Goal: Task Accomplishment & Management: Manage account settings

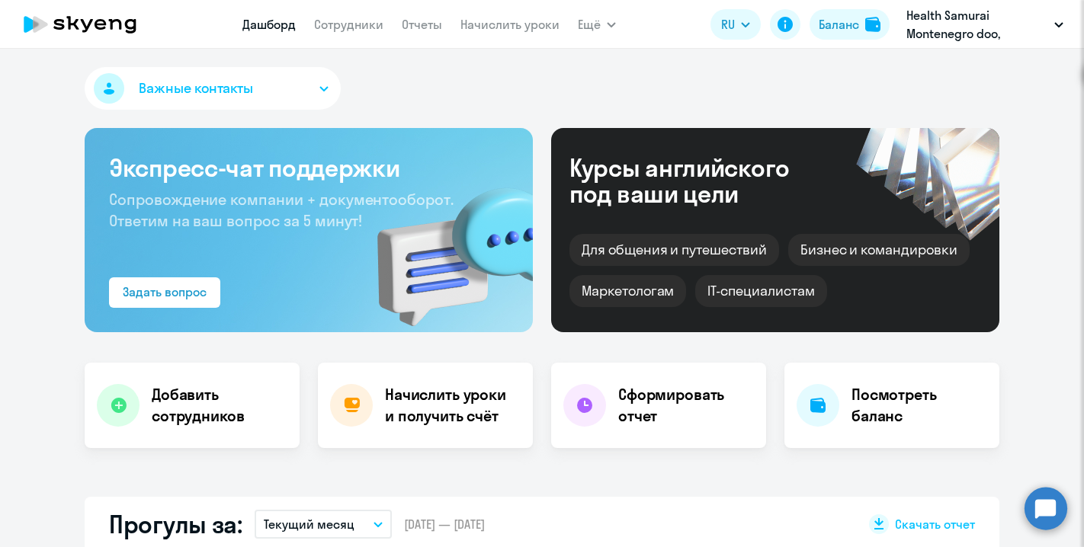
select select "30"
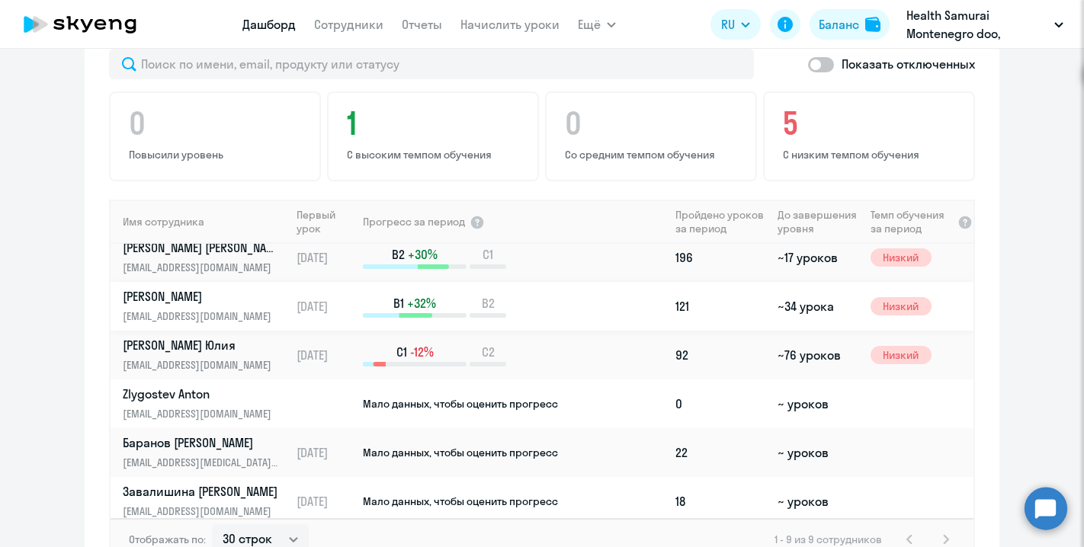
scroll to position [165, 0]
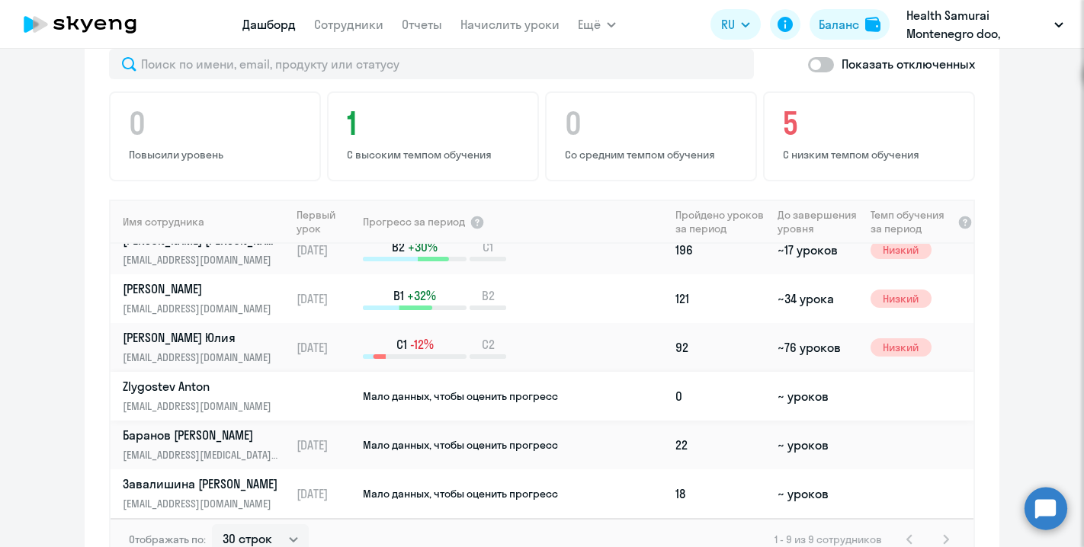
click at [180, 378] on p "Zlygostev [PERSON_NAME]" at bounding box center [201, 386] width 157 height 17
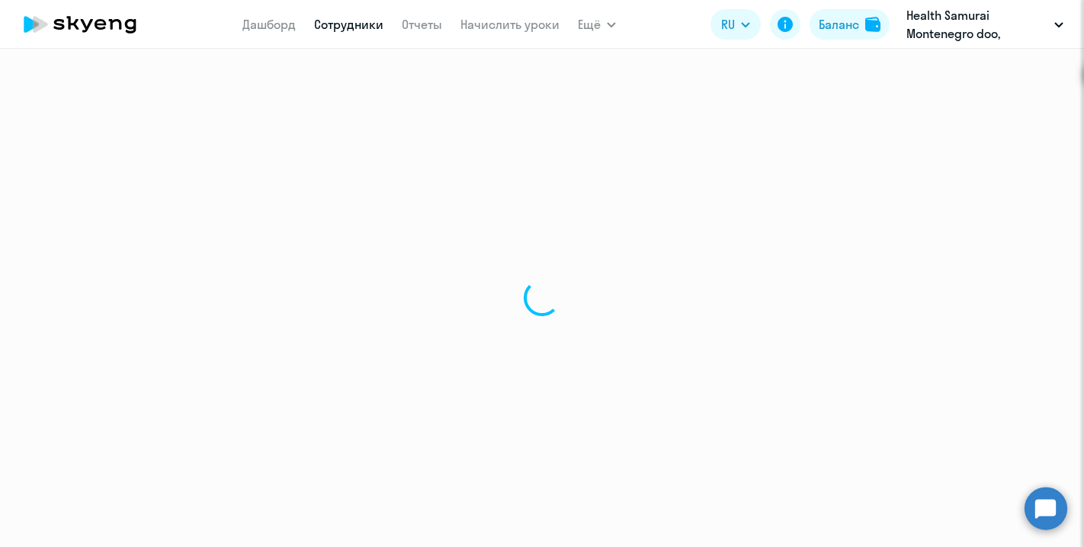
select select "english"
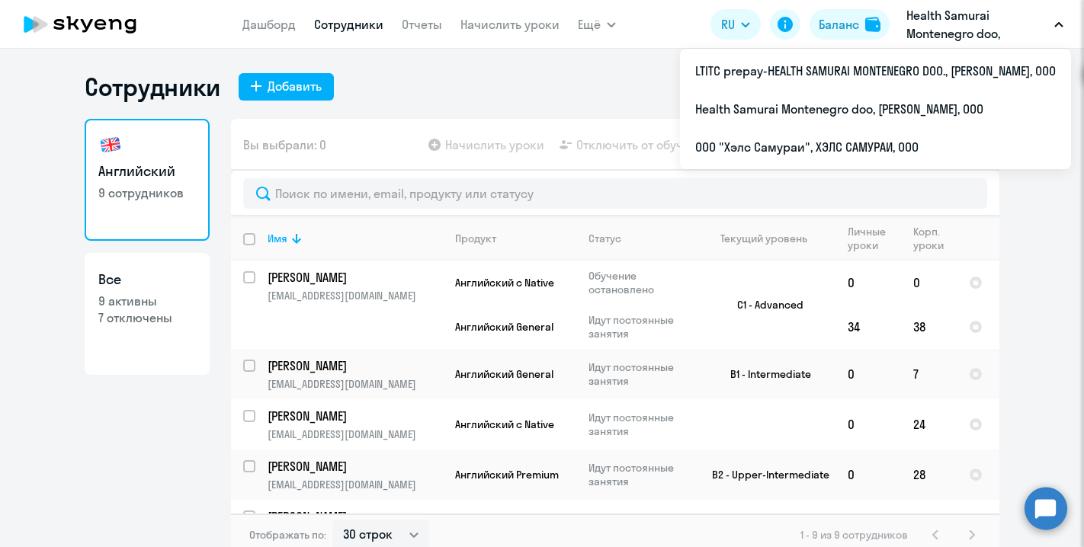
select select "30"
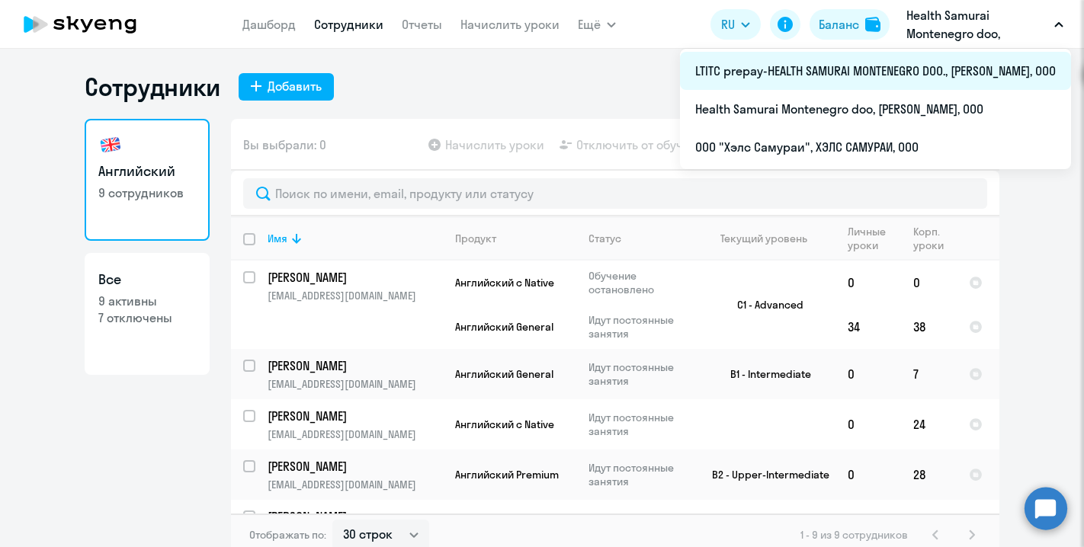
drag, startPoint x: 1045, startPoint y: 33, endPoint x: 964, endPoint y: 72, distance: 90.0
click at [964, 43] on div "Health Samurai Montenegro doo, [PERSON_NAME], ООО LTITC prepay-HEALTH SAMURAI M…" at bounding box center [984, 24] width 172 height 37
click at [932, 69] on li "LTITC prepay-HEALTH SAMURAI MONTENEGRO DOO., [PERSON_NAME], ООО" at bounding box center [875, 71] width 391 height 38
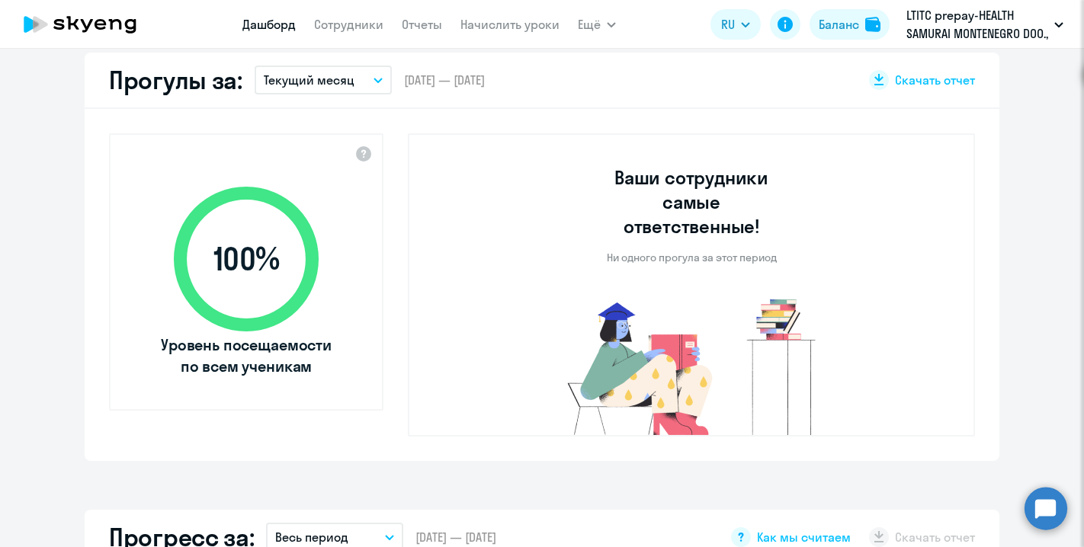
scroll to position [447, 0]
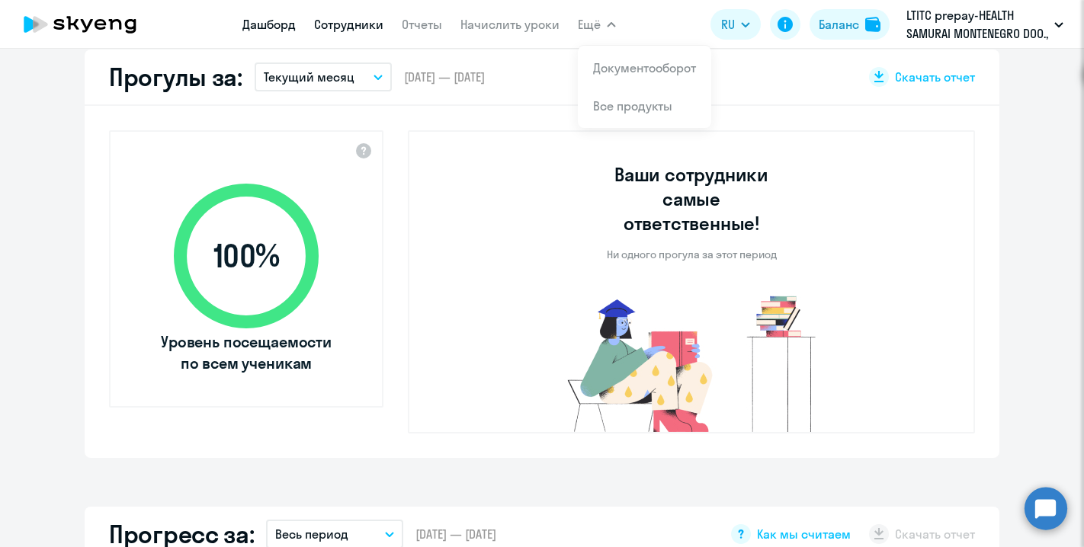
select select "30"
click at [375, 25] on link "Сотрудники" at bounding box center [348, 24] width 69 height 15
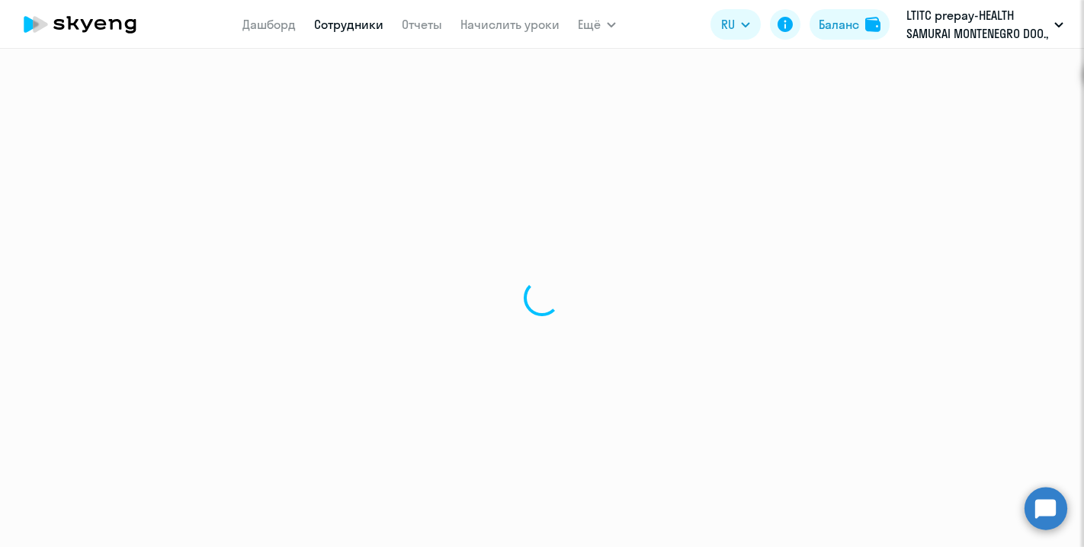
select select "30"
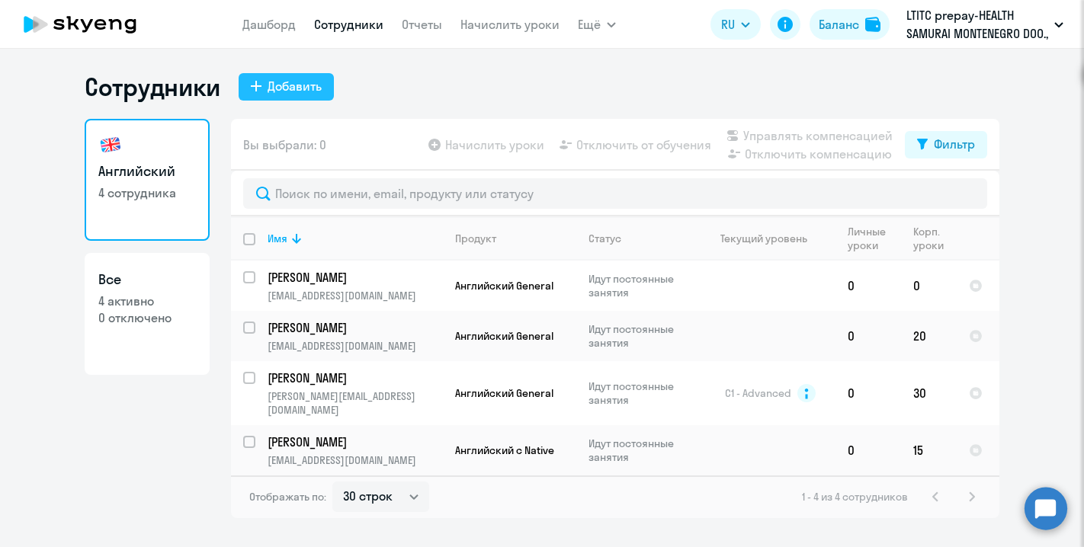
click at [310, 85] on div "Добавить" at bounding box center [294, 86] width 54 height 18
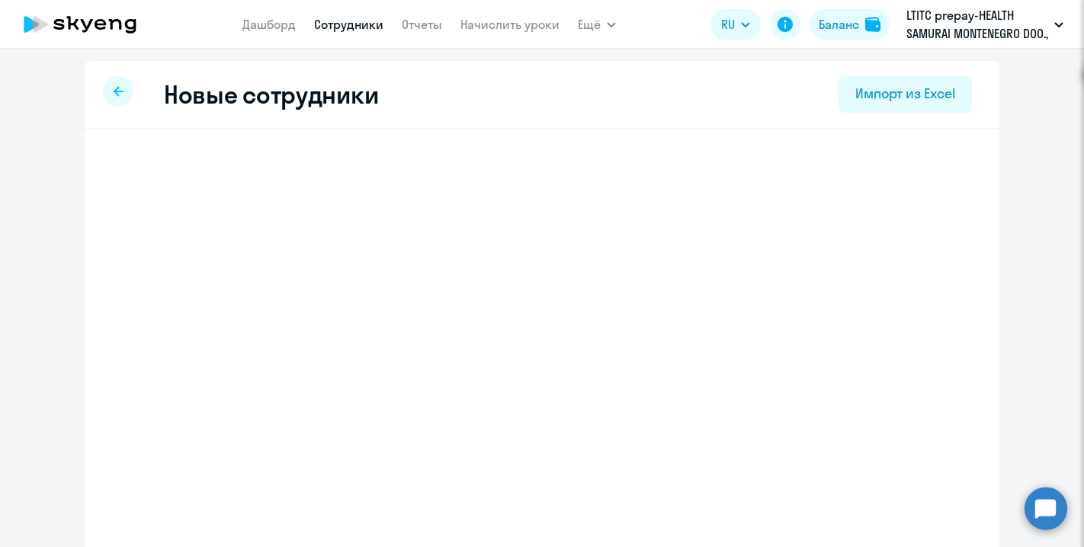
select select "english_adult_not_native_speaker"
select select "2"
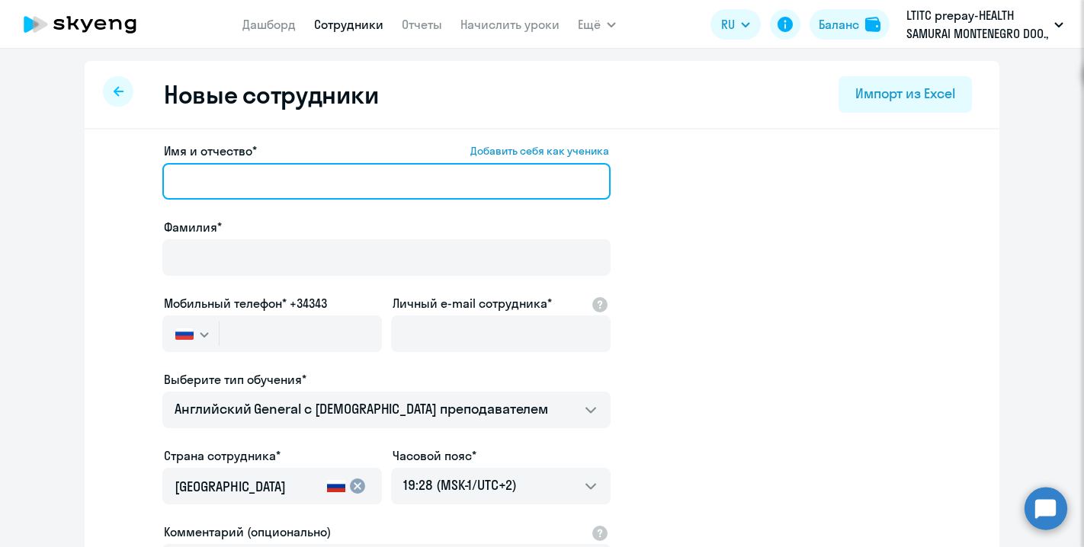
click at [301, 168] on input "Имя и отчество* Добавить себя как ученика" at bounding box center [386, 181] width 448 height 37
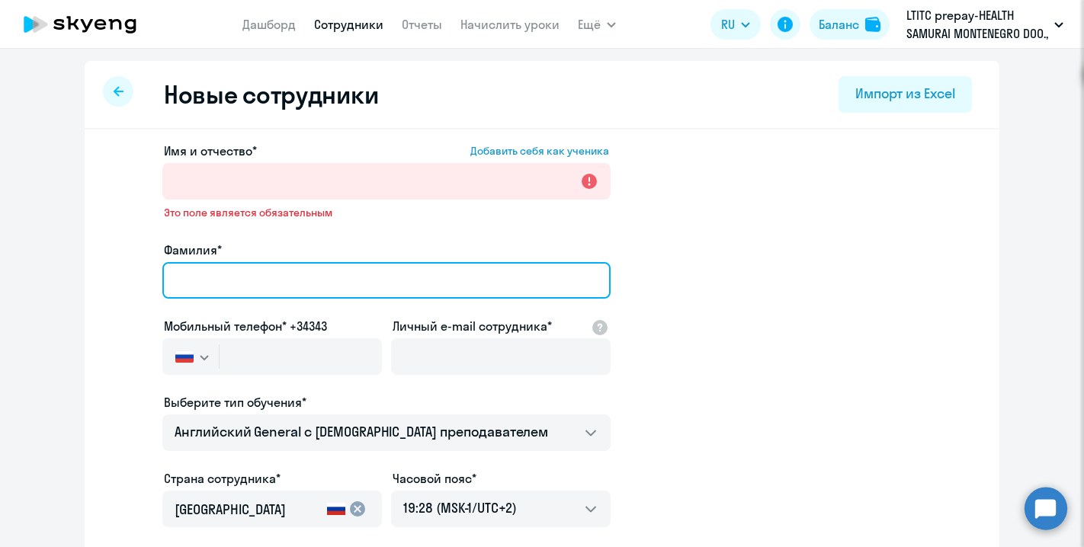
click at [376, 272] on input "Фамилия*" at bounding box center [386, 280] width 448 height 37
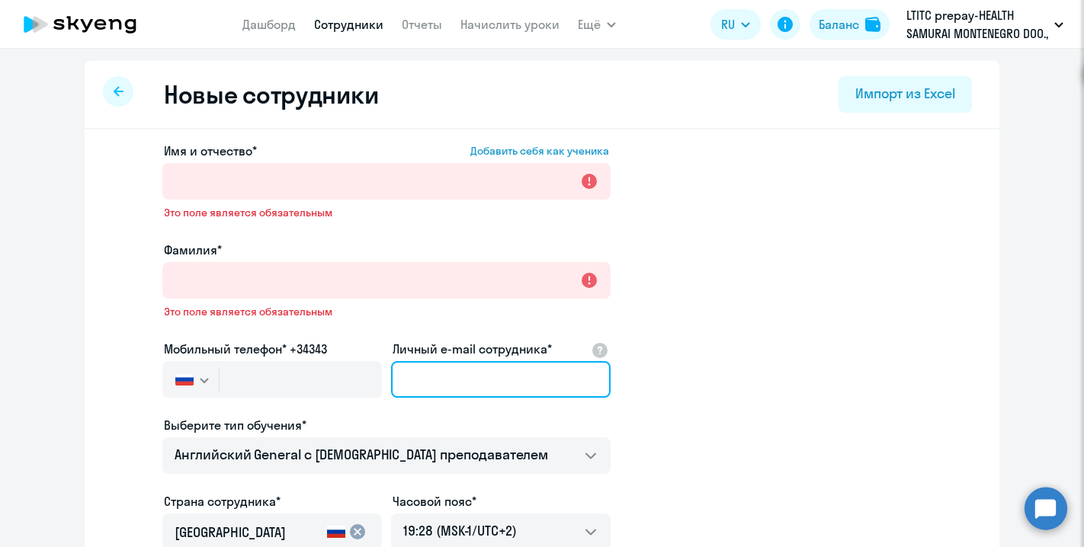
click at [517, 350] on div "Личный e-mail сотрудника*" at bounding box center [500, 372] width 219 height 64
paste input "[EMAIL_ADDRESS][DOMAIN_NAME]"
type input "[EMAIL_ADDRESS][DOMAIN_NAME]"
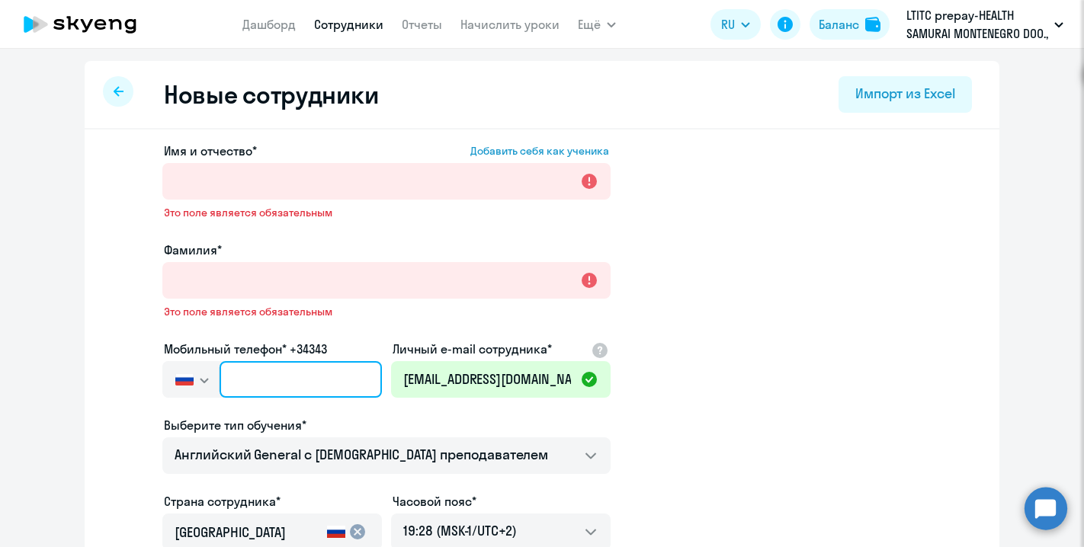
click at [261, 374] on input "text" at bounding box center [300, 379] width 162 height 37
paste input "+995 (511) 155-907"
type input "+995 (511) 155-907"
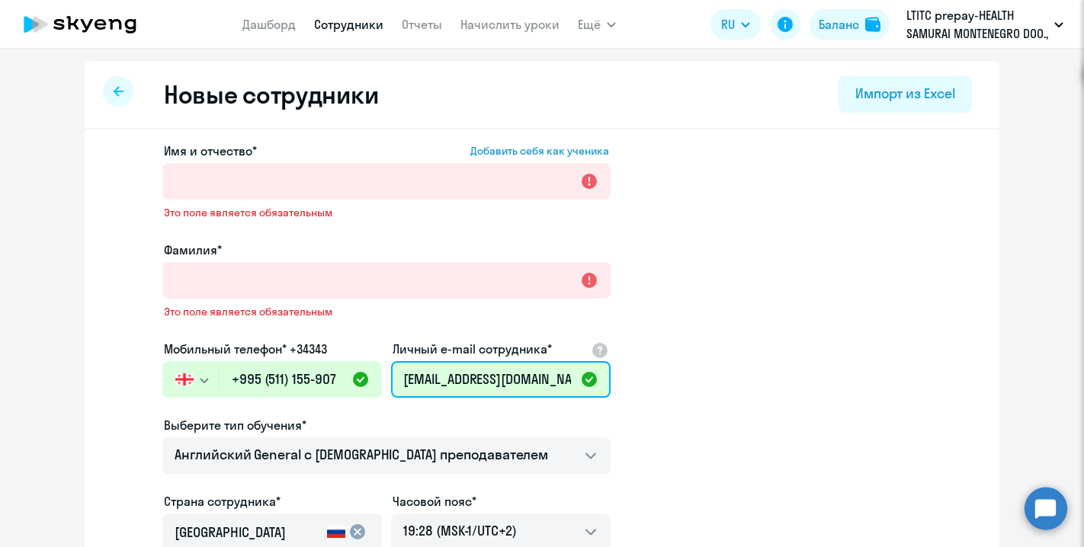
drag, startPoint x: 469, startPoint y: 382, endPoint x: 392, endPoint y: 382, distance: 77.0
click at [392, 382] on input "[EMAIL_ADDRESS][DOMAIN_NAME]" at bounding box center [500, 379] width 219 height 37
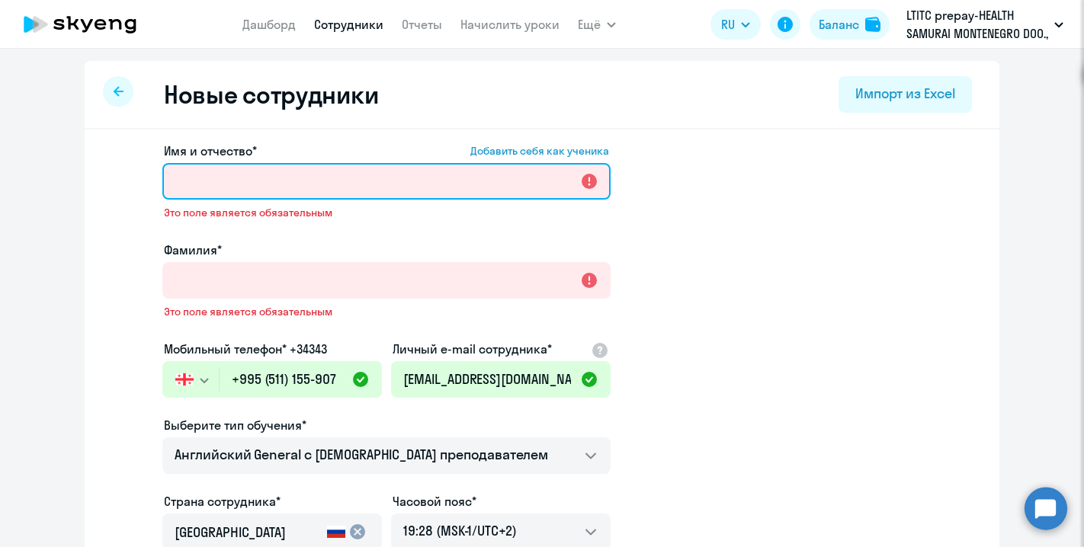
click at [299, 189] on input "Имя и отчество* Добавить себя как ученика" at bounding box center [386, 181] width 448 height 37
paste input "azlygostev"
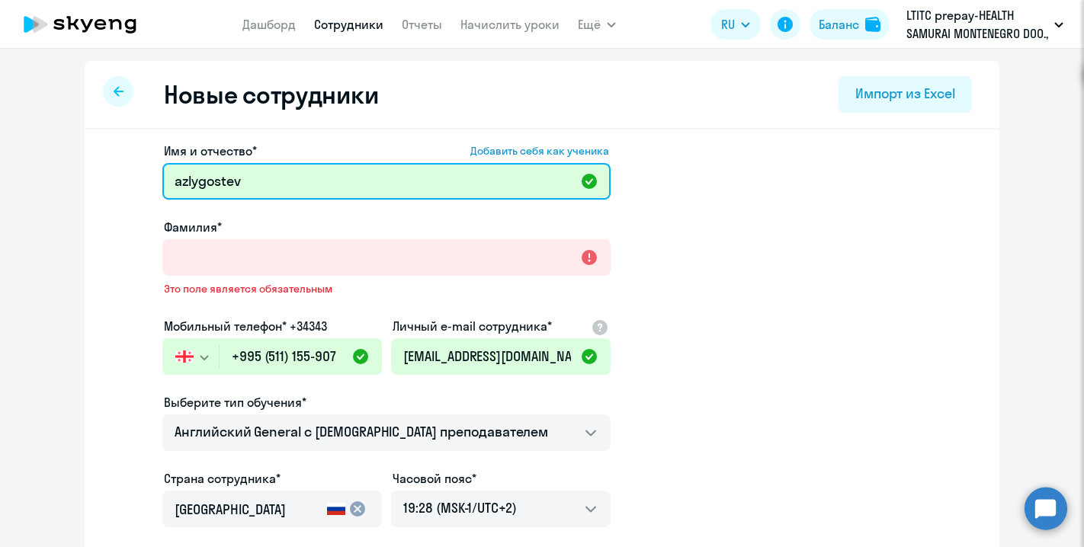
click at [167, 180] on input "azlygostev" at bounding box center [386, 181] width 448 height 37
drag, startPoint x: 258, startPoint y: 180, endPoint x: 184, endPoint y: 179, distance: 73.9
click at [184, 179] on input "azlygostev" at bounding box center [386, 181] width 448 height 37
type input "a"
type input "[PERSON_NAME]"
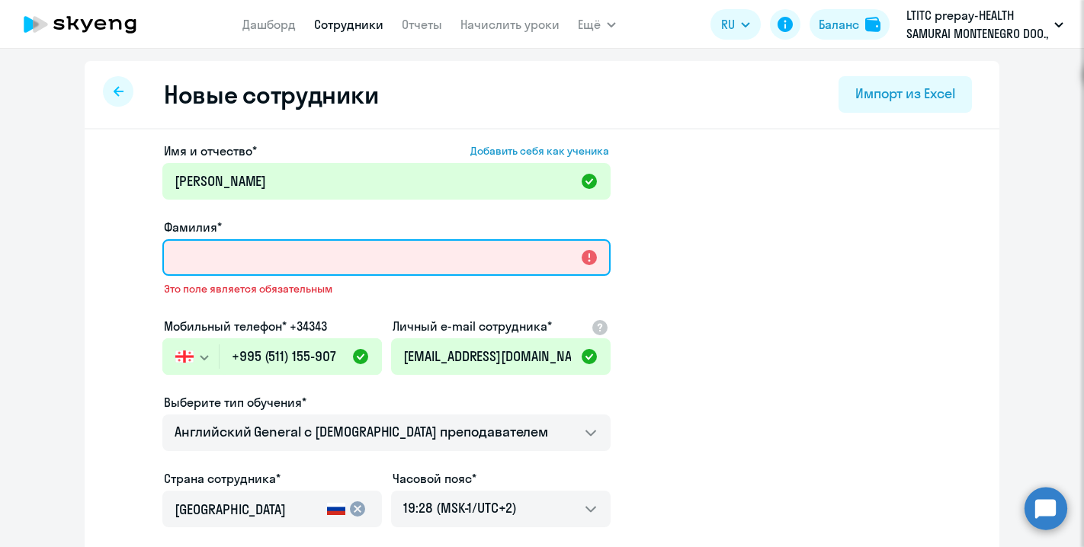
click at [203, 259] on input "Фамилия*" at bounding box center [386, 257] width 448 height 37
paste input "zlygostev"
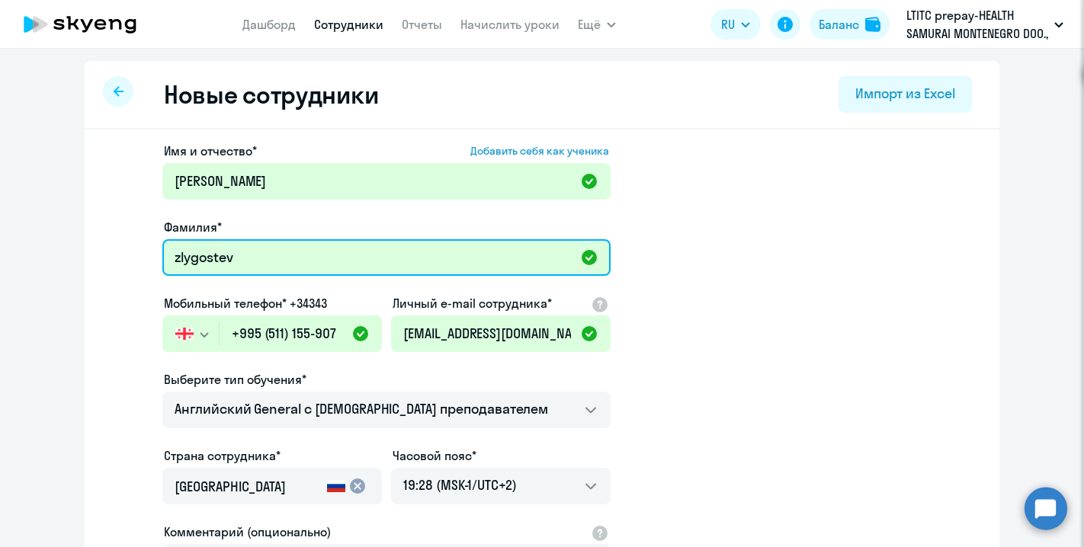
click at [180, 256] on input "zlygostev" at bounding box center [386, 257] width 448 height 37
type input "Zlygostev"
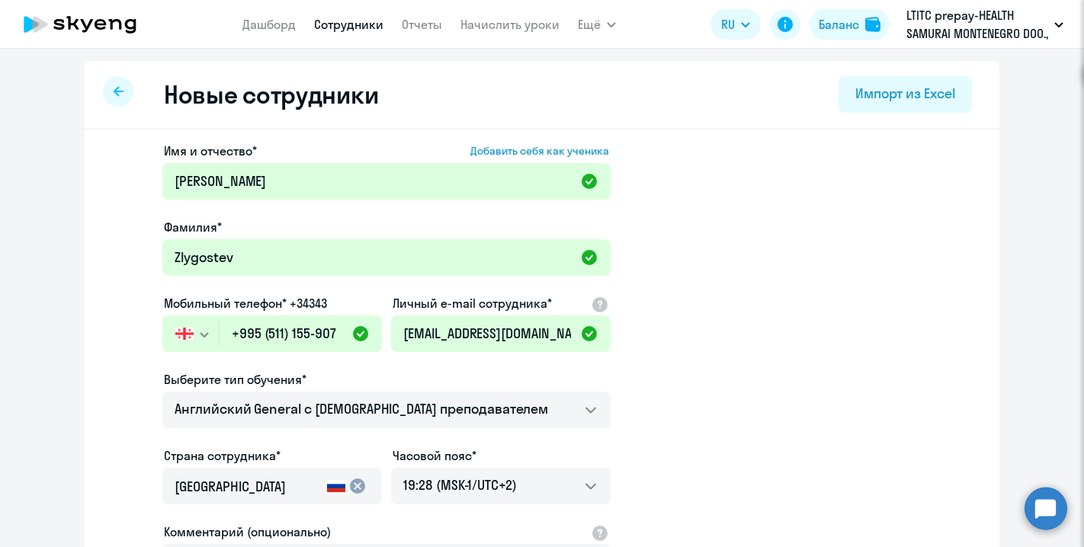
click at [712, 308] on app-new-student-form "Имя и отчество* Добавить себя как ученика [PERSON_NAME]* Zlygostev Мобильный те…" at bounding box center [542, 413] width 866 height 543
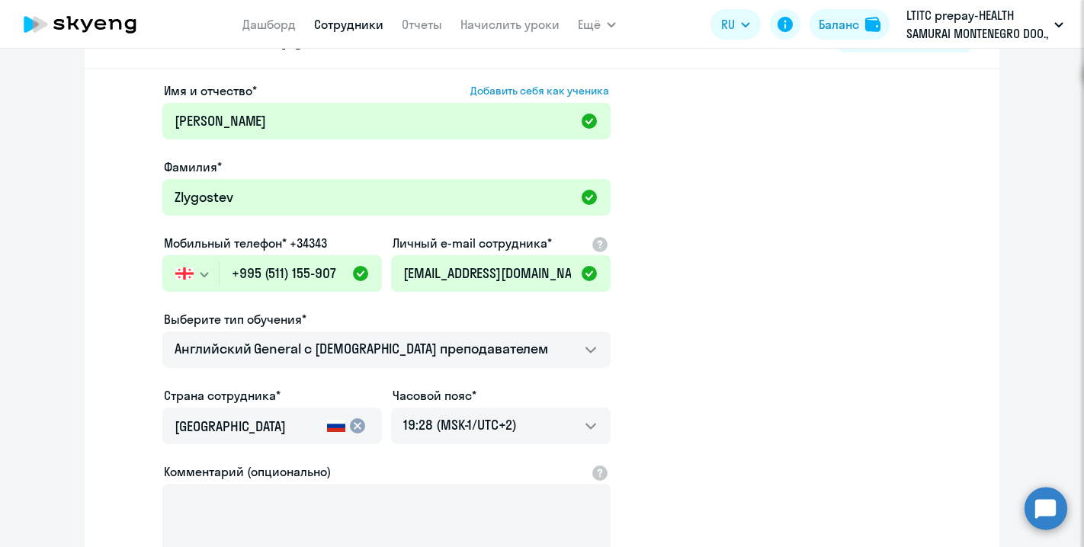
scroll to position [81, 0]
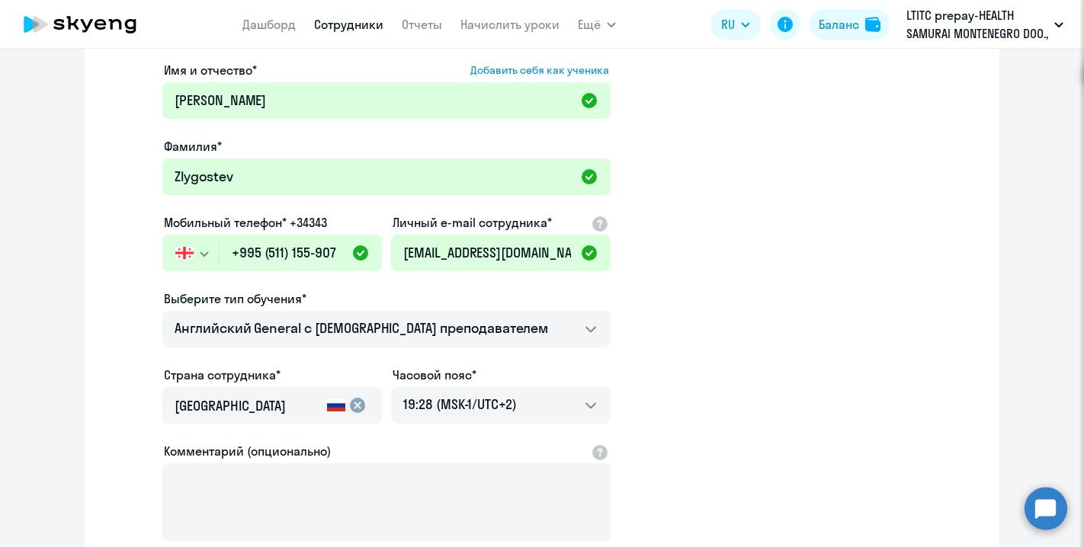
click at [332, 412] on icon at bounding box center [336, 405] width 18 height 18
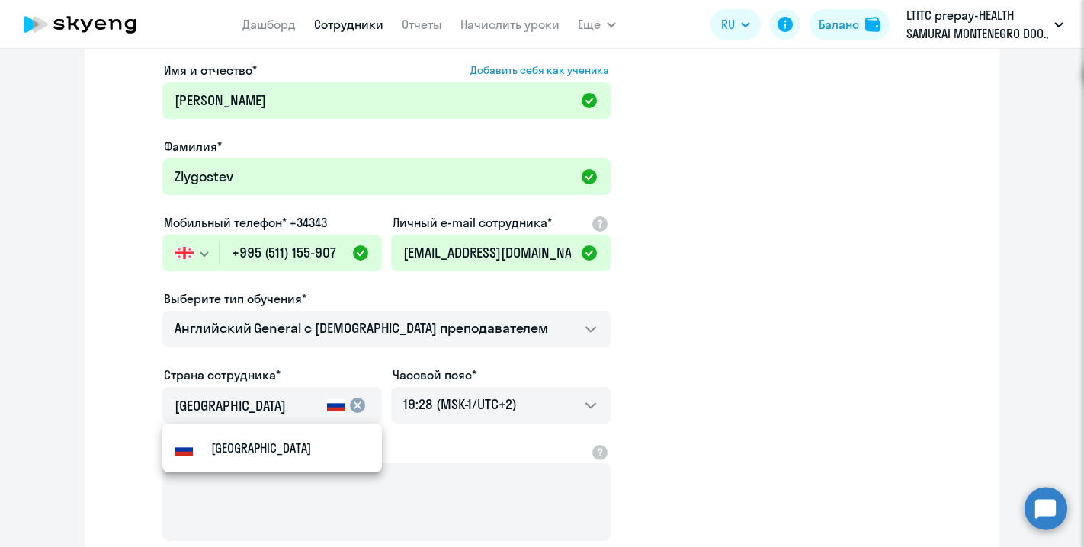
click at [357, 409] on mat-icon "cancel" at bounding box center [357, 405] width 18 height 18
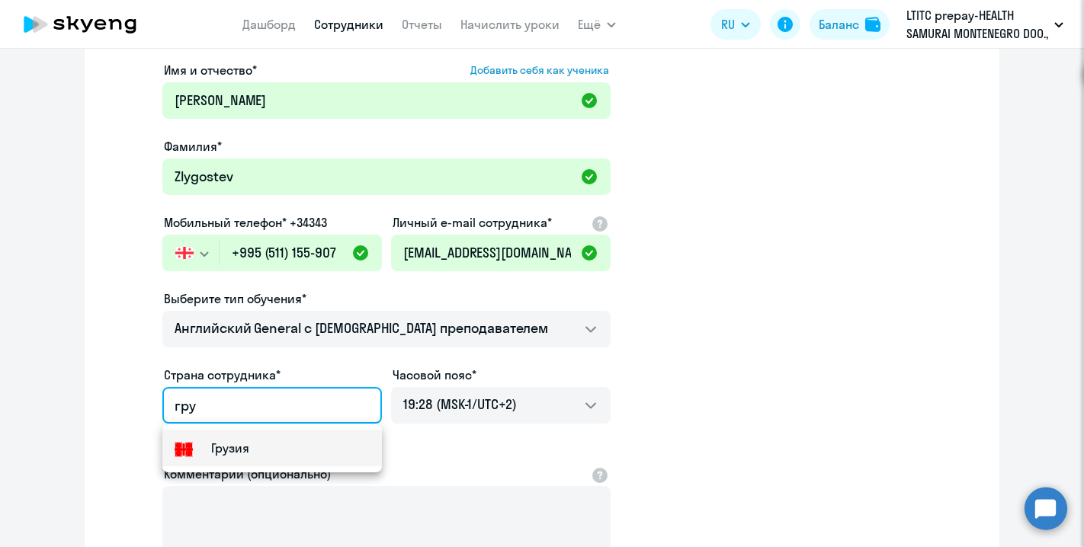
click at [347, 440] on mat-option "Грузия" at bounding box center [271, 448] width 219 height 37
type input "Грузия"
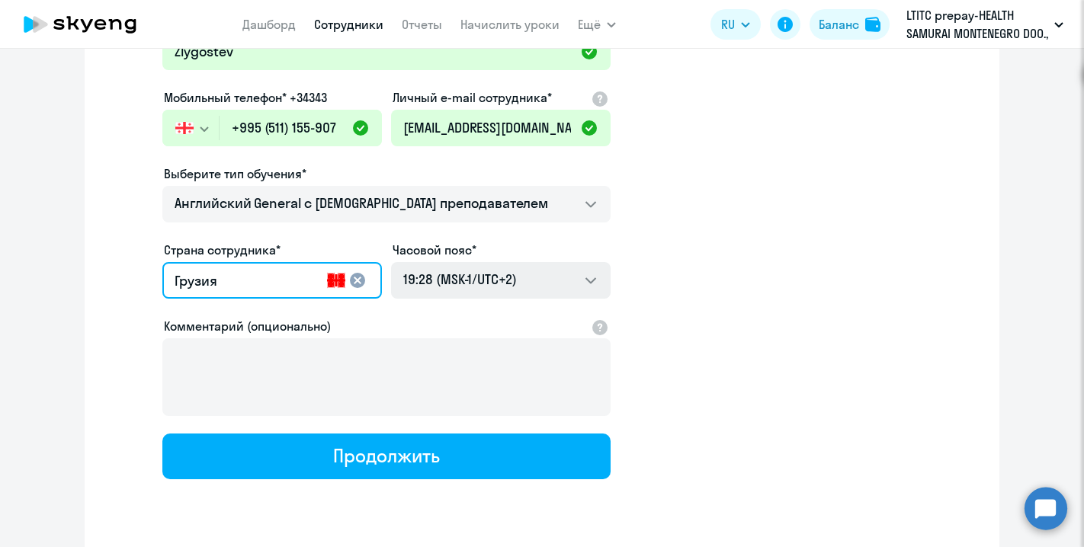
scroll to position [219, 0]
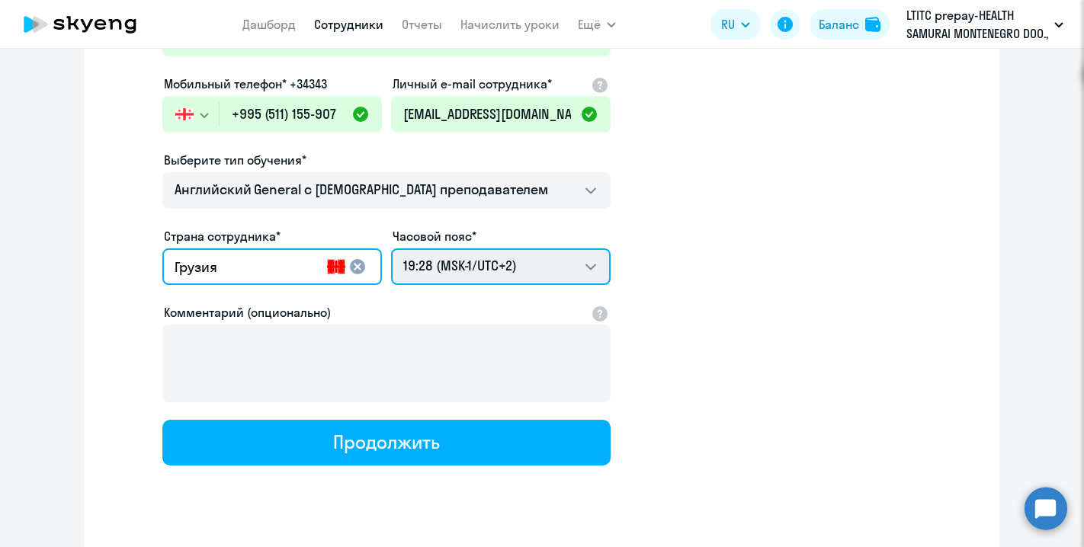
click at [562, 262] on select "06:28 (MSK-14/UTC-11) 07:28 (MSK-13/UTC-10) 08:28 (MSK-12/UTC-9) 09:28 (MSK-11/…" at bounding box center [500, 266] width 219 height 37
click at [391, 248] on select "06:28 (MSK-14/UTC-11) 07:28 (MSK-13/UTC-10) 08:28 (MSK-12/UTC-9) 09:28 (MSK-11/…" at bounding box center [500, 266] width 219 height 37
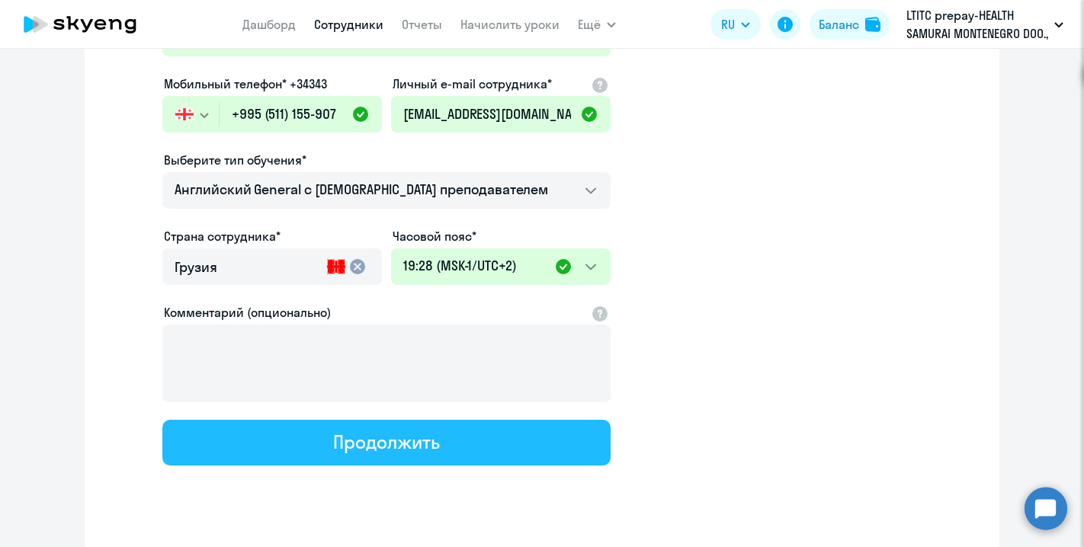
click at [491, 440] on button "Продолжить" at bounding box center [386, 443] width 448 height 46
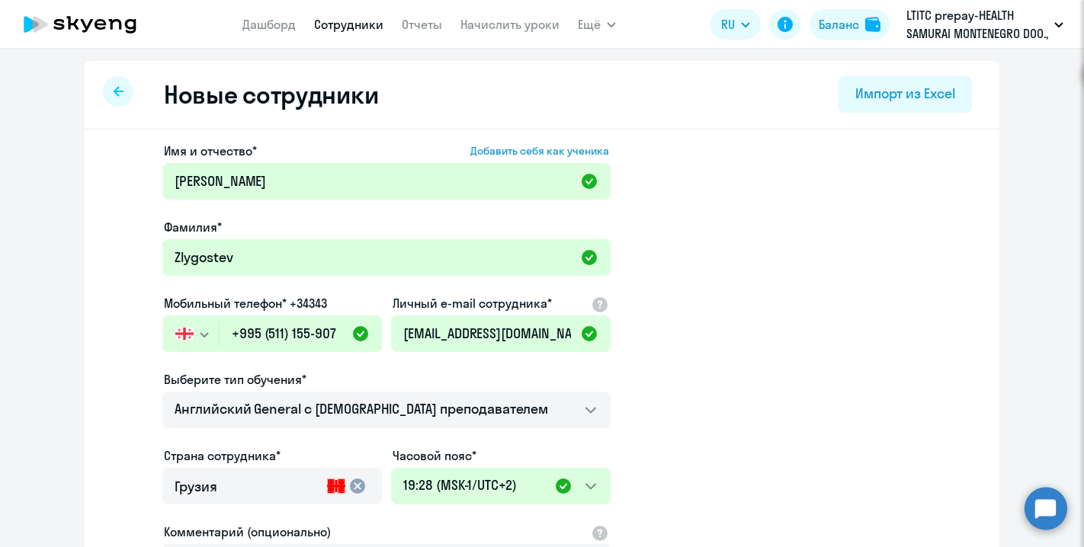
select select "english_adult_not_native_speaker"
select select "2"
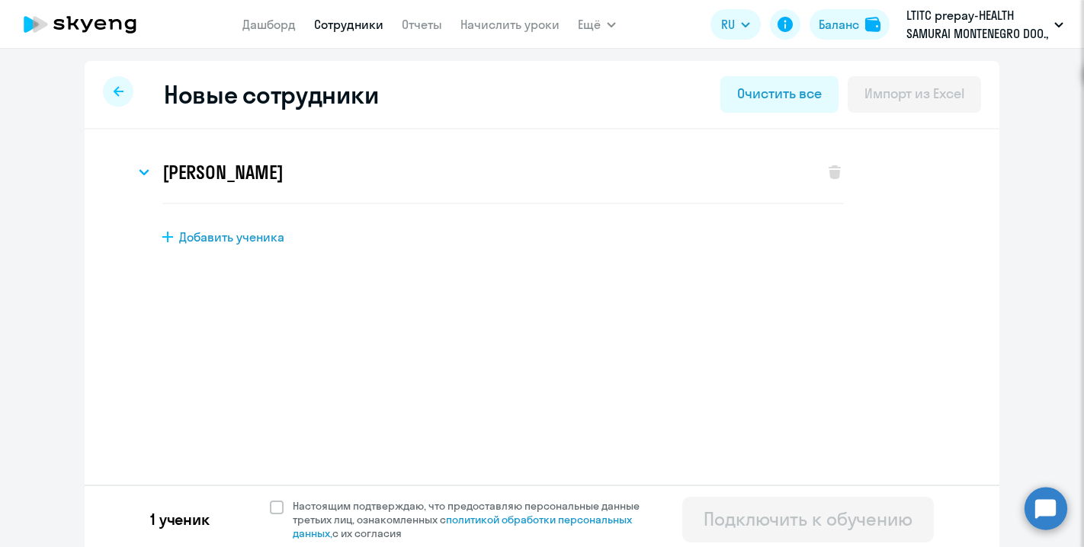
scroll to position [0, 0]
click at [277, 506] on span at bounding box center [277, 508] width 14 height 14
click at [270, 499] on input "Настоящим подтверждаю, что предоставляю персональные данные третьих лиц, ознако…" at bounding box center [269, 498] width 1 height 1
checkbox input "true"
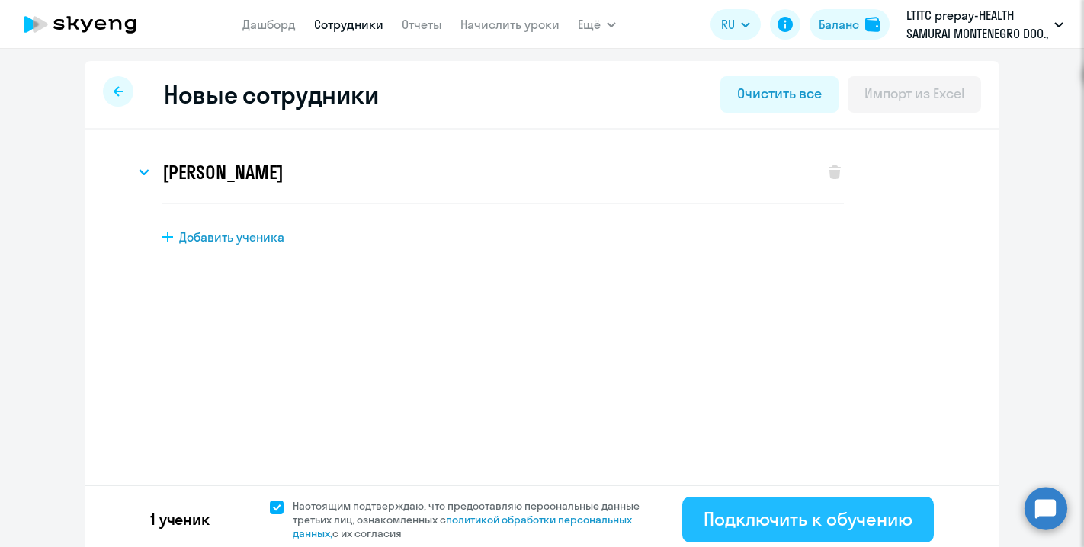
click at [747, 528] on div "Подключить к обучению" at bounding box center [807, 519] width 209 height 24
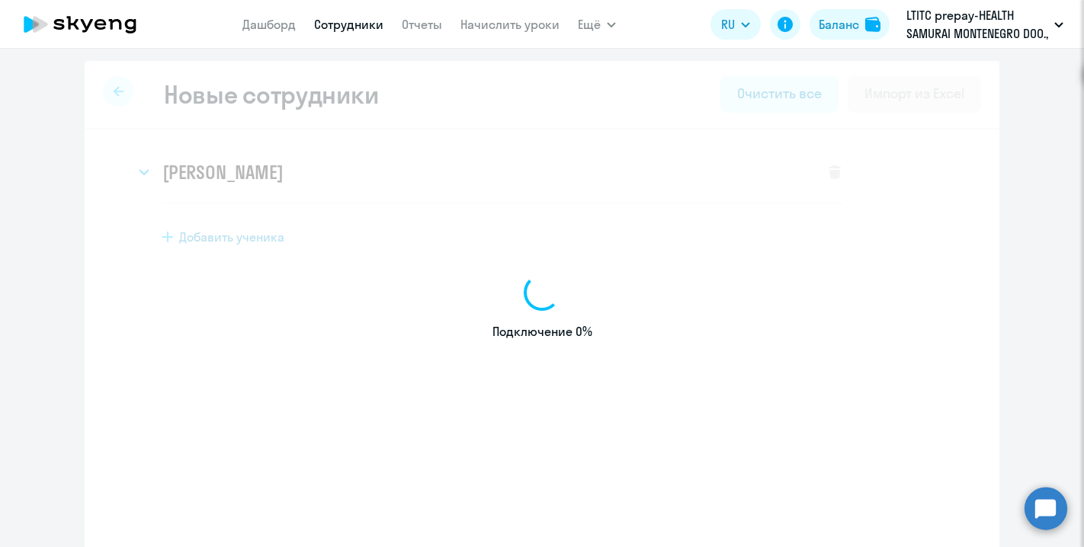
select select "english_adult_not_native_speaker"
select select "2"
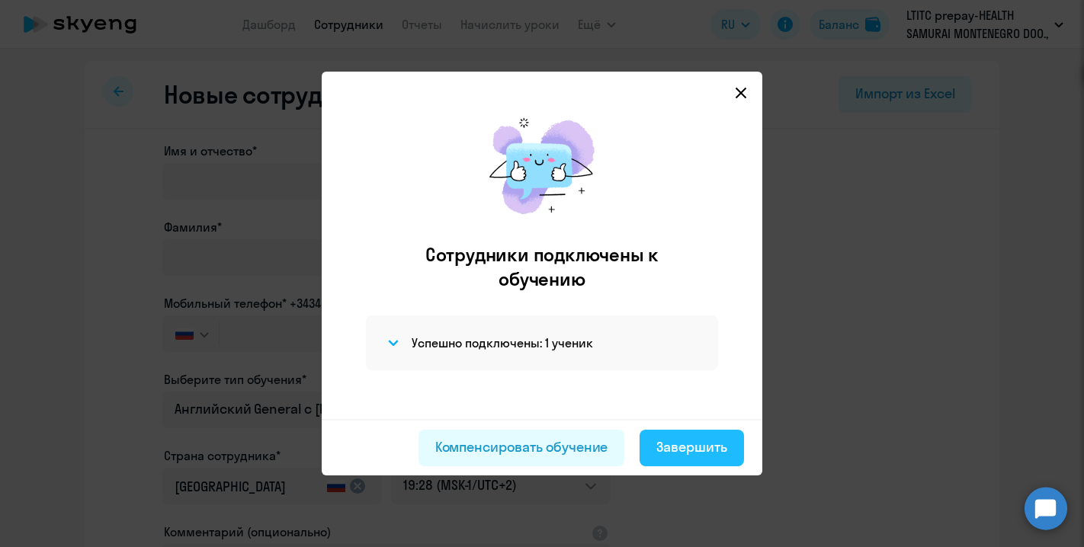
click at [681, 446] on div "Завершить" at bounding box center [691, 447] width 71 height 20
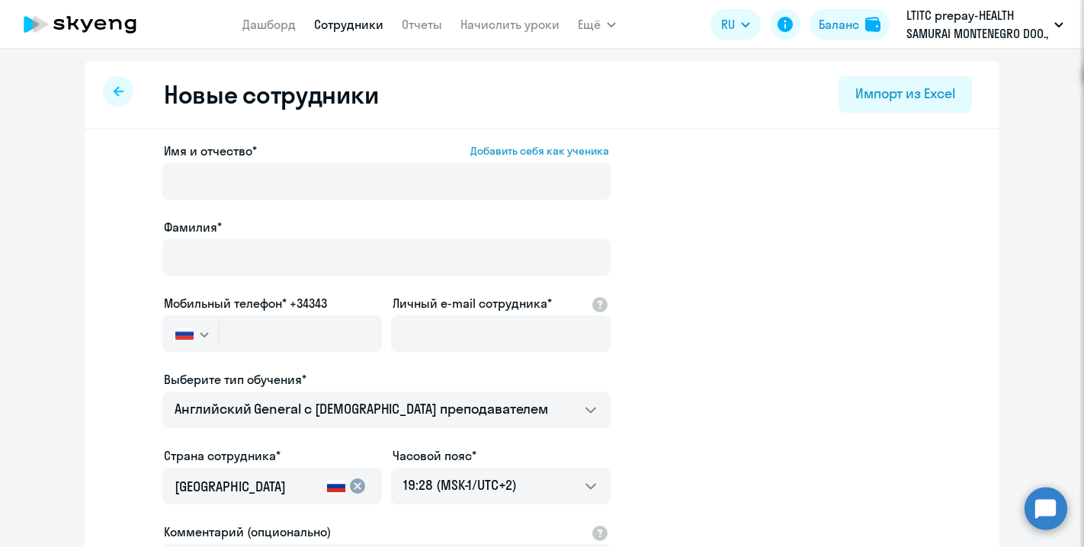
select select "30"
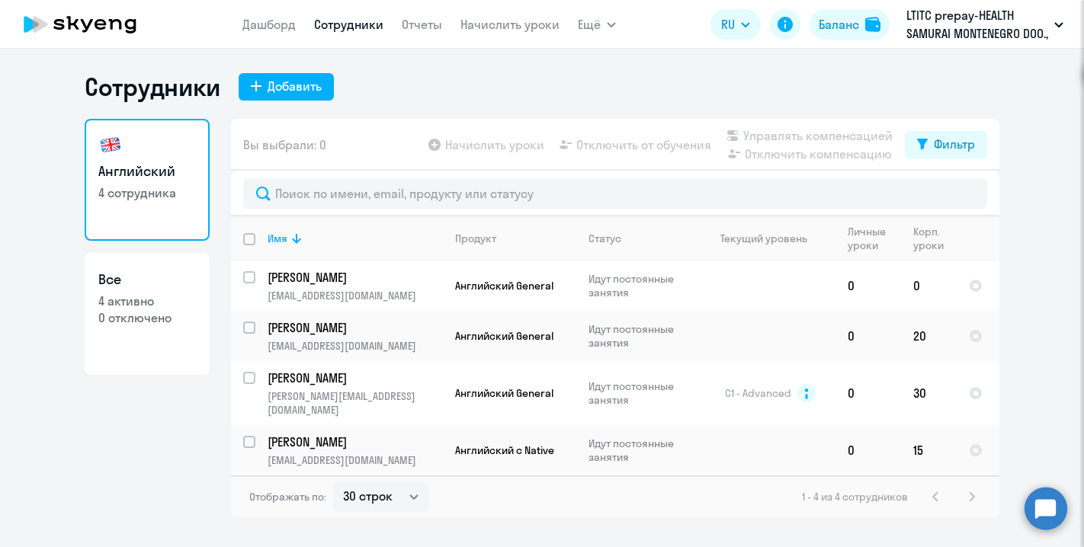
click at [975, 488] on div "1 - 4 из 4 сотрудников" at bounding box center [891, 497] width 179 height 18
click at [938, 488] on div "1 - 4 из 4 сотрудников" at bounding box center [891, 497] width 179 height 18
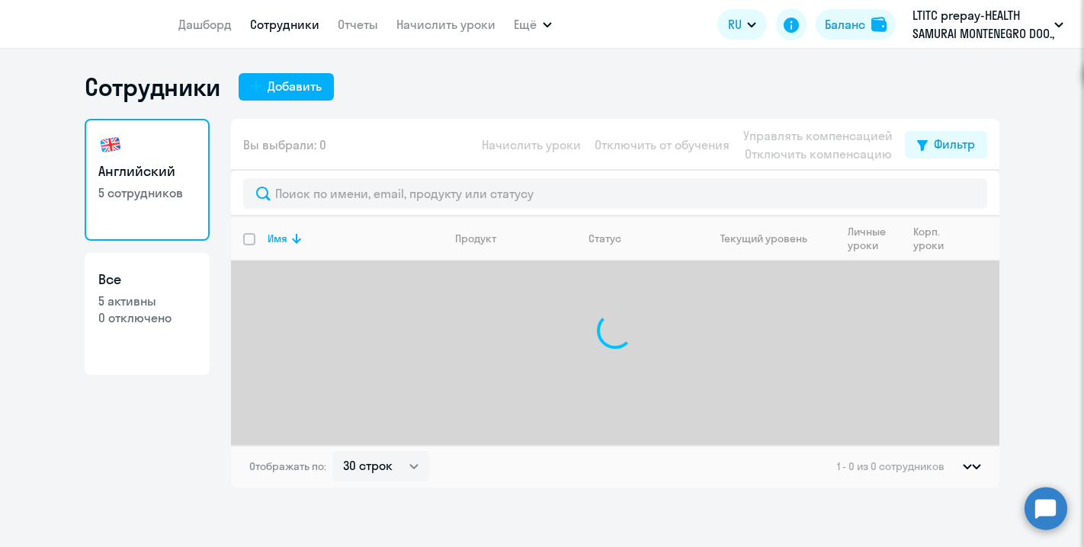
select select "30"
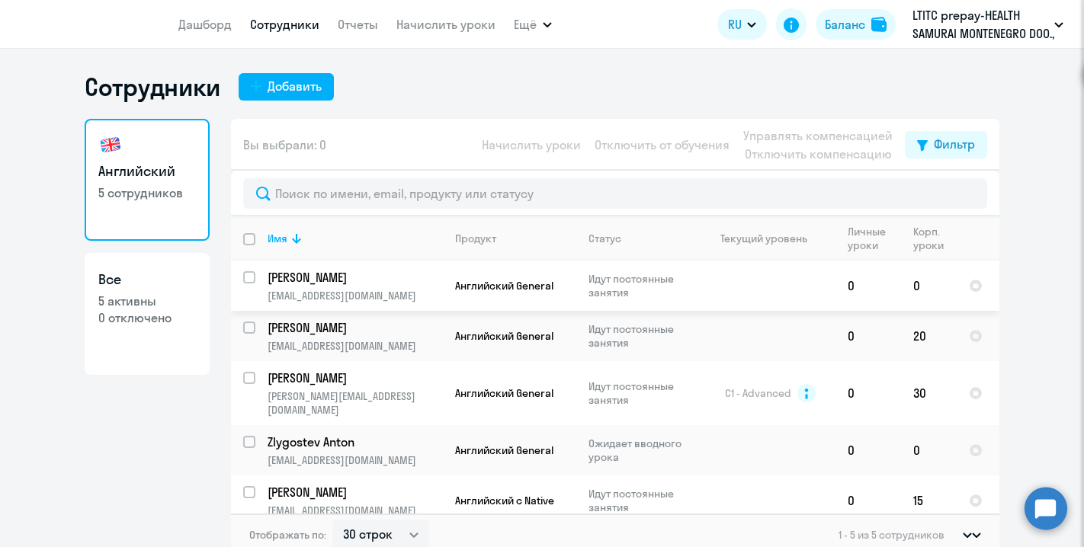
scroll to position [5, 0]
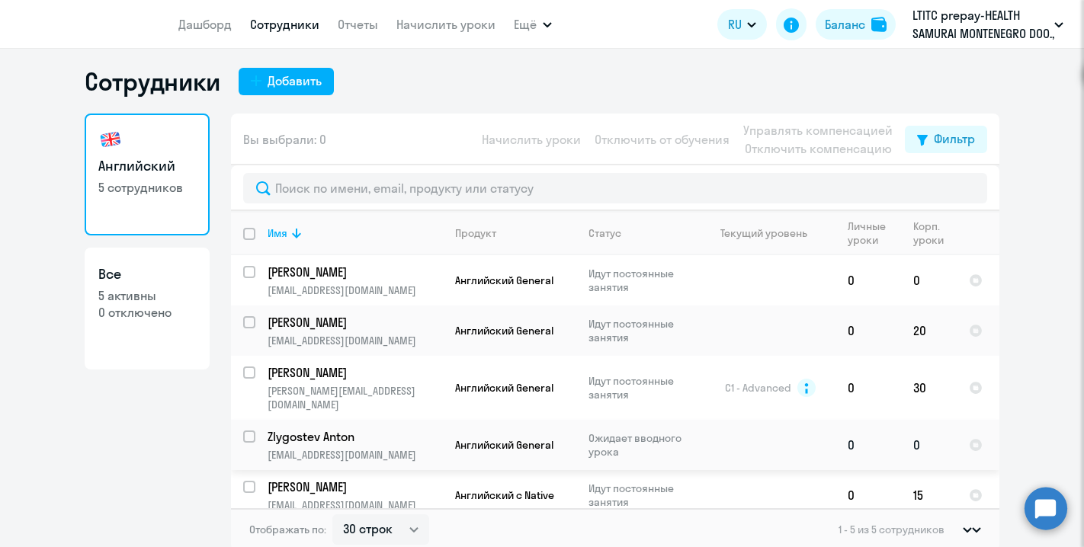
click at [325, 428] on p "Zlygostev [PERSON_NAME]" at bounding box center [353, 436] width 172 height 17
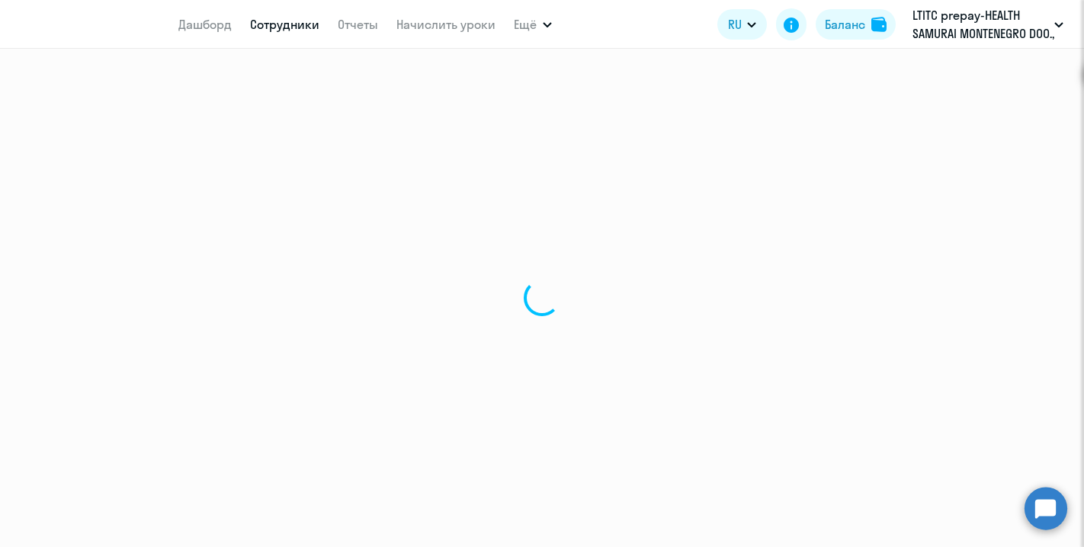
select select "english"
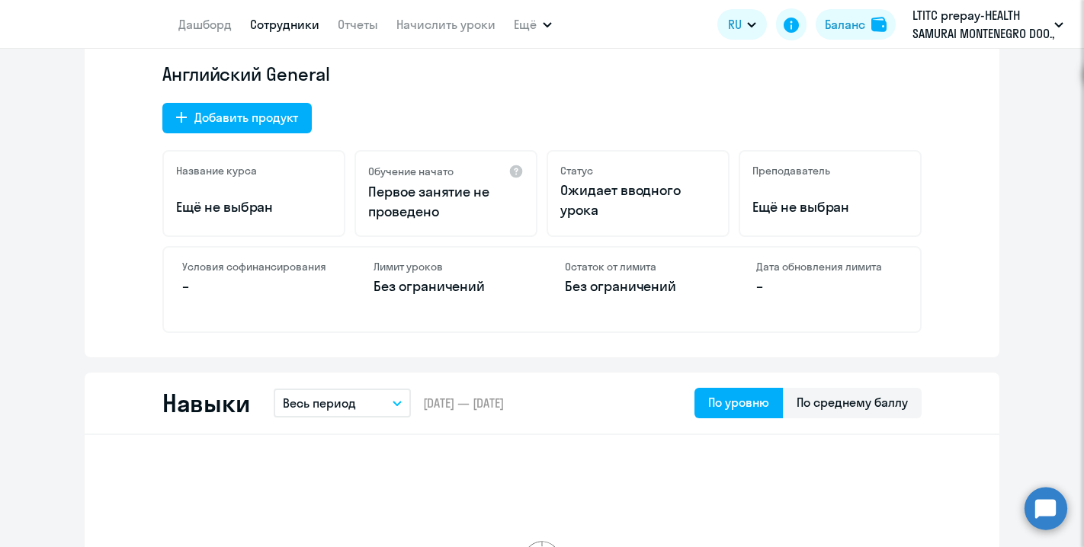
scroll to position [484, 0]
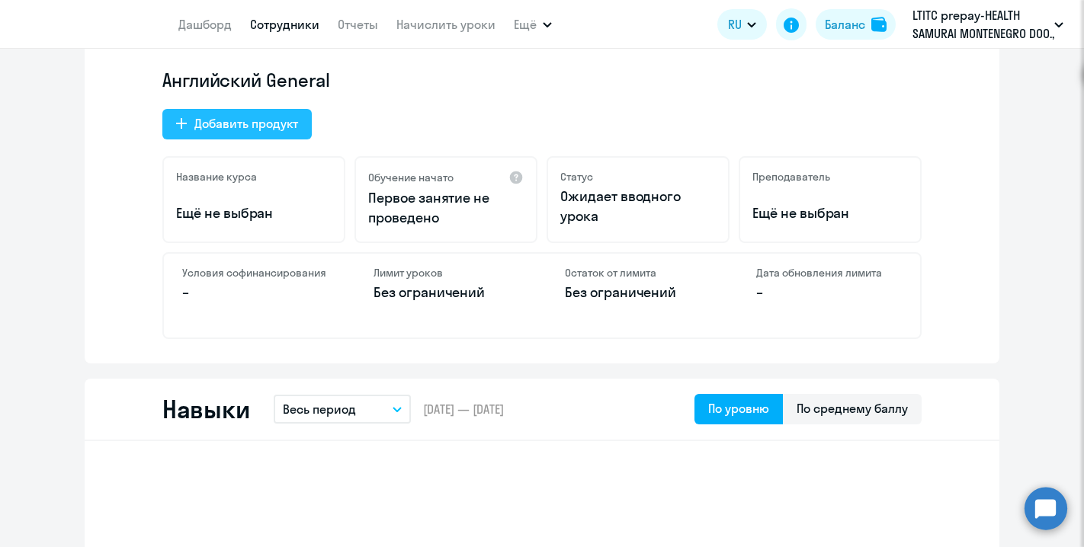
click at [270, 124] on div "Добавить продукт" at bounding box center [246, 123] width 104 height 18
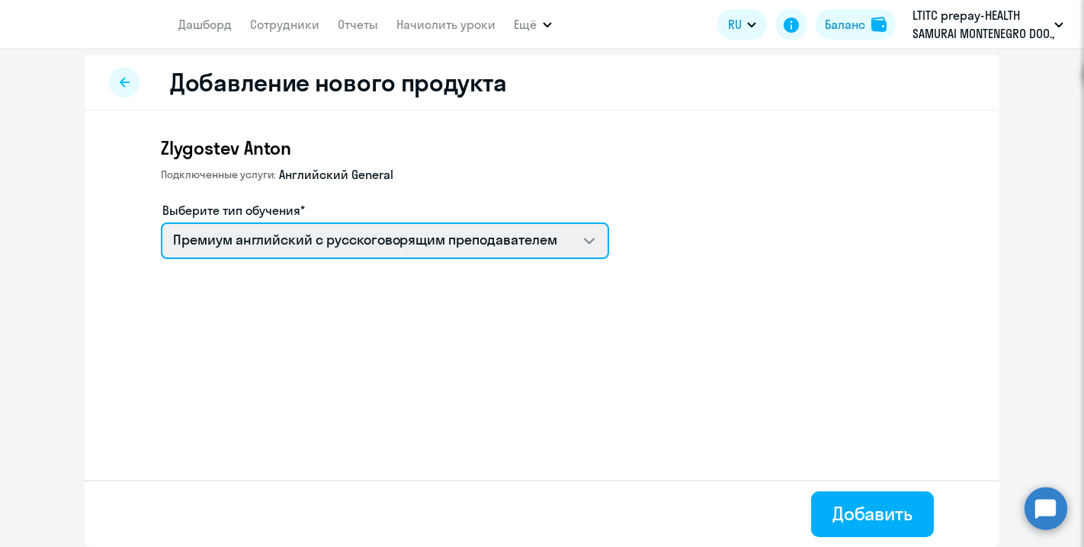
click at [295, 245] on select "Премиум английский с русскоговорящим преподавателем Английский General с англог…" at bounding box center [385, 241] width 448 height 37
select select "english_adult_native_speaker"
click at [161, 223] on select "Премиум английский с русскоговорящим преподавателем Английский General с англог…" at bounding box center [385, 241] width 448 height 37
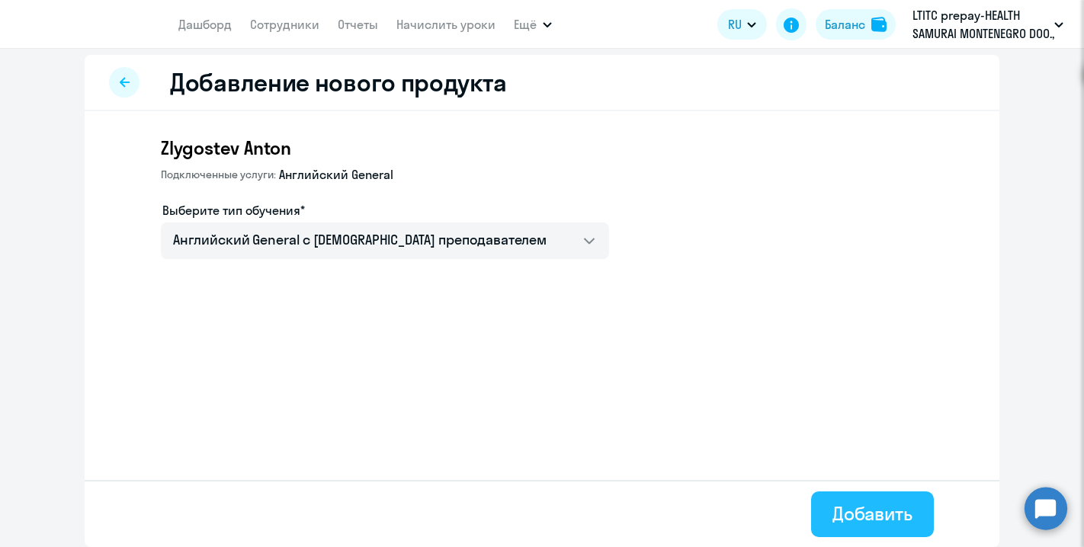
click at [854, 506] on div "Добавить" at bounding box center [872, 513] width 80 height 24
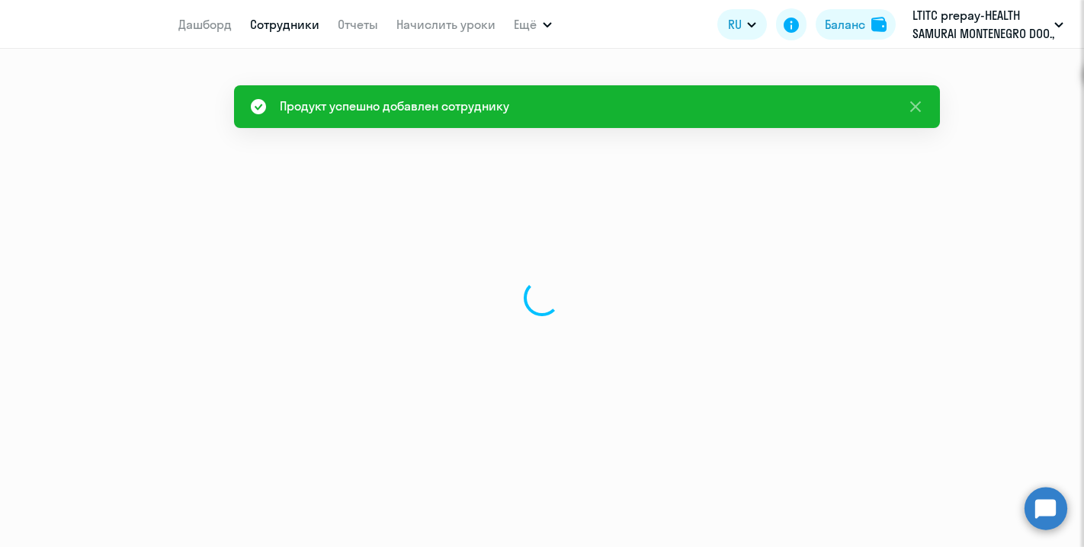
select select "english"
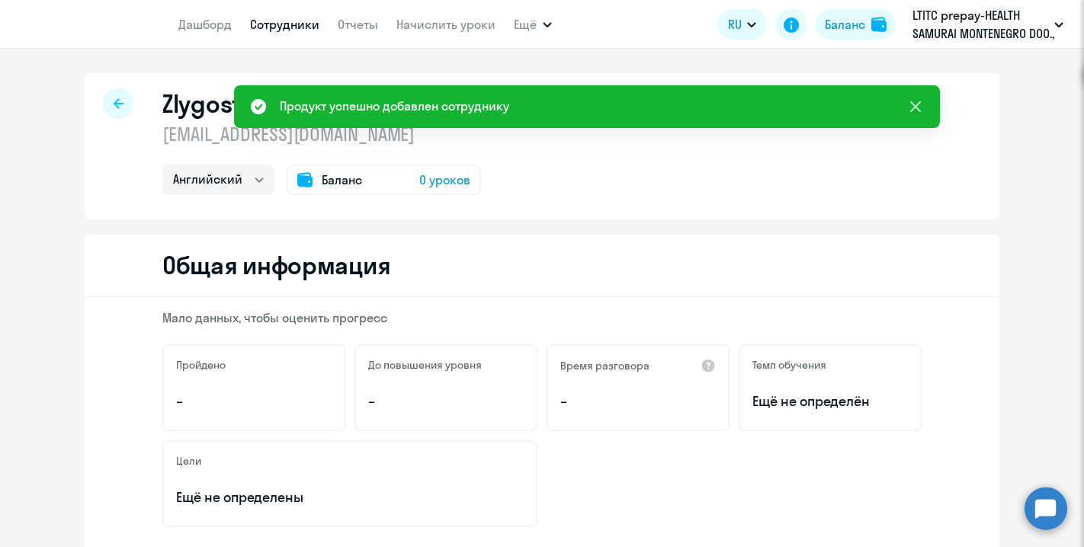
click at [916, 105] on icon at bounding box center [915, 106] width 11 height 11
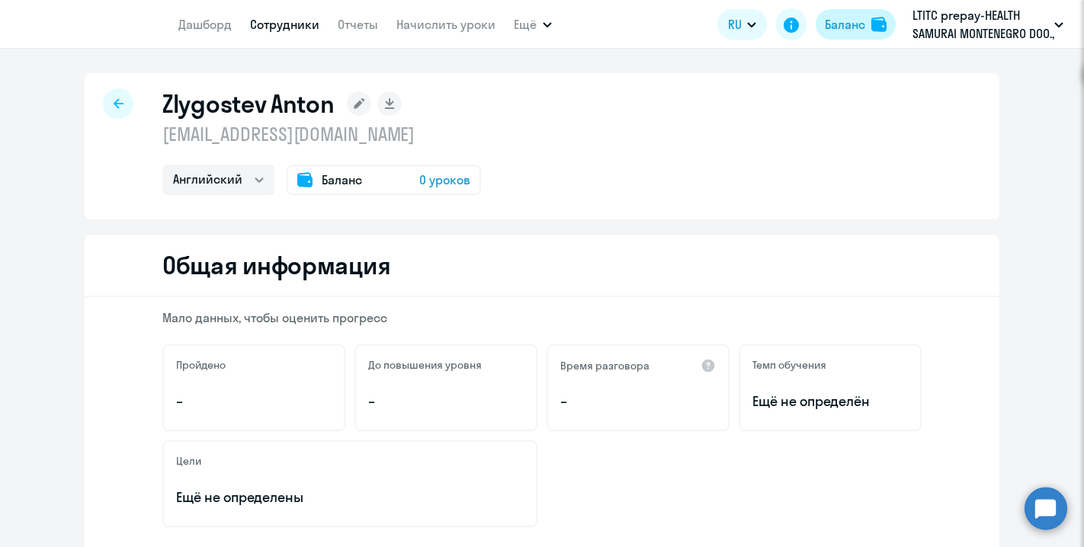
click at [843, 27] on div "Баланс" at bounding box center [845, 24] width 40 height 18
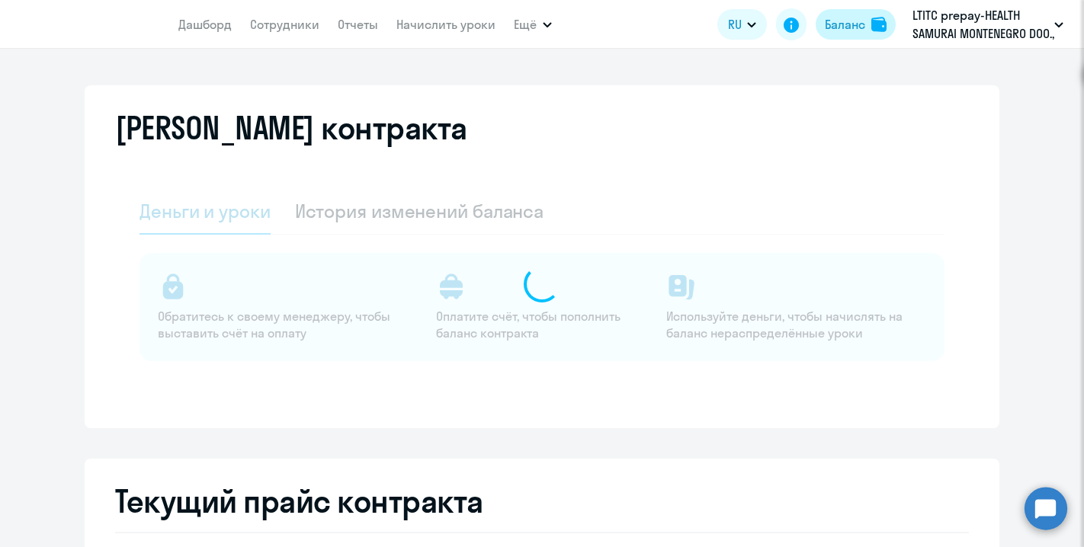
select select "english_adult_not_native_speaker"
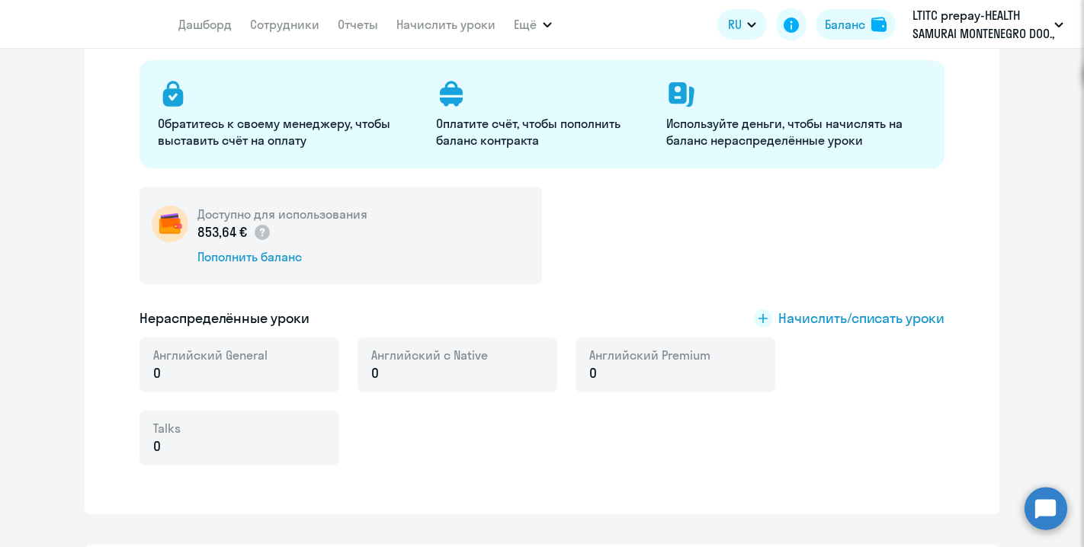
scroll to position [164, 0]
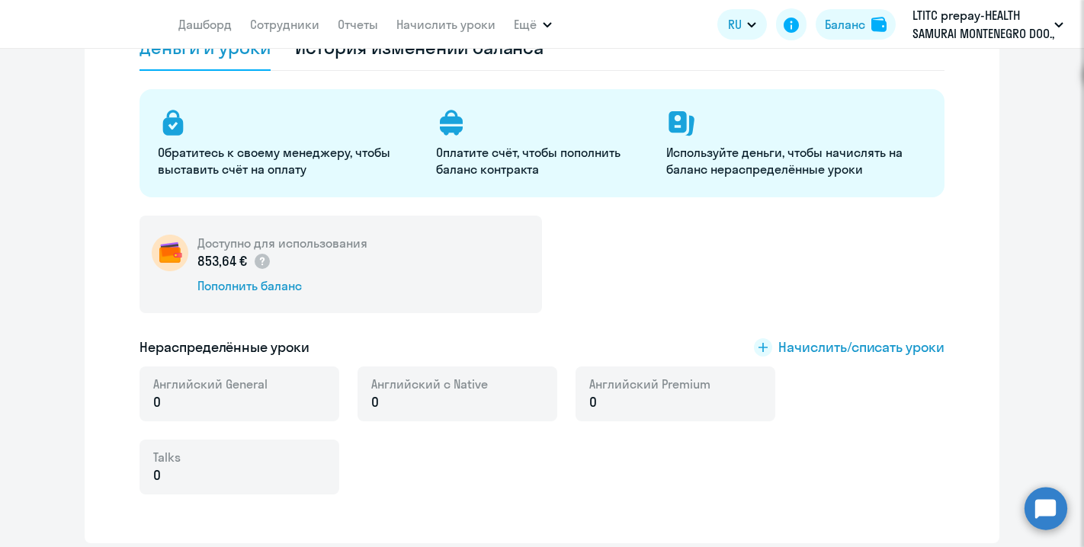
click at [267, 386] on div "Английский General 0" at bounding box center [239, 394] width 200 height 55
click at [250, 287] on div "Пополнить баланс" at bounding box center [282, 285] width 170 height 17
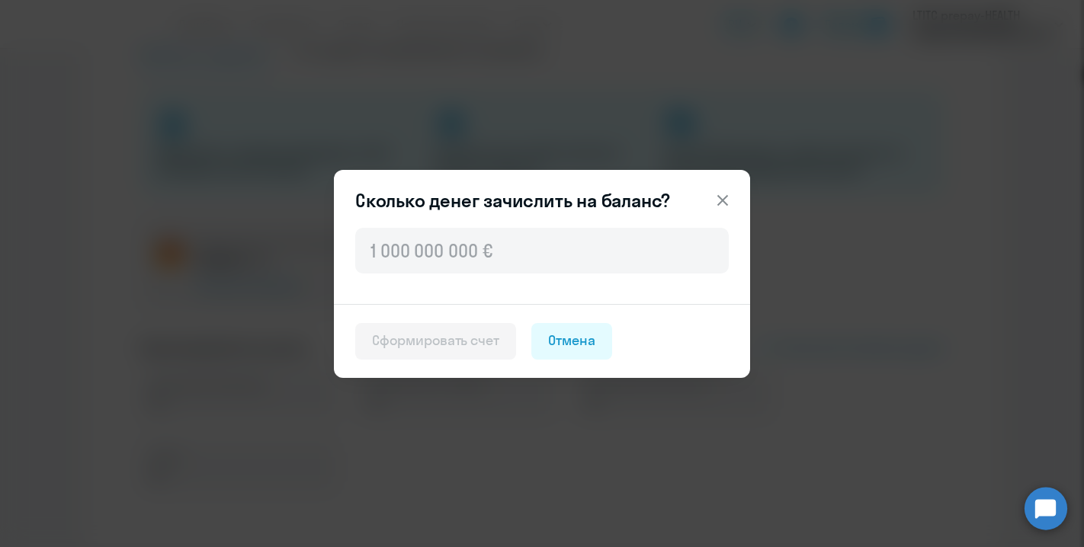
click at [732, 196] on button at bounding box center [722, 200] width 30 height 30
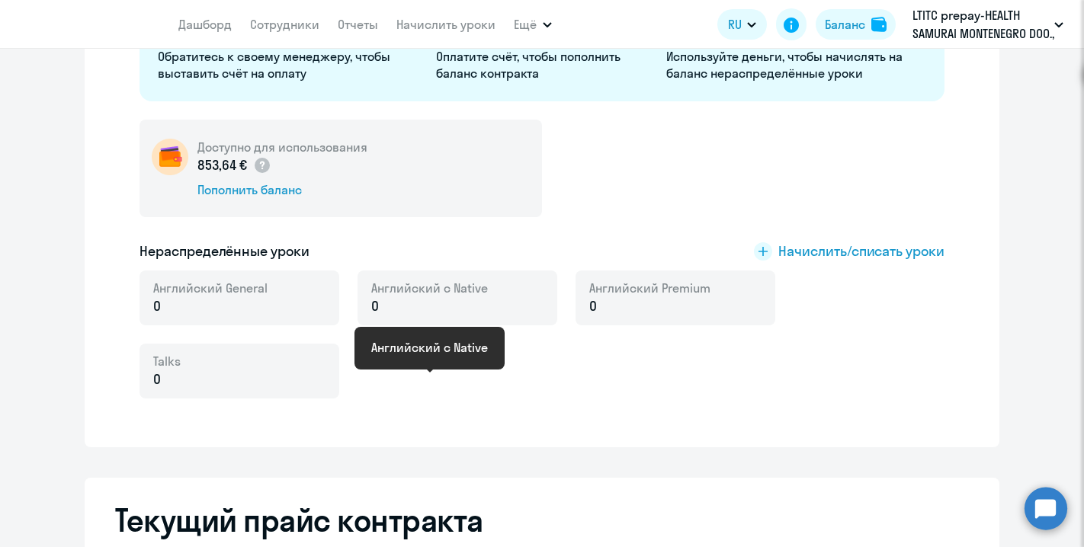
scroll to position [262, 0]
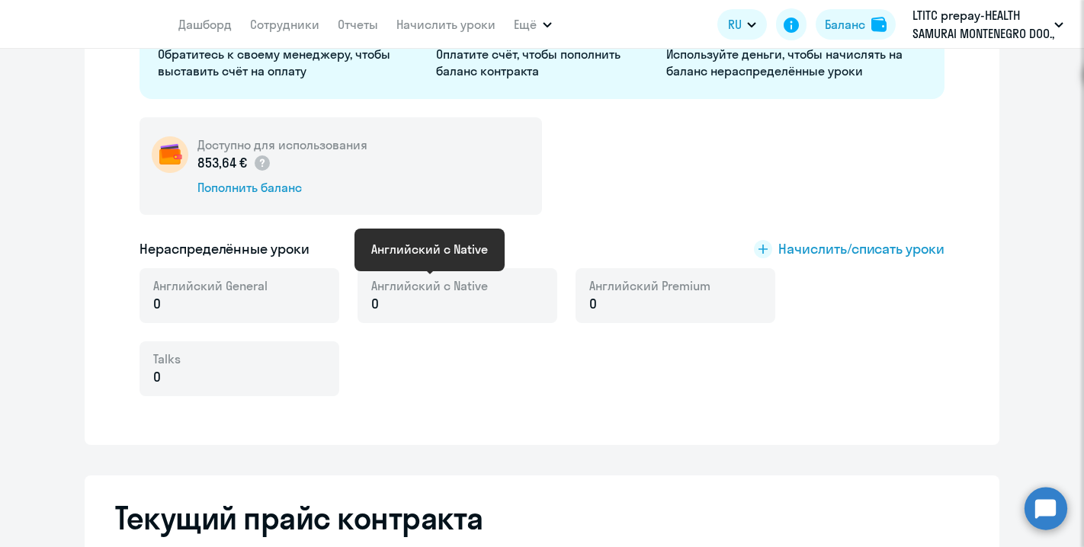
click at [430, 286] on span "Английский с Native" at bounding box center [429, 285] width 117 height 17
click at [425, 311] on p "0" at bounding box center [429, 304] width 117 height 20
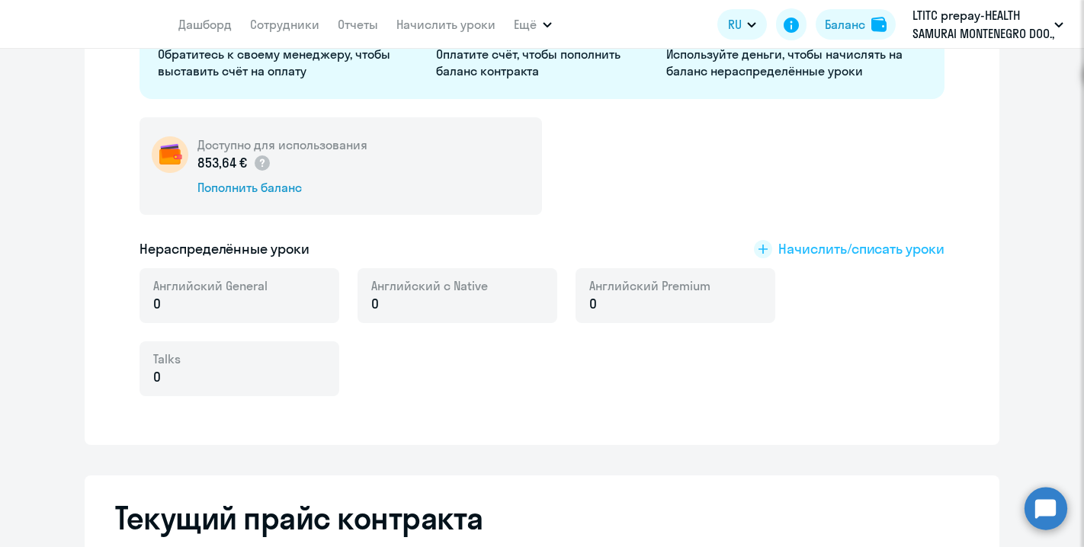
click at [890, 254] on span "Начислить/списать уроки" at bounding box center [861, 249] width 166 height 20
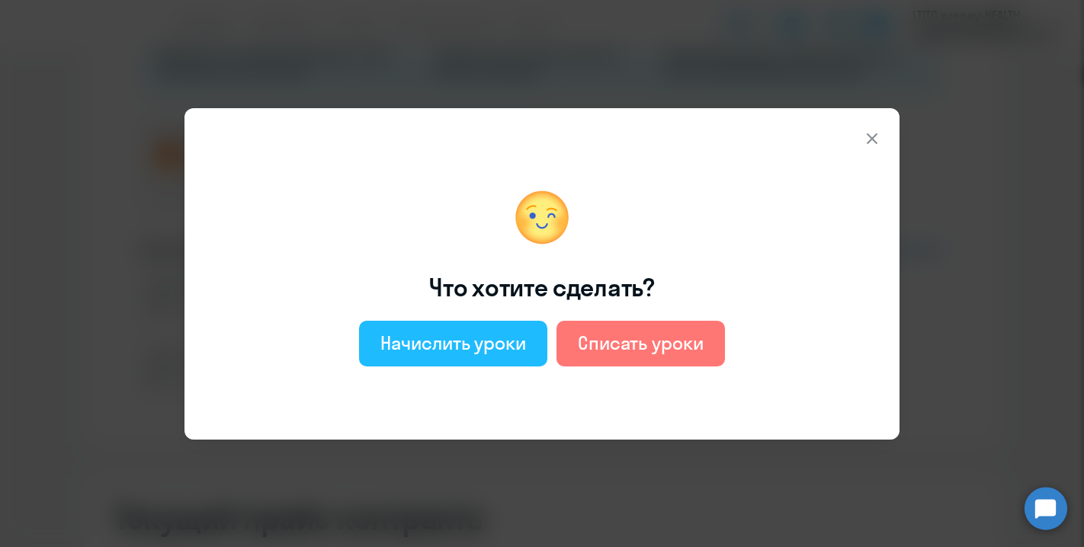
click at [488, 356] on button "Начислить уроки" at bounding box center [453, 344] width 188 height 46
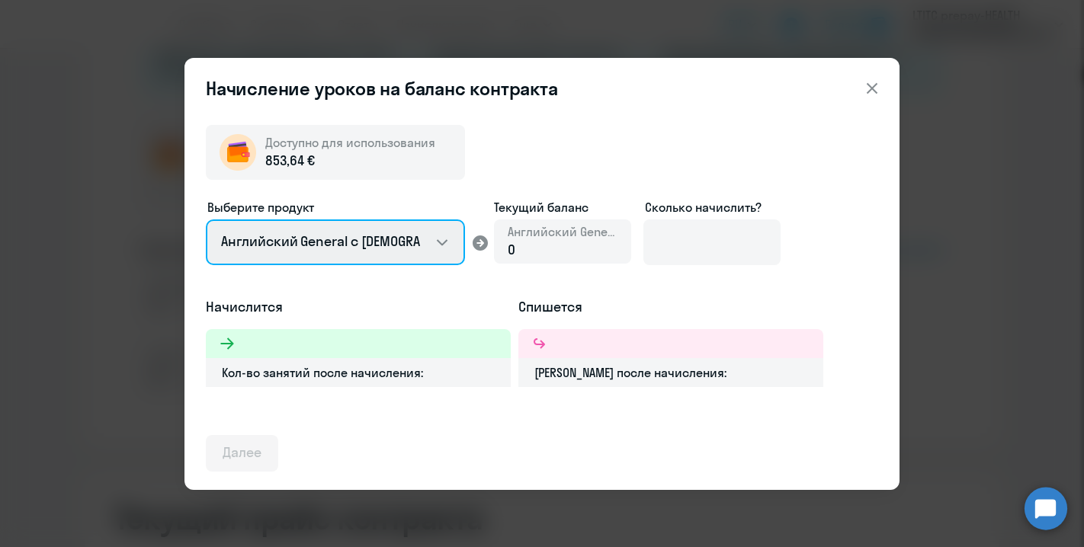
click at [415, 252] on select "Английский General с русскоговорящим преподавателем Английский General с англог…" at bounding box center [335, 242] width 259 height 46
select select "english_adult_native_speaker"
click at [206, 219] on select "Английский General с русскоговорящим преподавателем Английский General с англог…" at bounding box center [335, 242] width 259 height 46
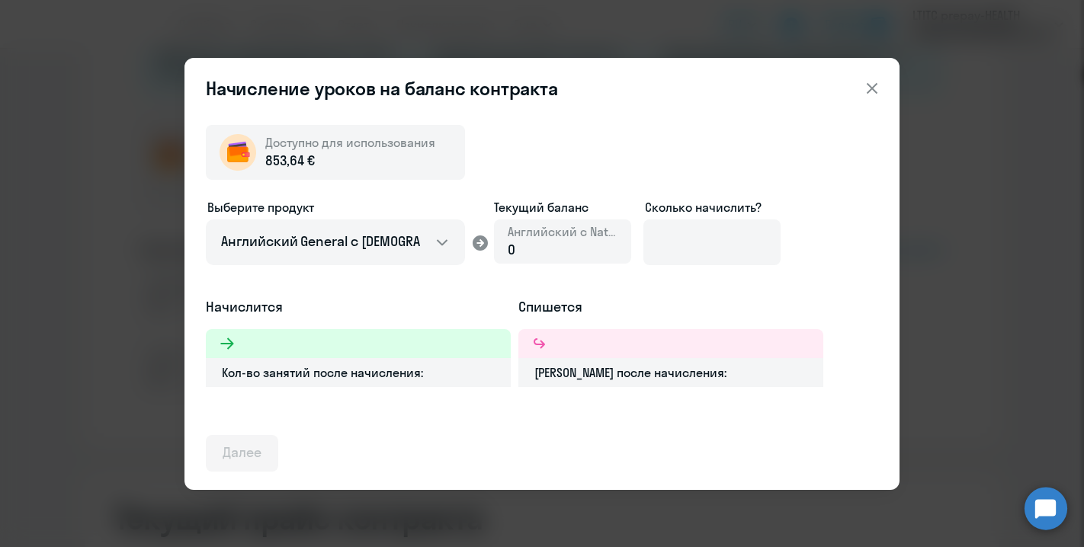
click at [540, 250] on div "0" at bounding box center [563, 250] width 110 height 20
click at [690, 257] on input at bounding box center [711, 242] width 137 height 46
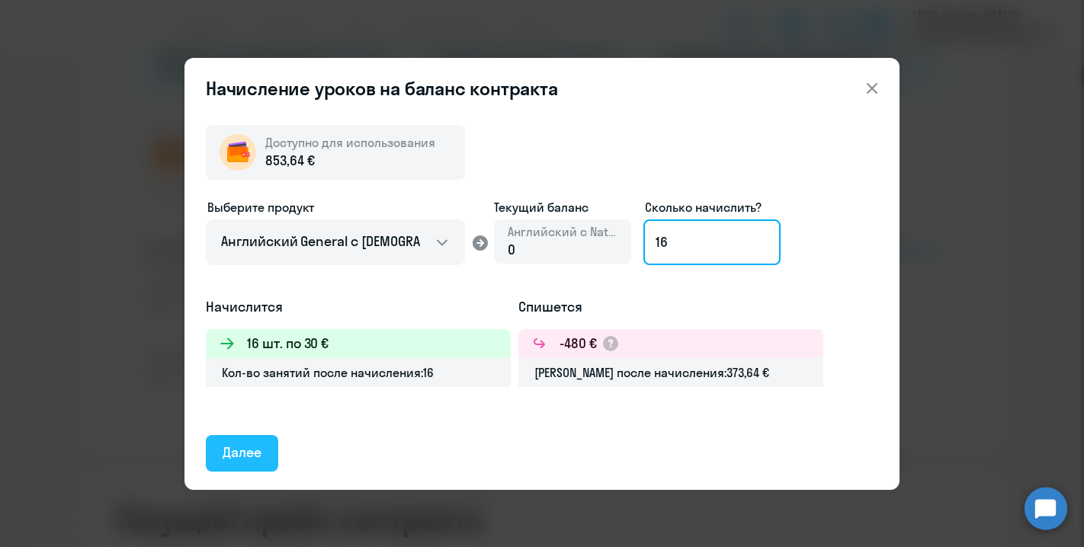
type input "16"
click at [251, 460] on div "Далее" at bounding box center [242, 453] width 39 height 20
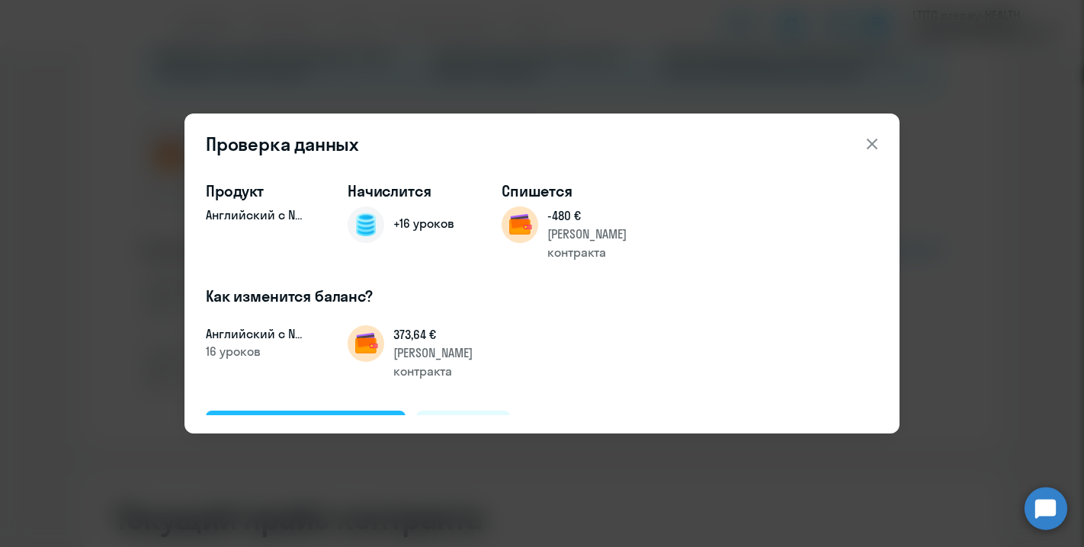
click at [297, 418] on div "Подтвердить и начислить" at bounding box center [306, 428] width 166 height 20
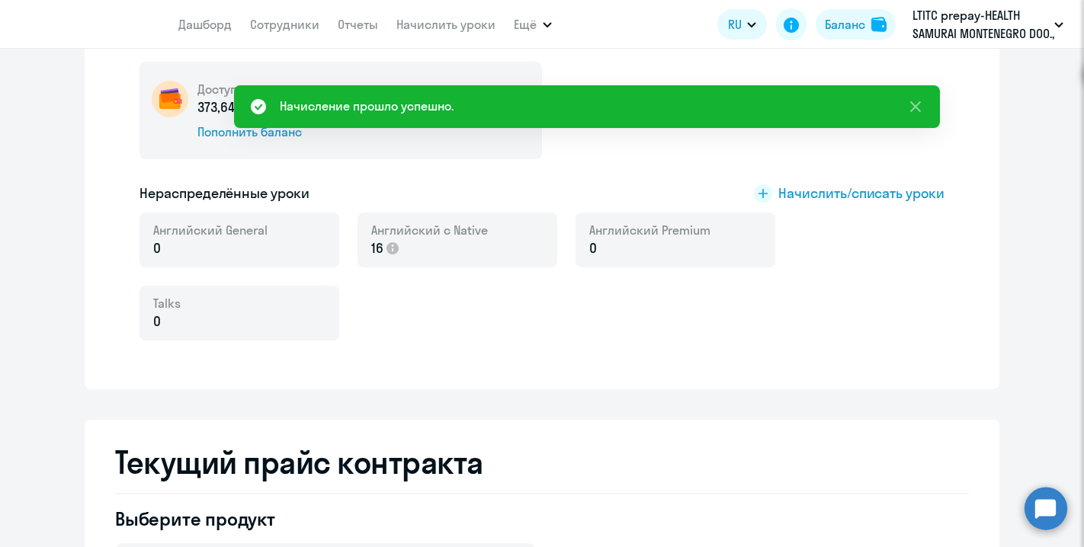
scroll to position [319, 0]
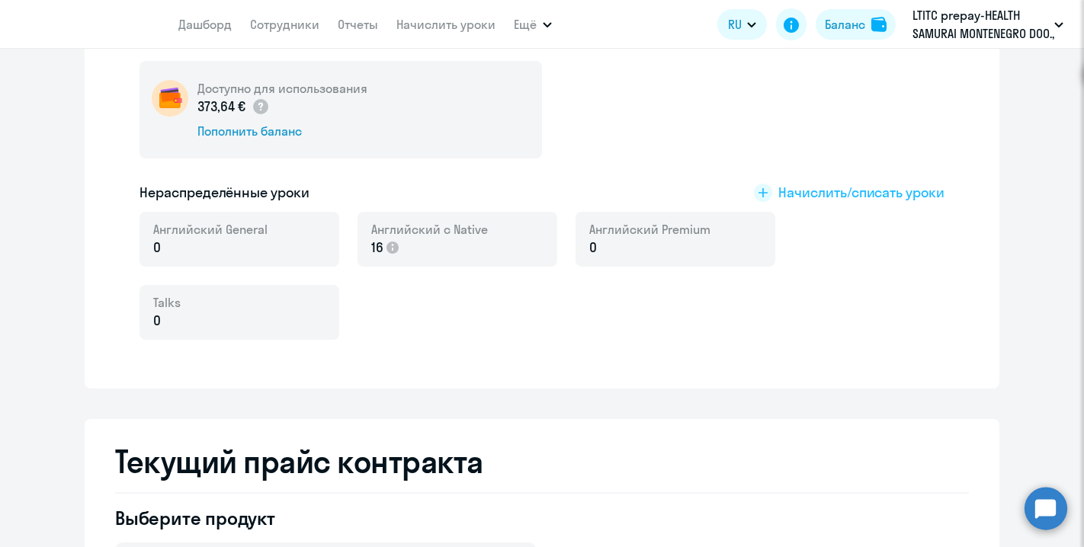
click at [805, 191] on span "Начислить/списать уроки" at bounding box center [861, 193] width 166 height 20
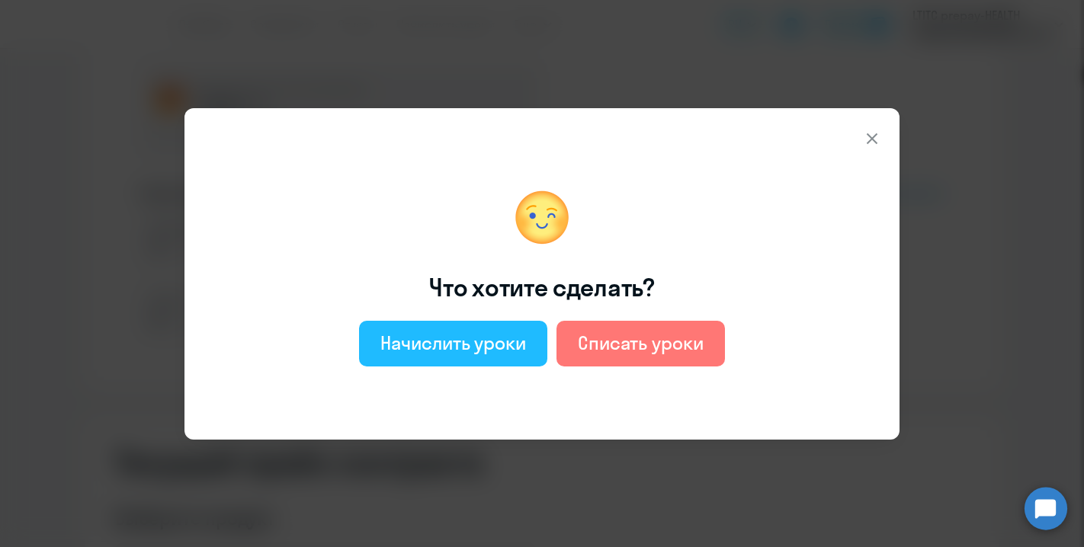
click at [463, 348] on div "Начислить уроки" at bounding box center [453, 343] width 146 height 24
select select "english_adult_not_native_speaker"
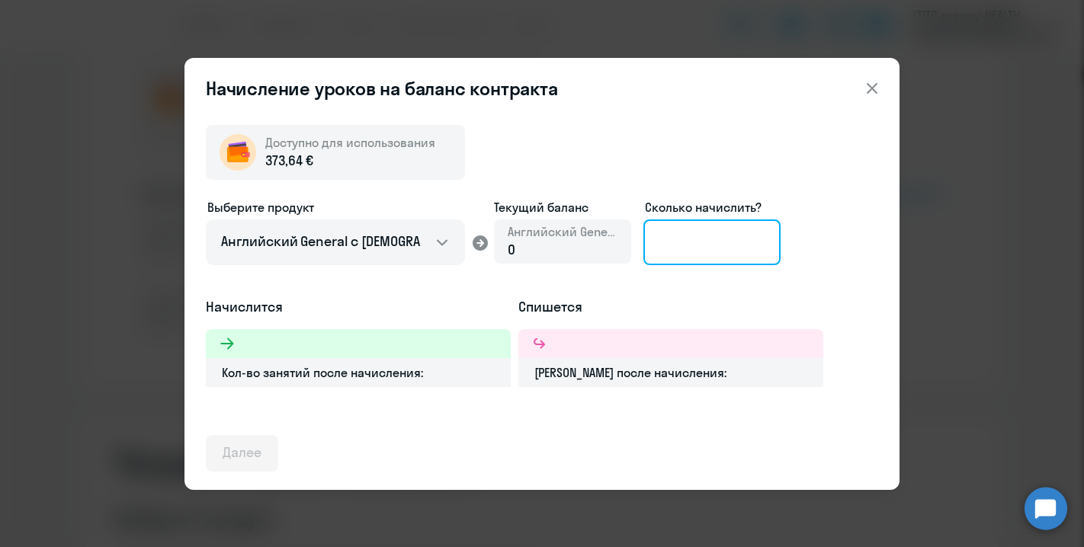
click at [693, 248] on input at bounding box center [711, 242] width 137 height 46
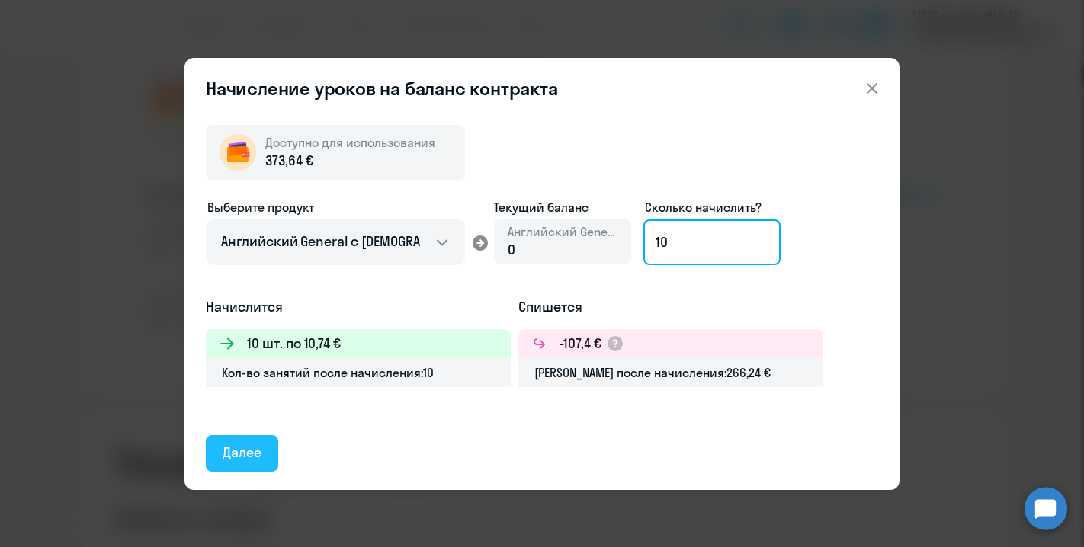
type input "10"
click at [241, 460] on div "Далее" at bounding box center [242, 453] width 39 height 20
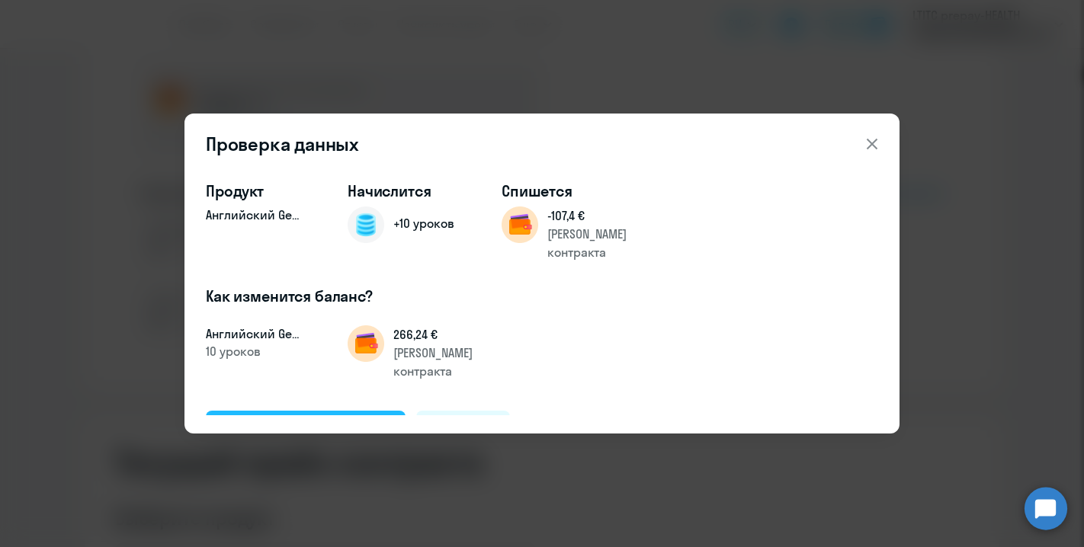
click at [292, 418] on div "Подтвердить и начислить" at bounding box center [306, 428] width 166 height 20
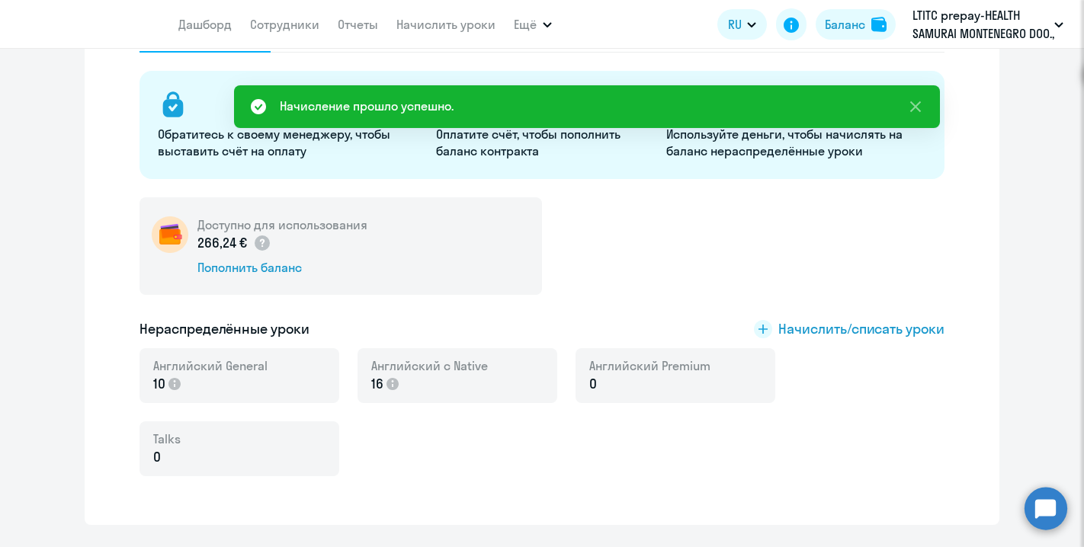
scroll to position [0, 0]
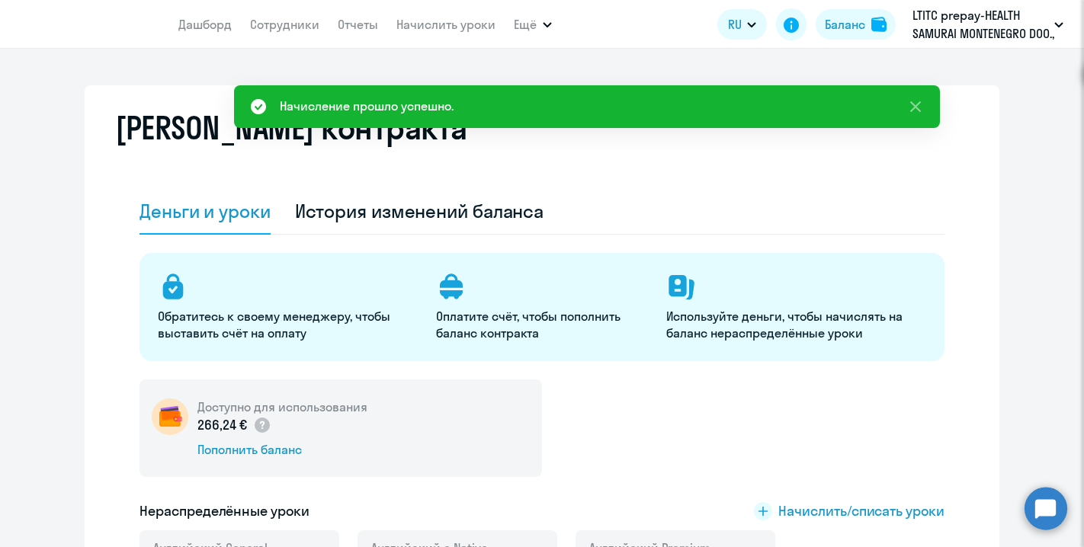
click at [279, 32] on app-menu-item-link "Сотрудники" at bounding box center [284, 24] width 69 height 19
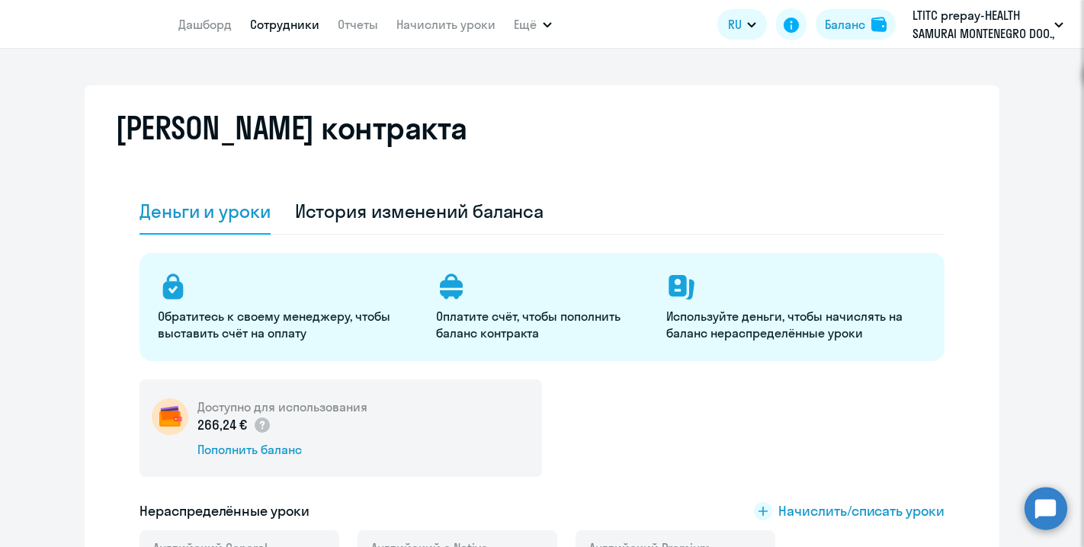
click at [276, 26] on link "Сотрудники" at bounding box center [284, 24] width 69 height 15
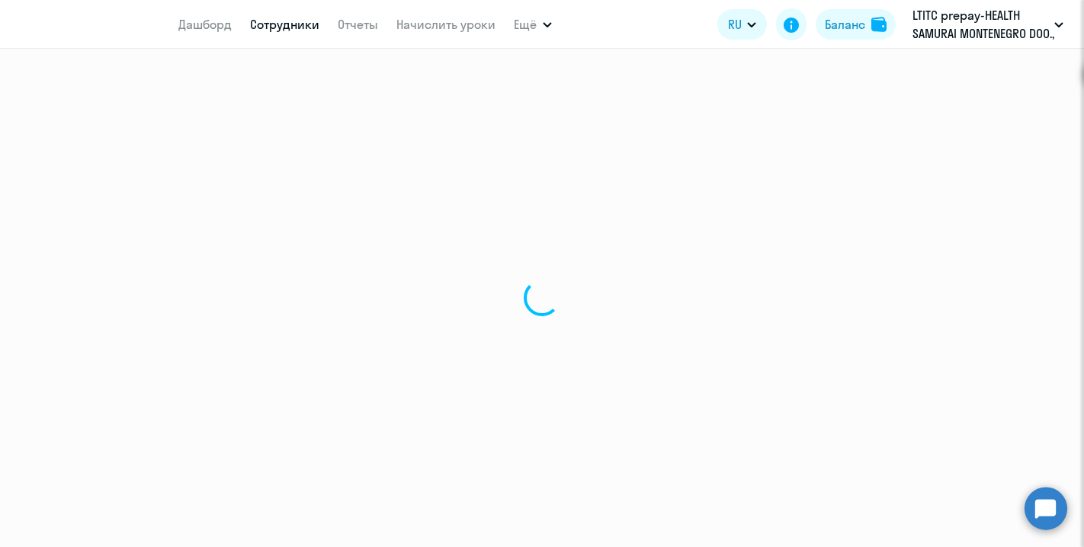
select select "30"
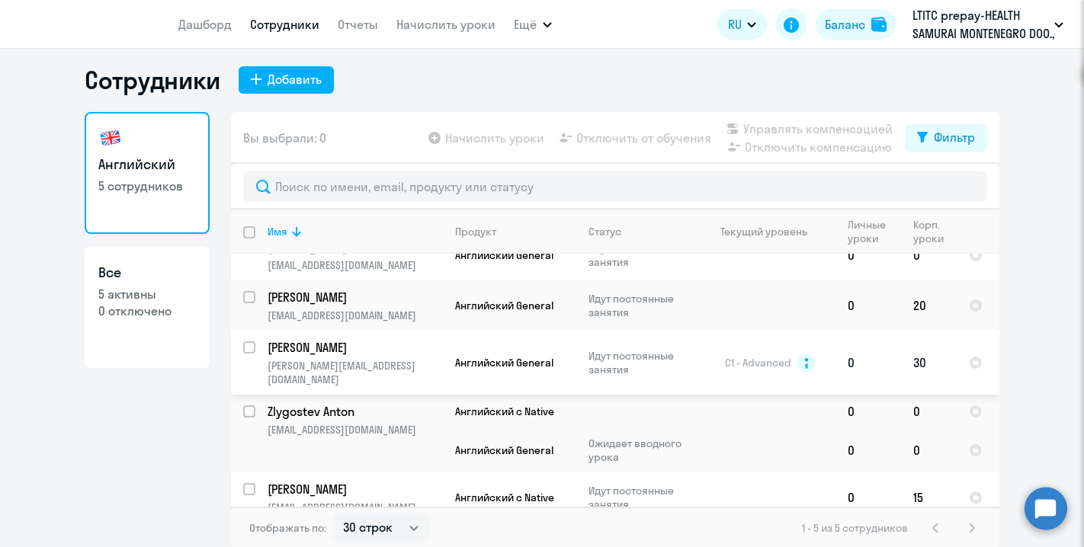
scroll to position [8, 0]
click at [332, 422] on p "[EMAIL_ADDRESS][DOMAIN_NAME]" at bounding box center [354, 429] width 175 height 14
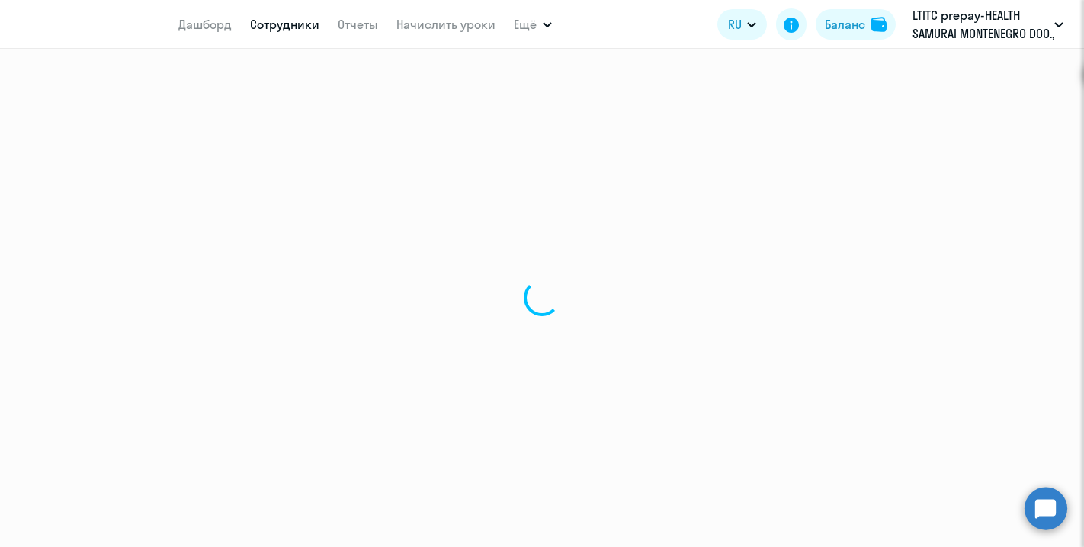
select select "english"
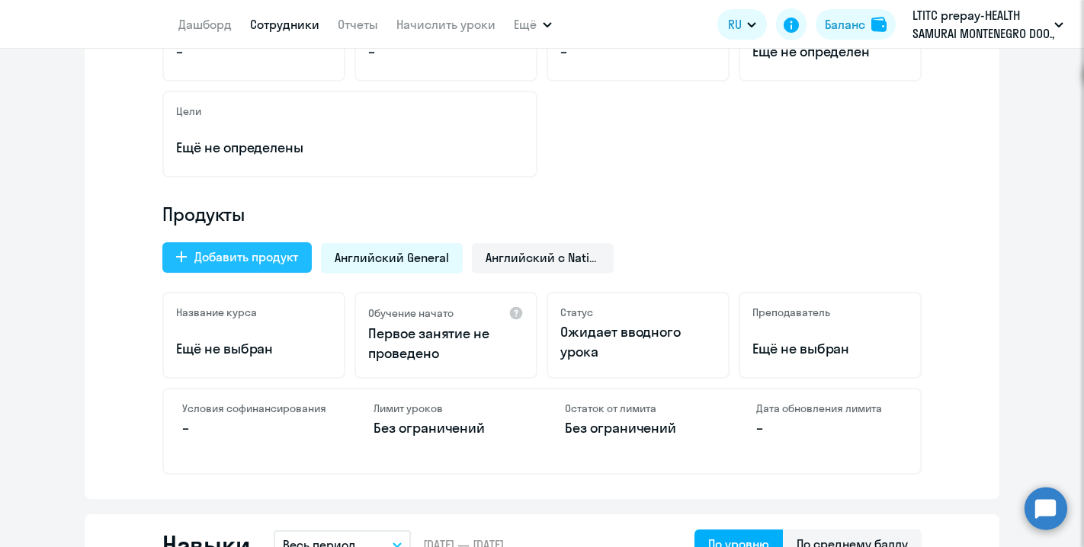
click at [232, 255] on div "Добавить продукт" at bounding box center [246, 257] width 104 height 18
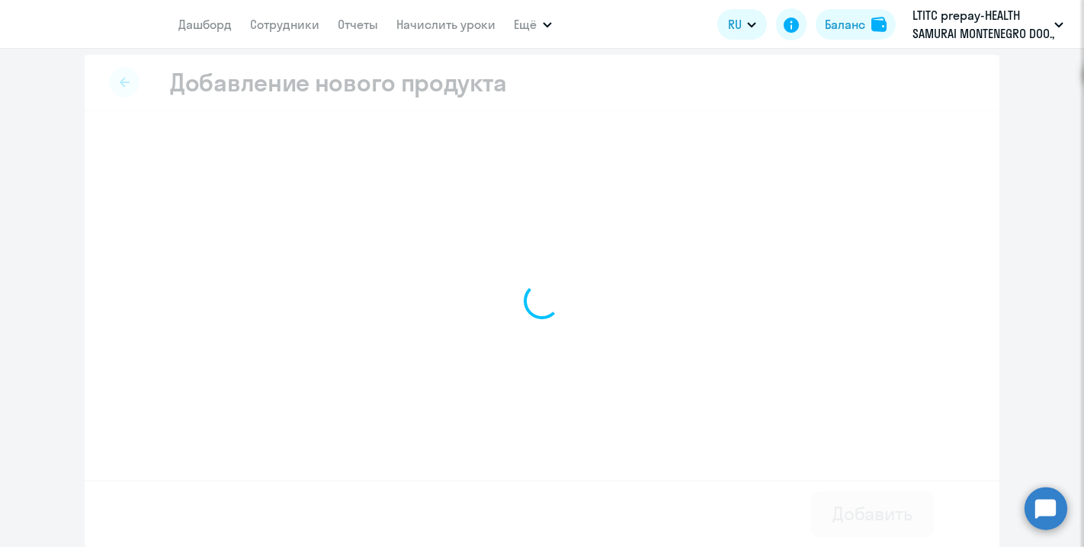
scroll to position [6, 0]
select select "english_adult_not_native_speaker_premium"
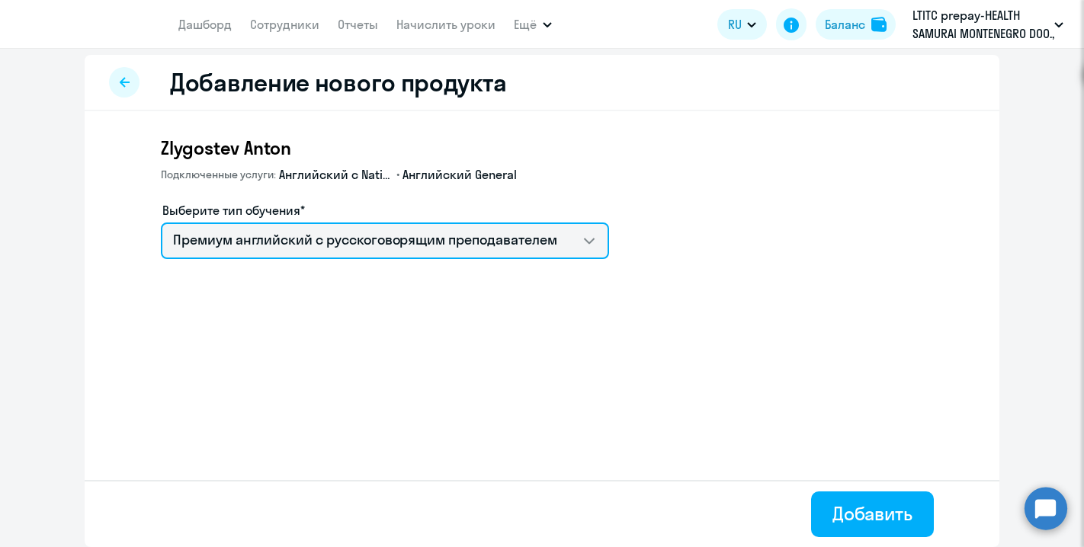
click at [232, 255] on select "Премиум английский с русскоговорящим преподавателем" at bounding box center [385, 241] width 448 height 37
click at [555, 240] on select "Премиум английский с русскоговорящим преподавателем" at bounding box center [385, 241] width 448 height 37
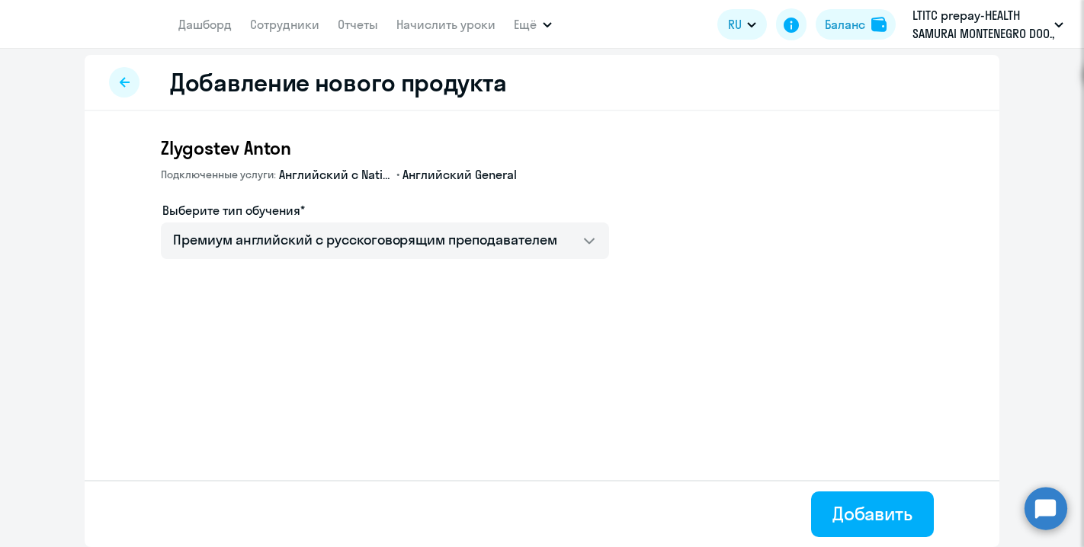
click at [130, 91] on div at bounding box center [124, 82] width 30 height 30
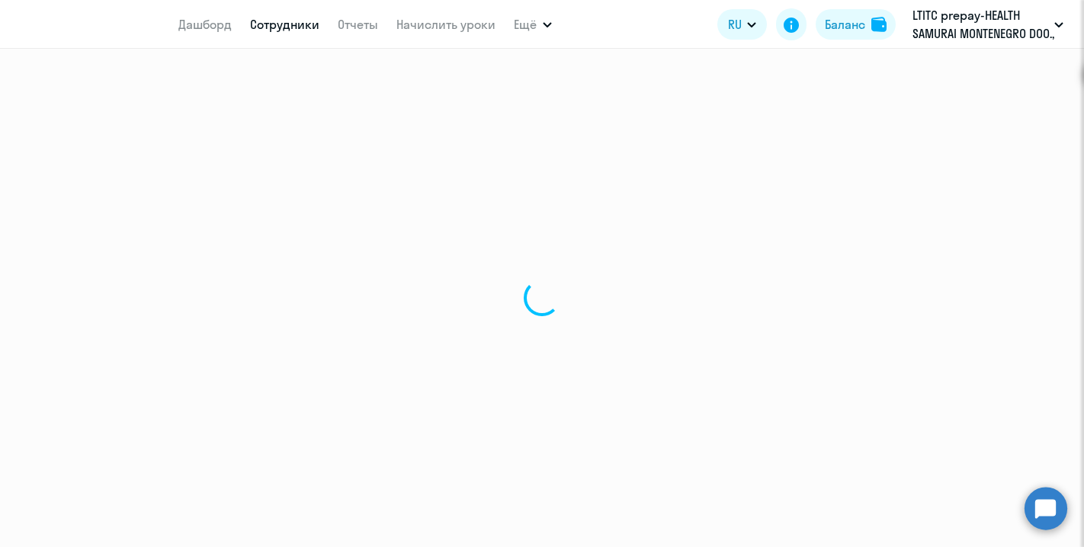
select select "english"
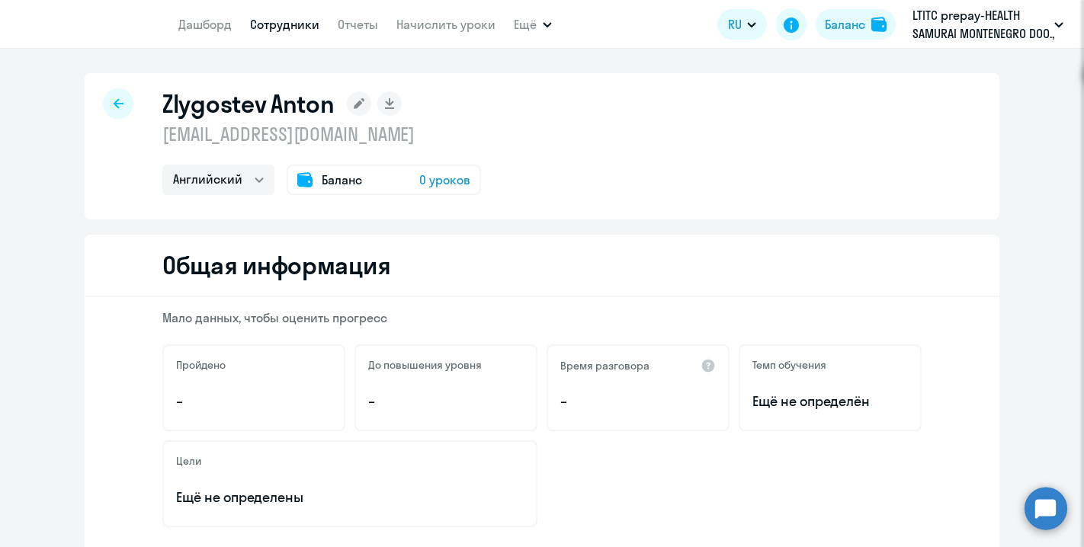
scroll to position [67, 0]
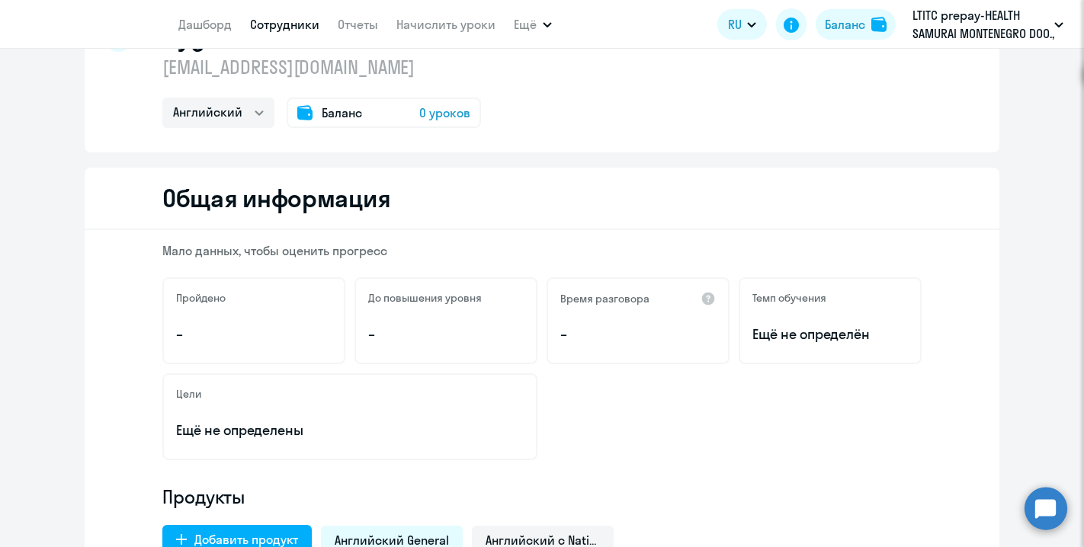
click at [421, 126] on div "Баланс 0 уроков" at bounding box center [384, 113] width 194 height 30
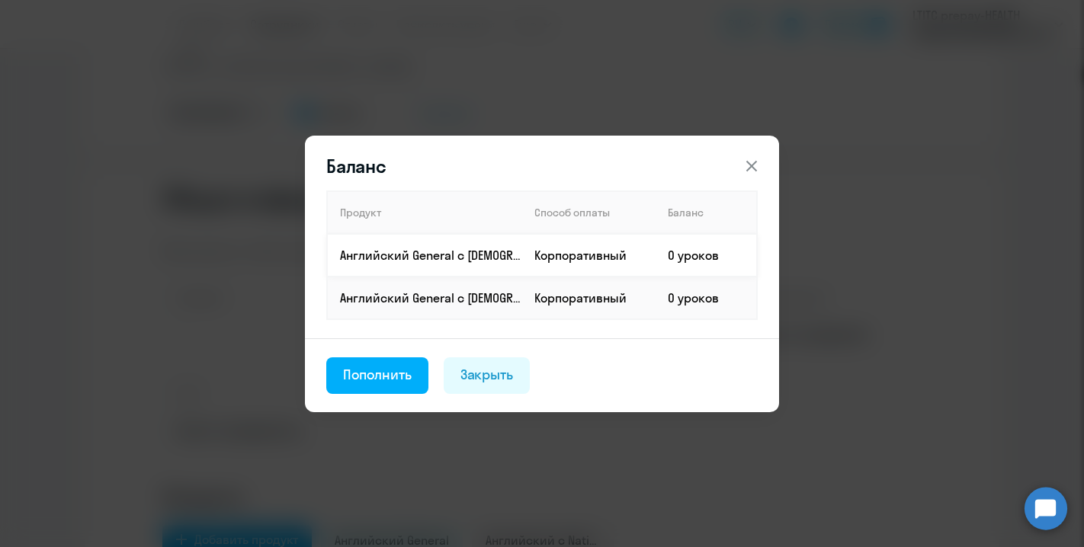
click at [446, 258] on p "Английский General с [DEMOGRAPHIC_DATA] преподавателем" at bounding box center [430, 255] width 181 height 17
click at [687, 252] on td "0 уроков" at bounding box center [705, 255] width 101 height 43
click at [505, 371] on div "Закрыть" at bounding box center [486, 375] width 53 height 20
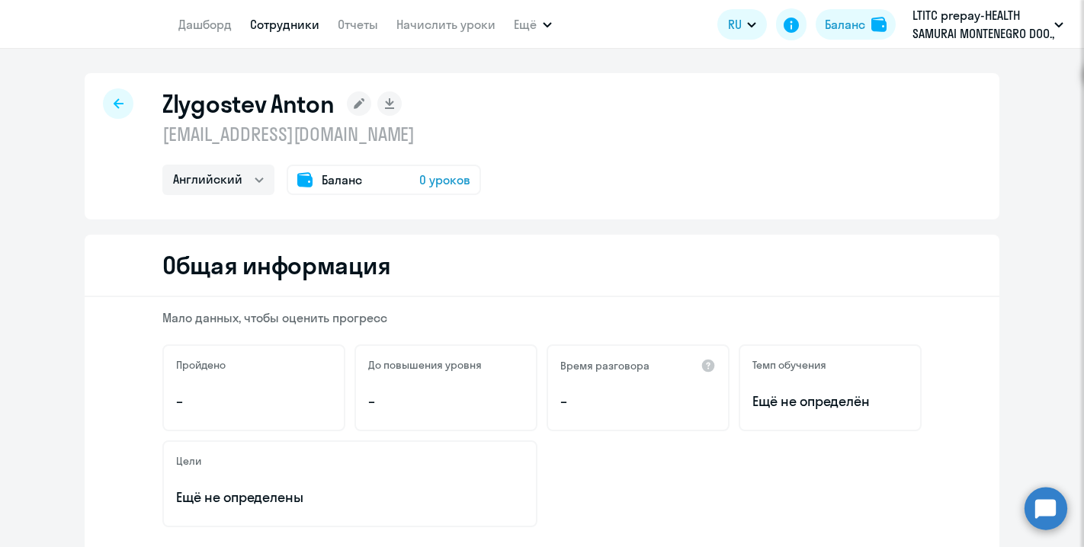
scroll to position [2, 0]
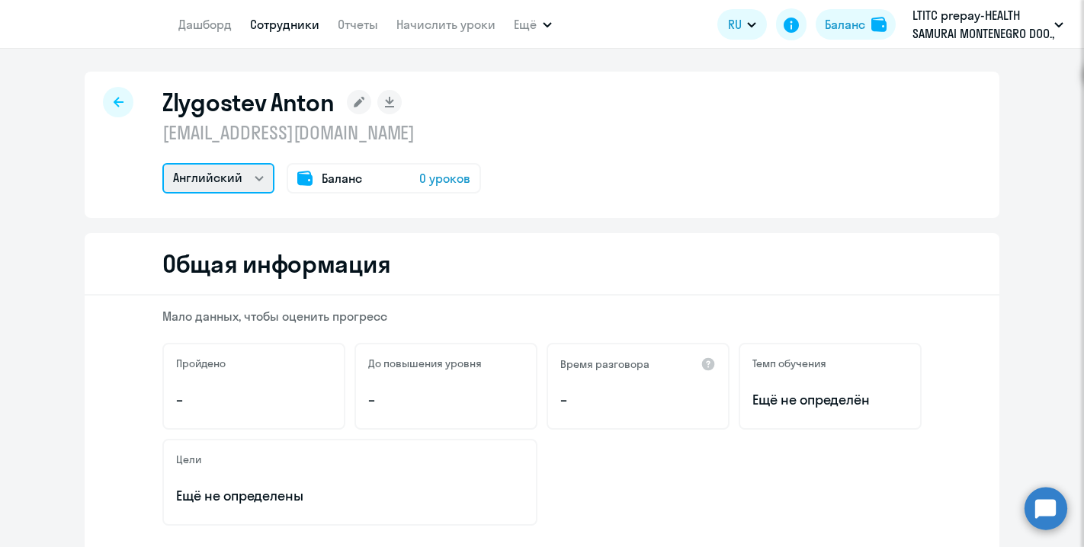
click at [268, 188] on select "Английский" at bounding box center [218, 178] width 112 height 30
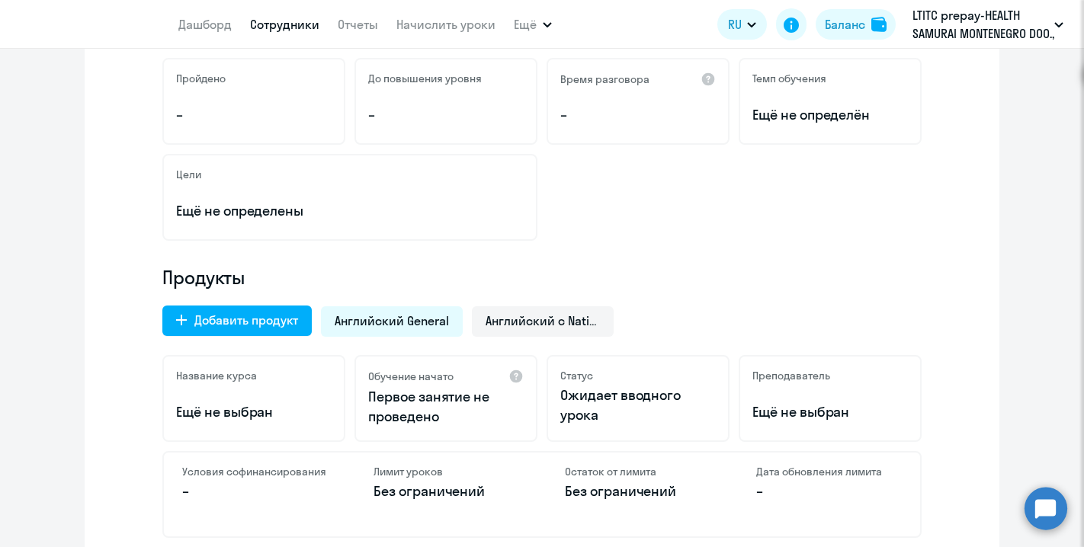
scroll to position [287, 0]
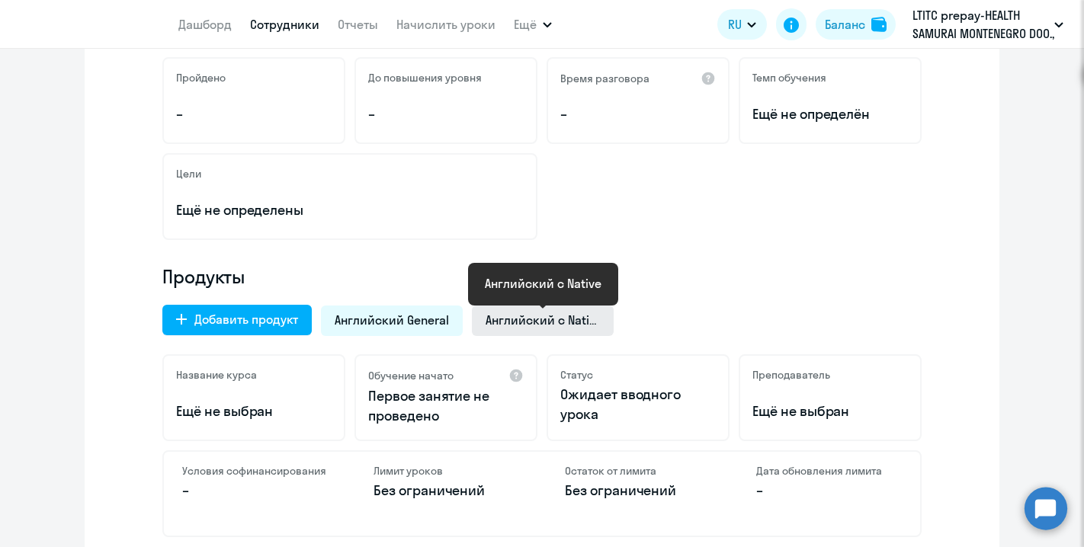
click at [540, 314] on span "Английский с Native" at bounding box center [542, 320] width 114 height 17
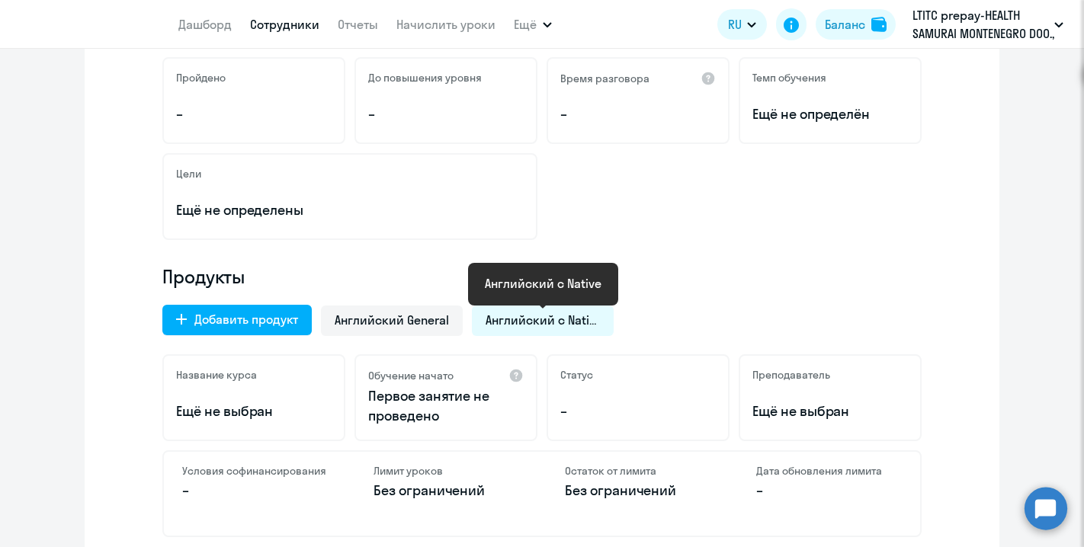
click at [540, 314] on span "Английский с Native" at bounding box center [542, 320] width 114 height 17
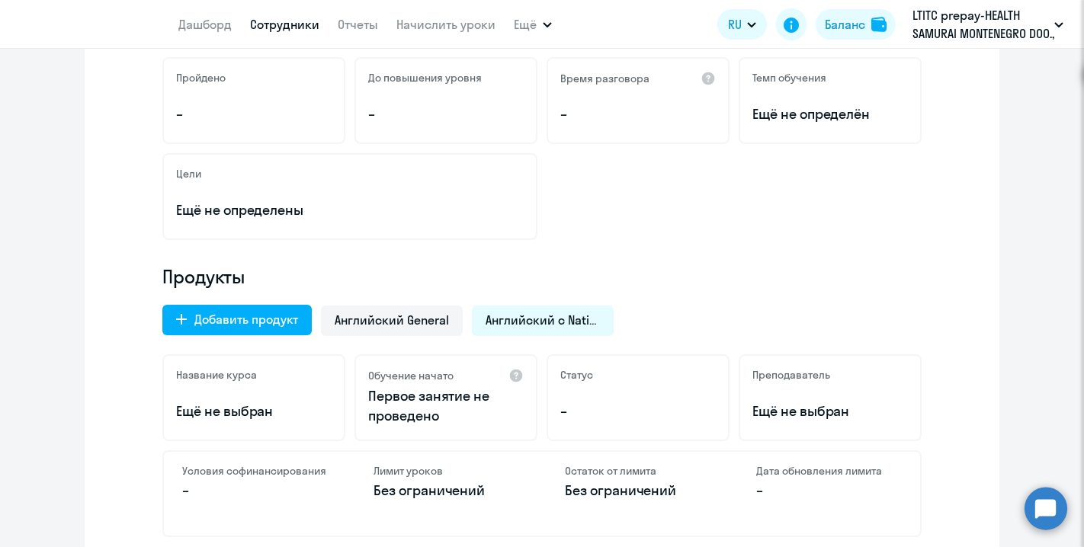
click at [559, 332] on div "Английский с Native" at bounding box center [543, 321] width 142 height 30
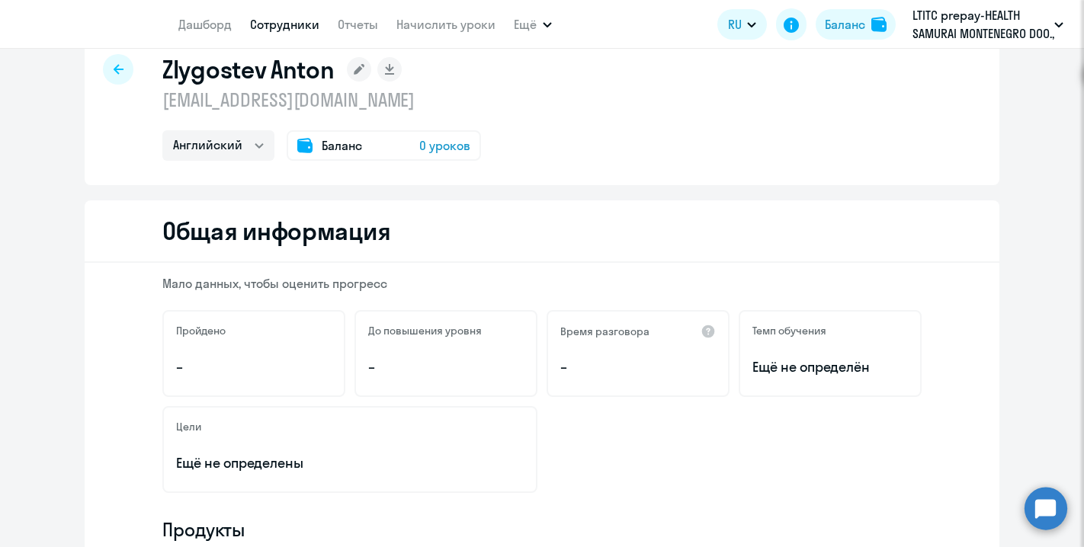
scroll to position [27, 0]
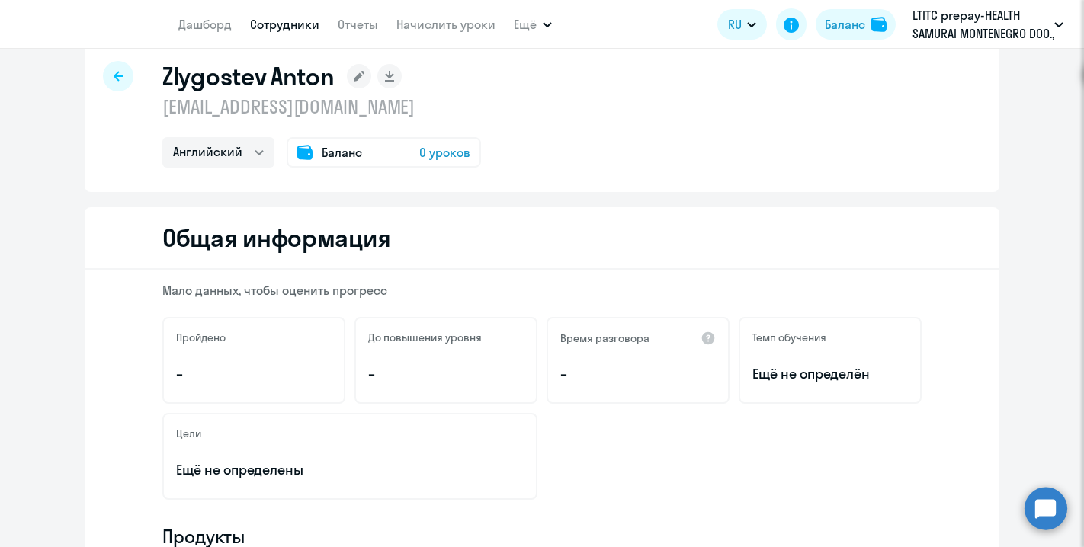
click at [446, 149] on span "0 уроков" at bounding box center [444, 152] width 51 height 18
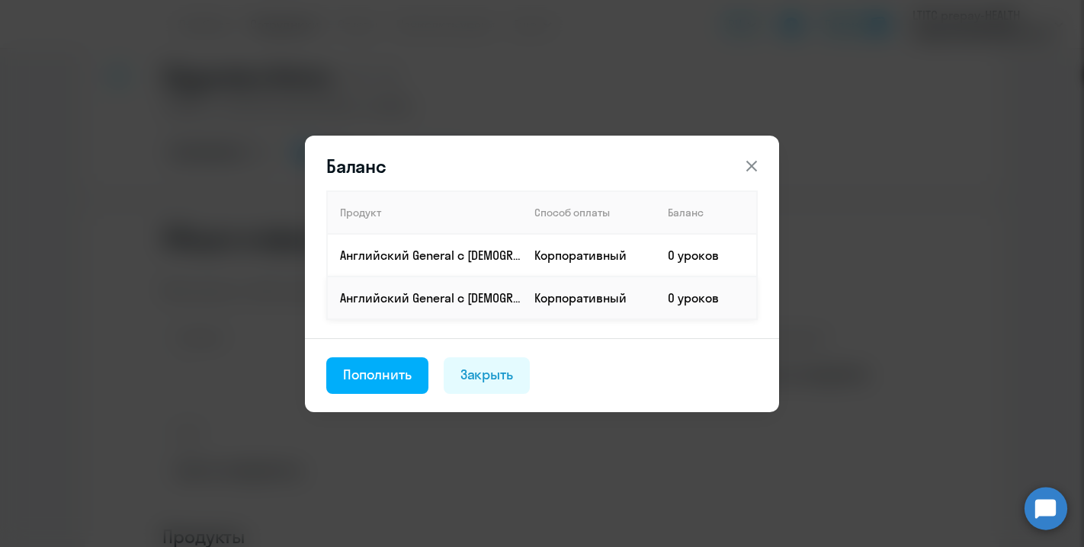
click at [589, 296] on td "Корпоративный" at bounding box center [588, 298] width 133 height 43
click at [585, 259] on td "Корпоративный" at bounding box center [588, 255] width 133 height 43
click at [761, 158] on button at bounding box center [751, 166] width 30 height 30
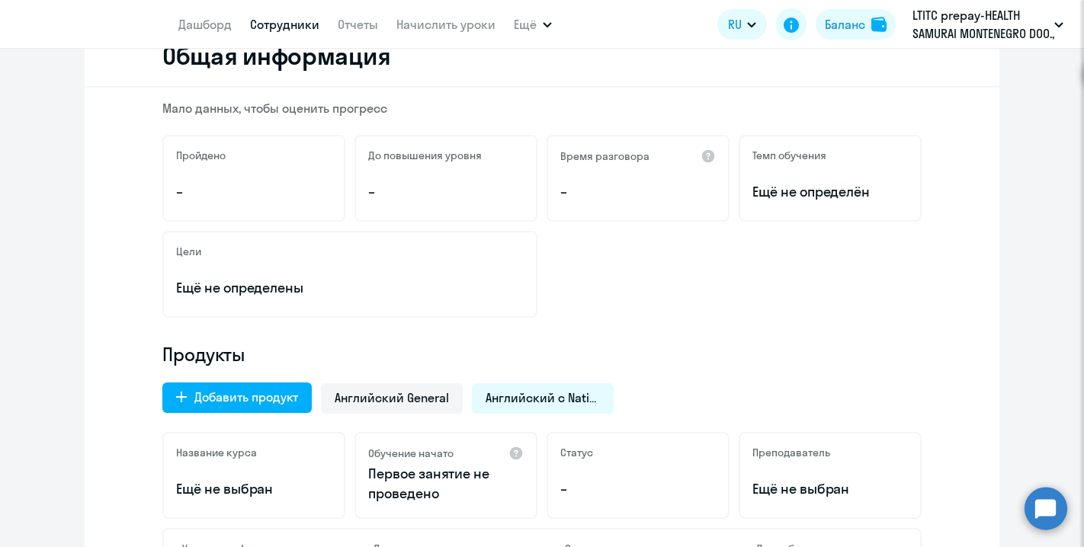
scroll to position [305, 0]
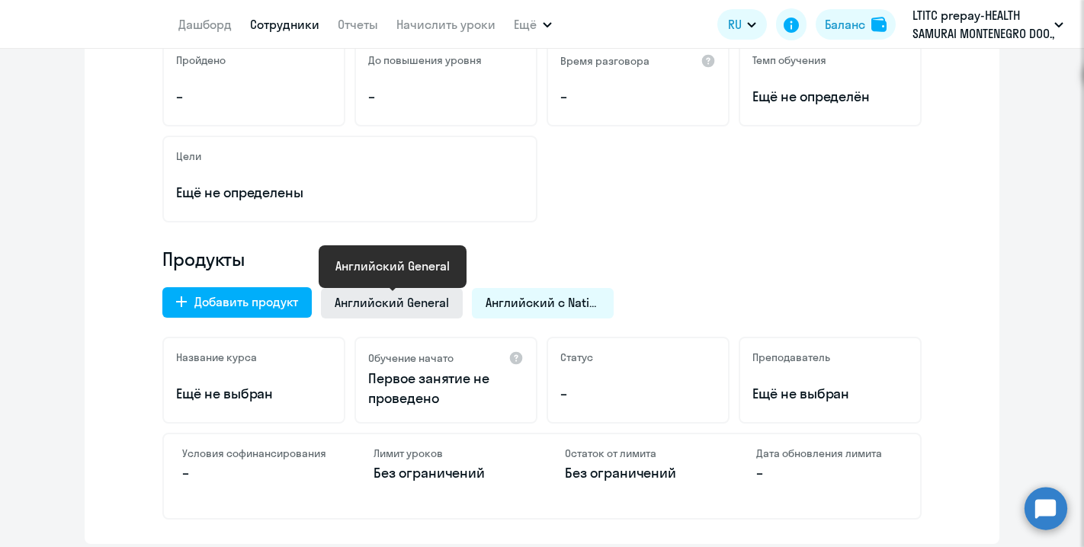
click at [395, 303] on span "Английский General" at bounding box center [392, 302] width 114 height 17
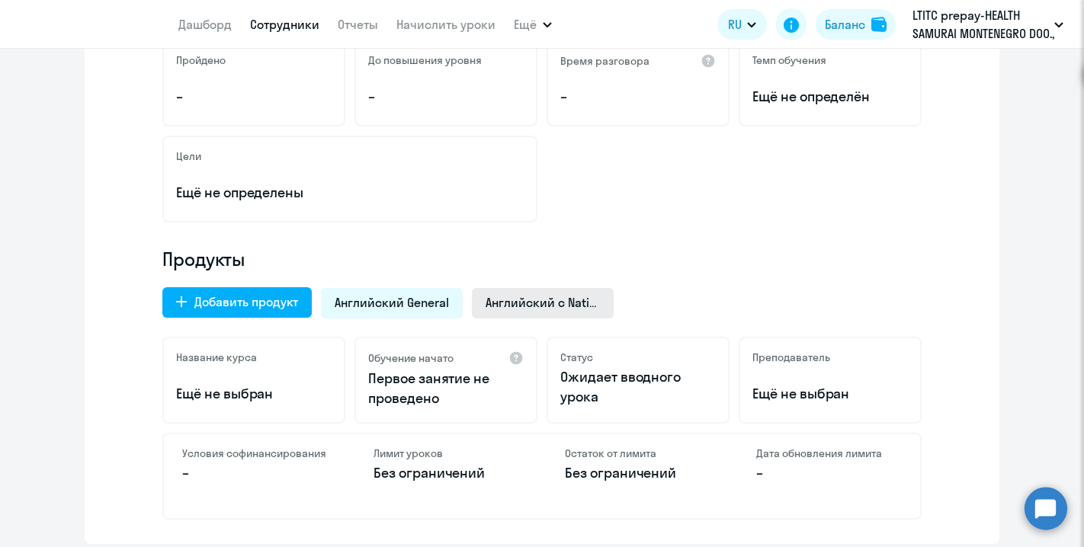
click at [511, 288] on div "Английский с Native" at bounding box center [543, 303] width 142 height 30
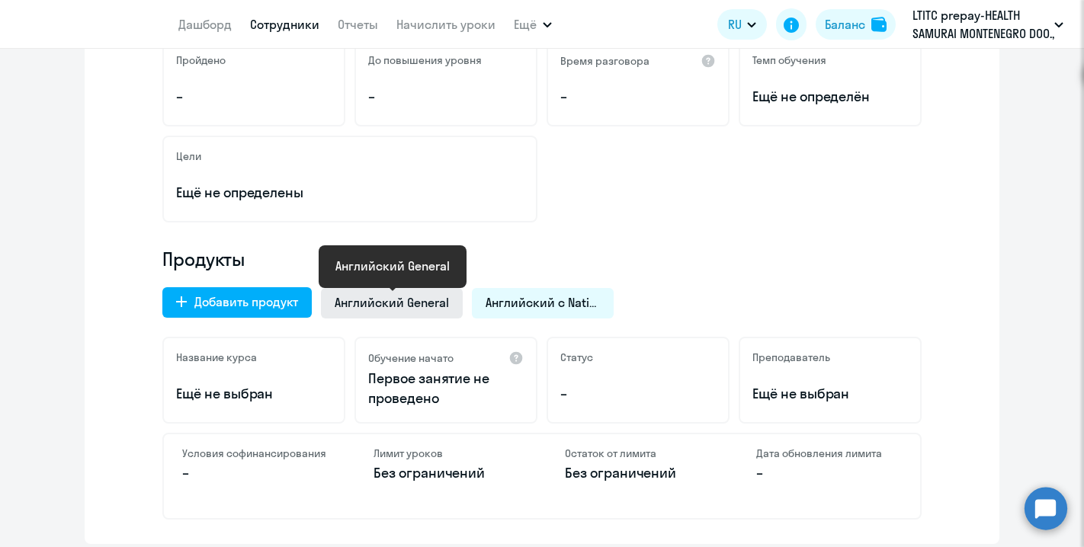
click at [415, 309] on span "Английский General" at bounding box center [392, 302] width 114 height 17
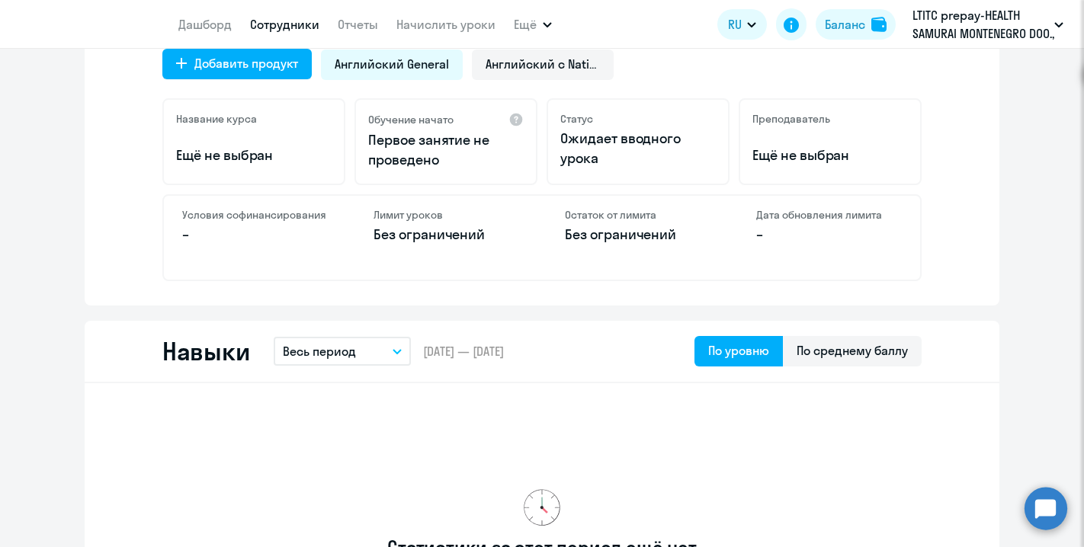
scroll to position [483, 0]
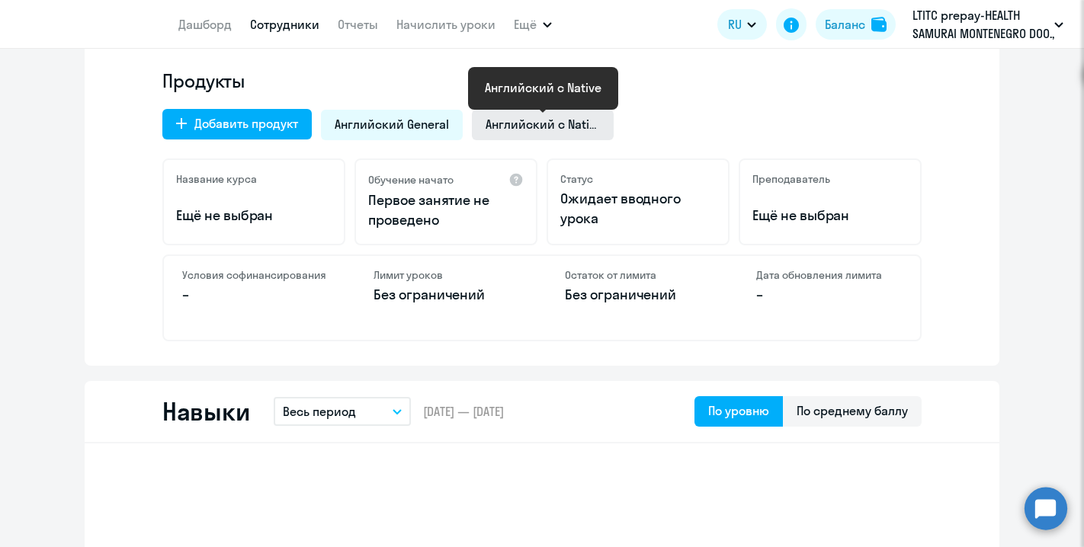
click at [530, 123] on span "Английский с Native" at bounding box center [542, 124] width 114 height 17
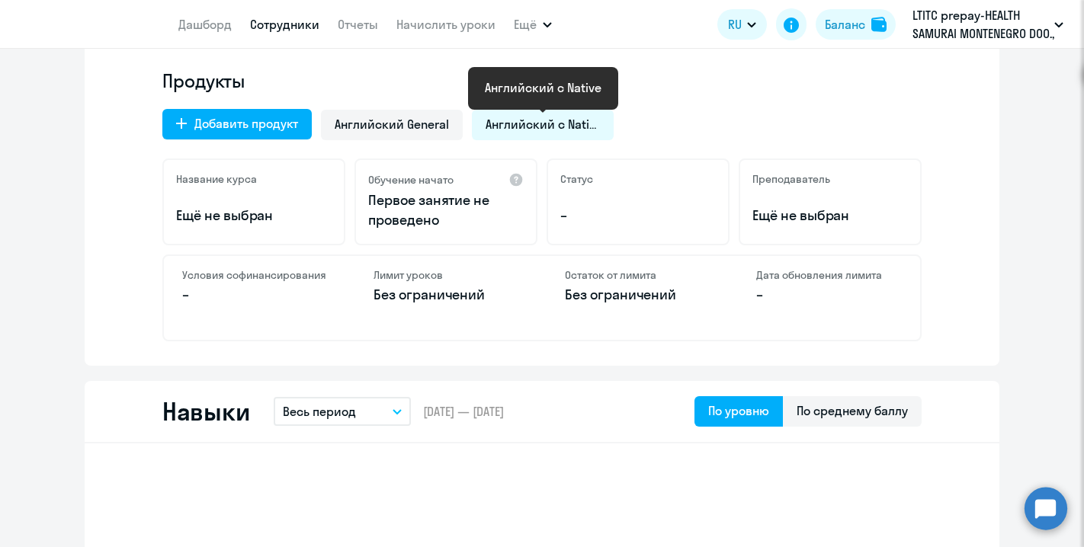
click at [530, 123] on span "Английский с Native" at bounding box center [542, 124] width 114 height 17
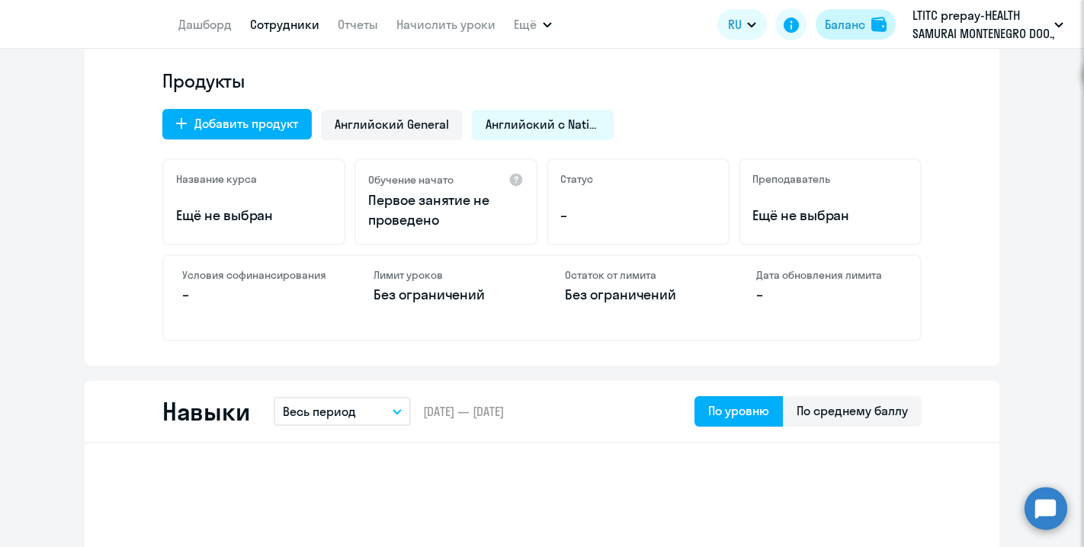
click at [850, 24] on div "Баланс" at bounding box center [845, 24] width 40 height 18
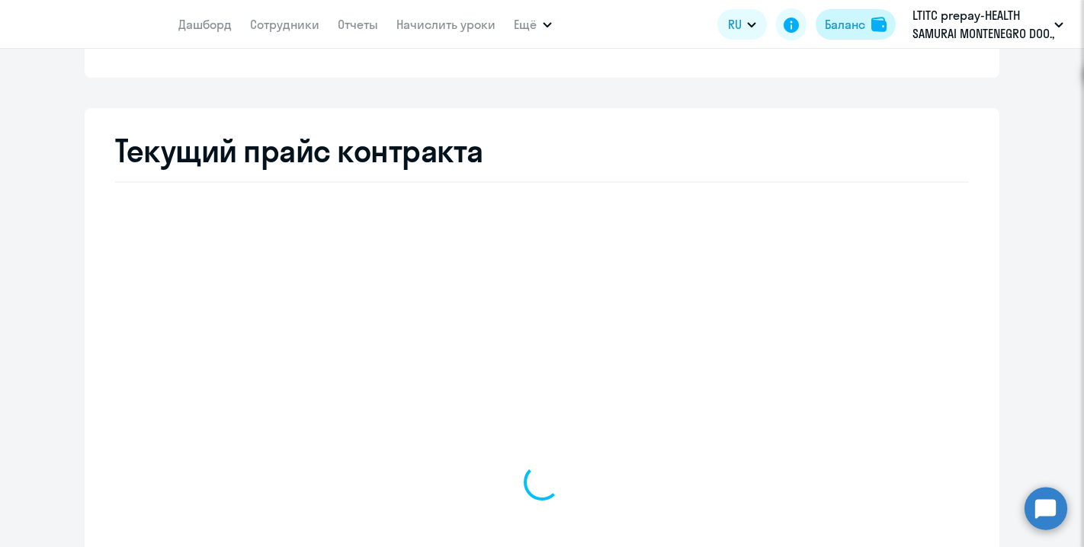
select select "english_adult_not_native_speaker"
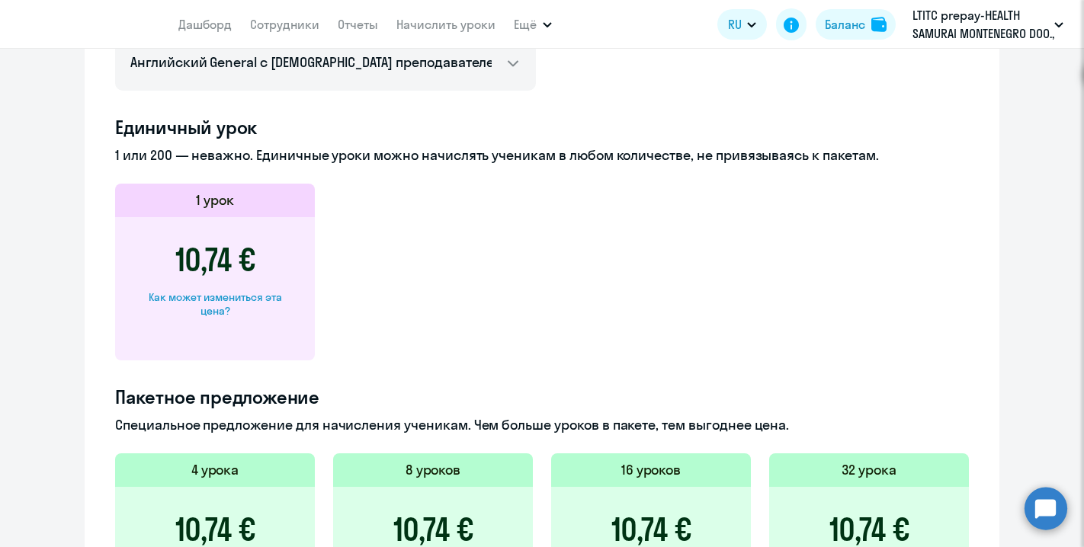
scroll to position [827, 0]
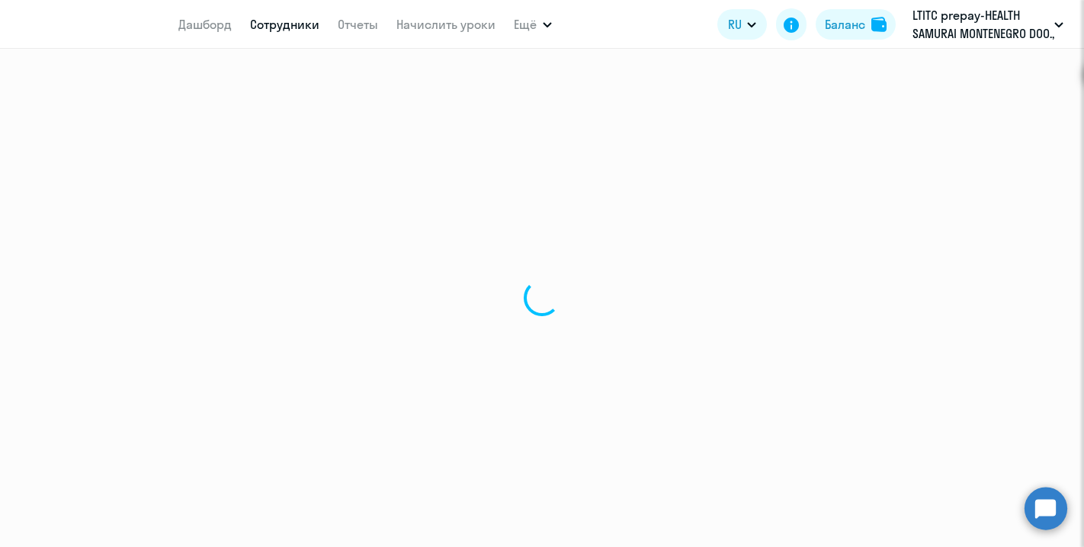
select select "english"
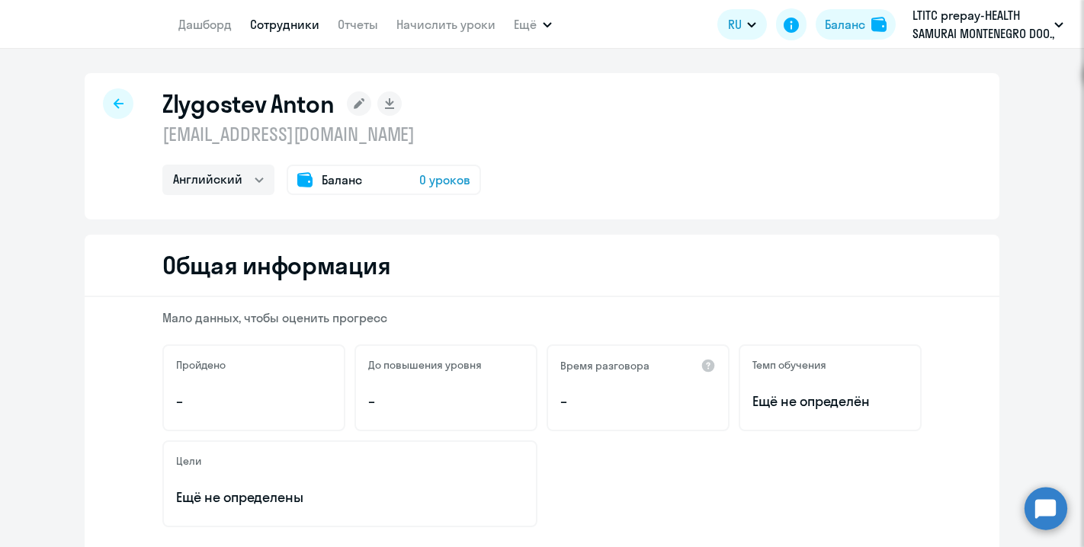
click at [426, 178] on span "0 уроков" at bounding box center [444, 180] width 51 height 18
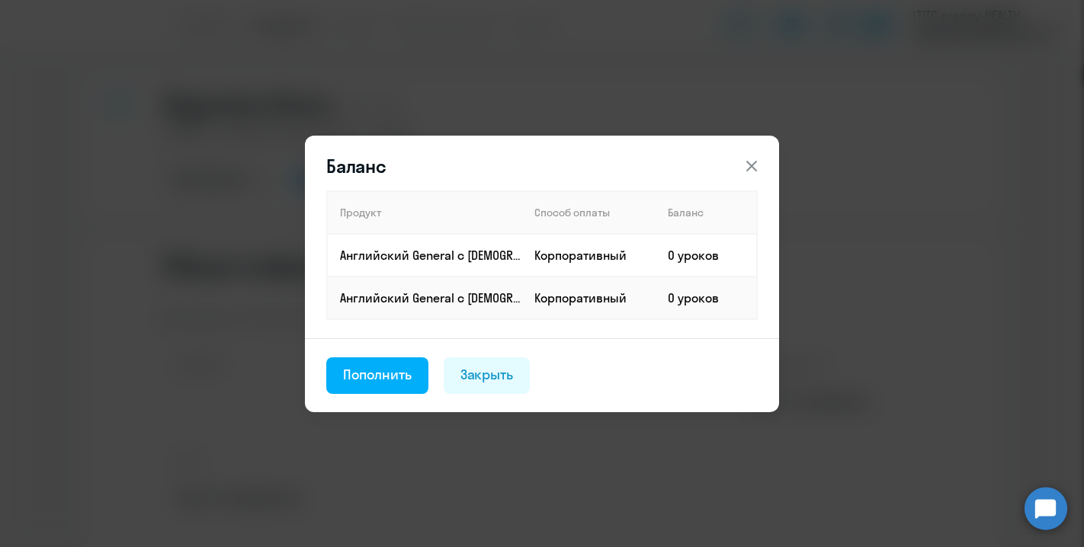
click at [483, 109] on div "Баланс Продукт Способ оплаты Баланс Английский General с англоговорящим препода…" at bounding box center [542, 273] width 738 height 427
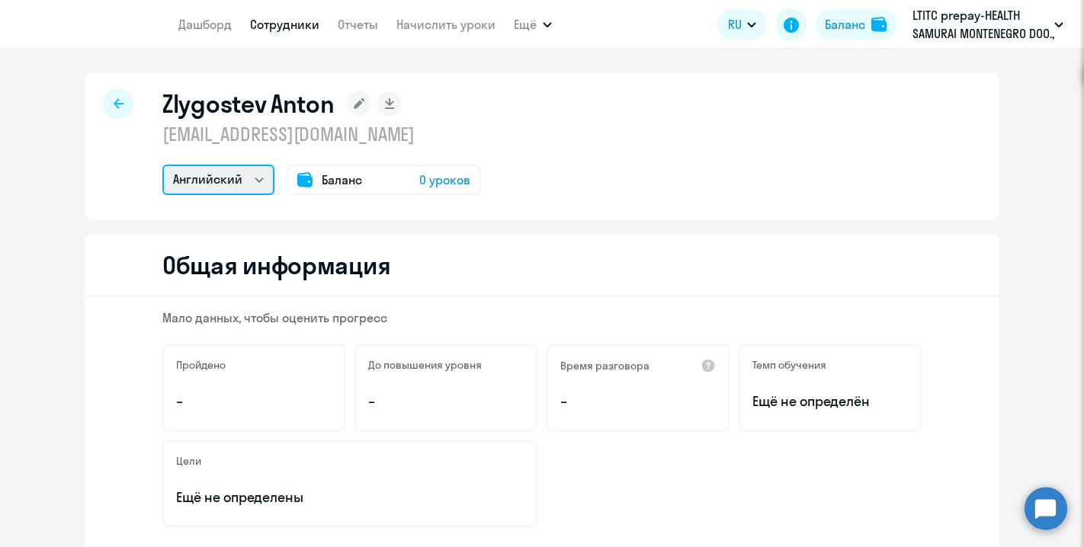
click at [263, 184] on select "Английский" at bounding box center [218, 180] width 112 height 30
click at [352, 179] on span "Баланс" at bounding box center [342, 180] width 40 height 18
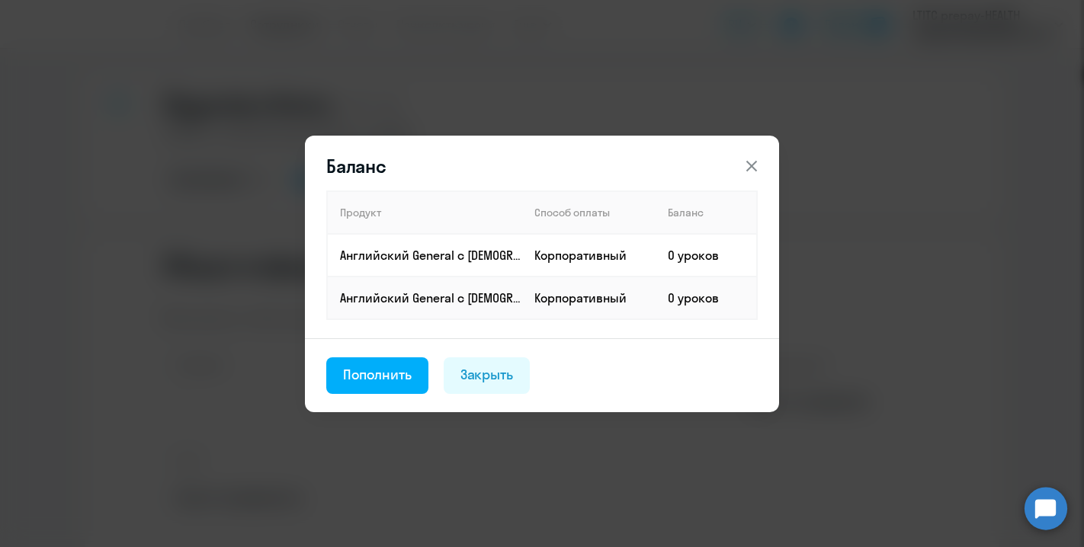
click at [754, 158] on icon at bounding box center [751, 166] width 18 height 18
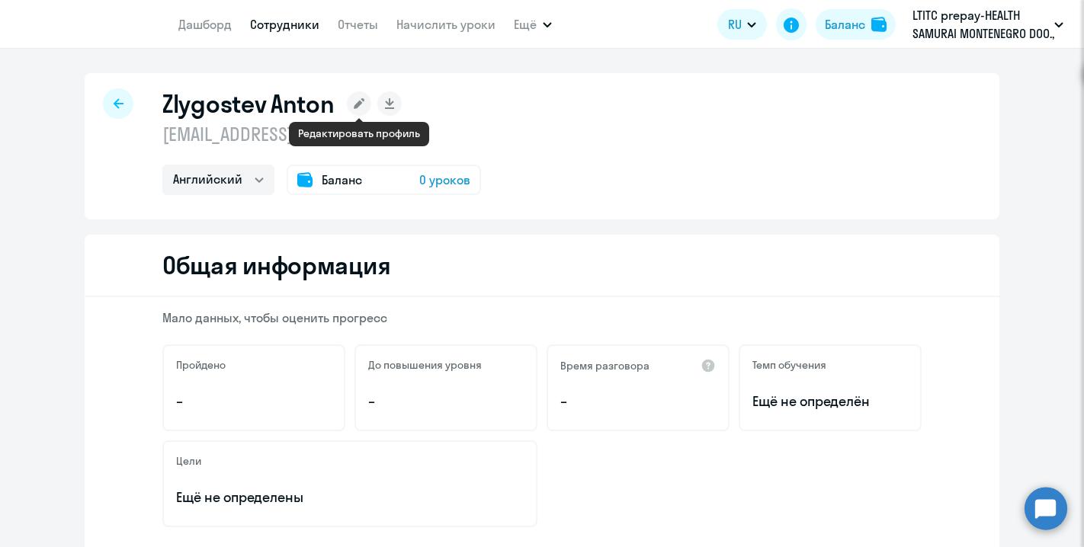
click at [362, 107] on rect at bounding box center [359, 103] width 24 height 24
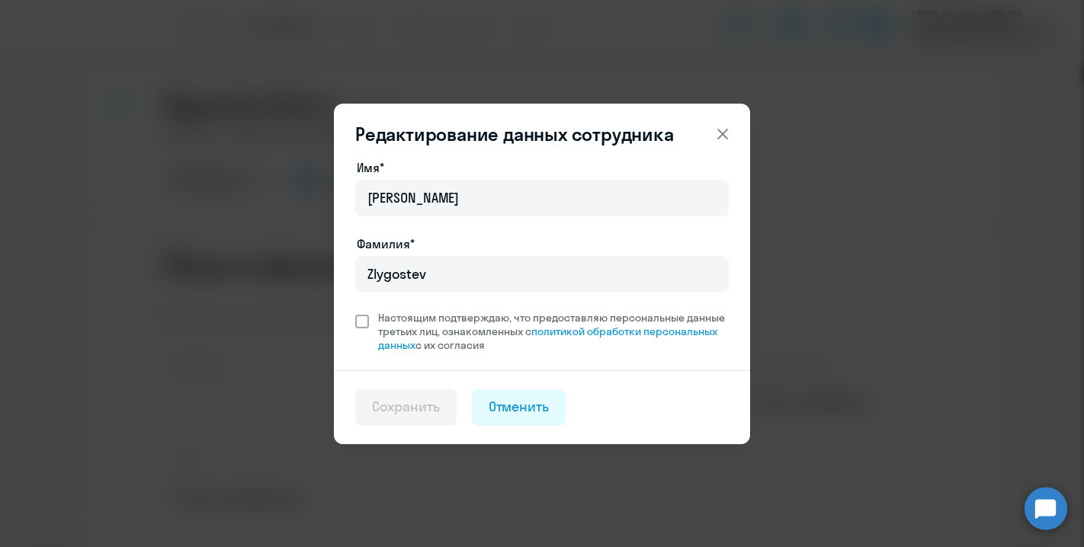
click at [363, 319] on span at bounding box center [362, 322] width 14 height 14
click at [355, 311] on input "Настоящим подтверждаю, что предоставляю персональные данные третьих лиц, ознако…" at bounding box center [354, 310] width 1 height 1
checkbox input "true"
click at [388, 408] on div "Сохранить" at bounding box center [406, 407] width 68 height 20
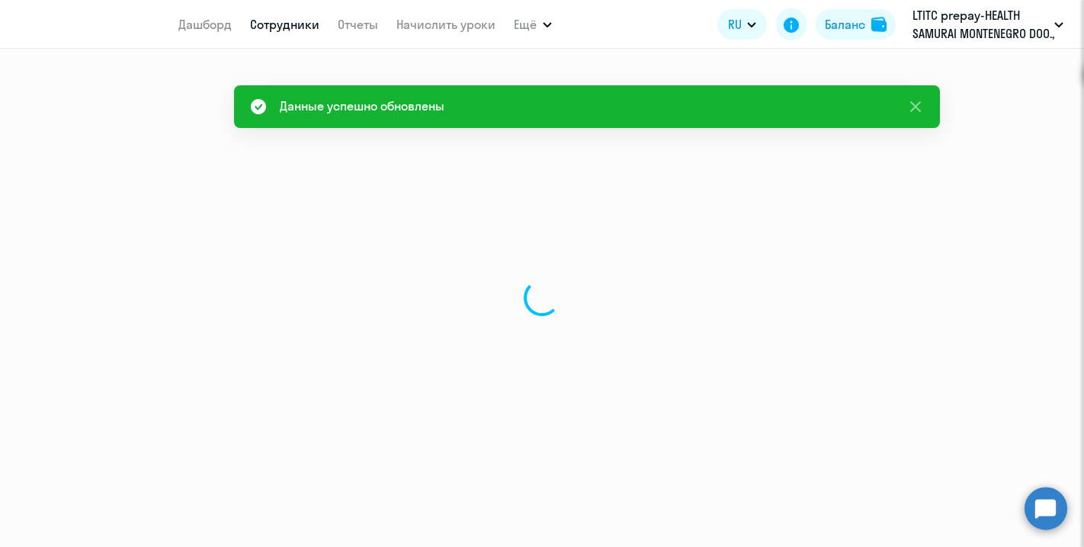
select select "english"
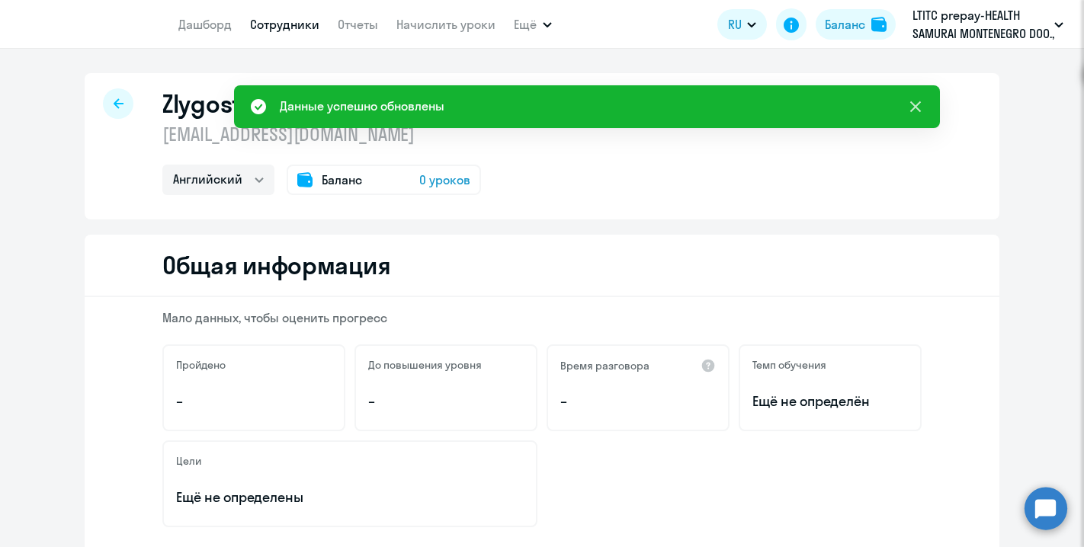
click at [915, 109] on icon at bounding box center [915, 106] width 11 height 11
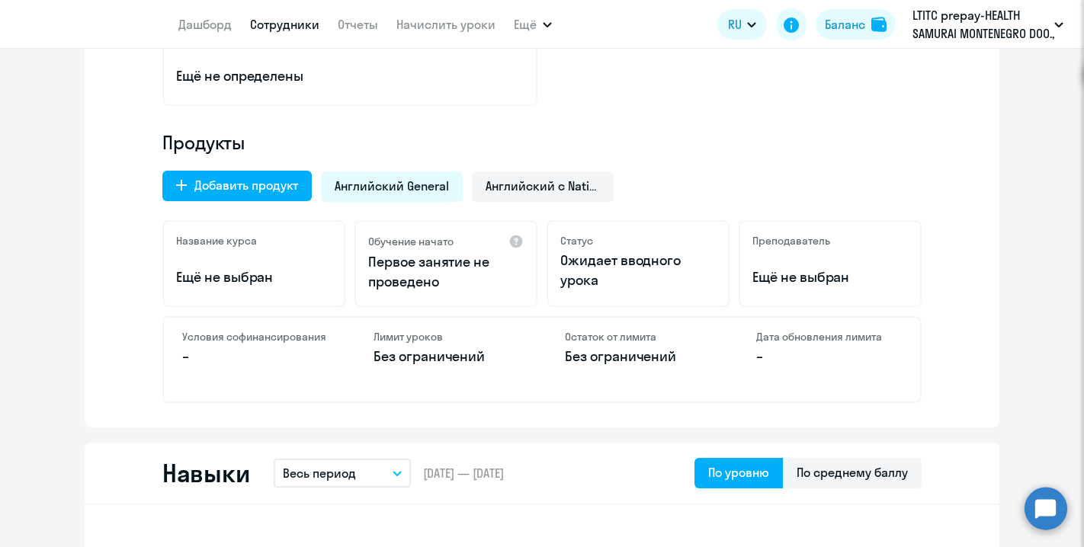
scroll to position [476, 0]
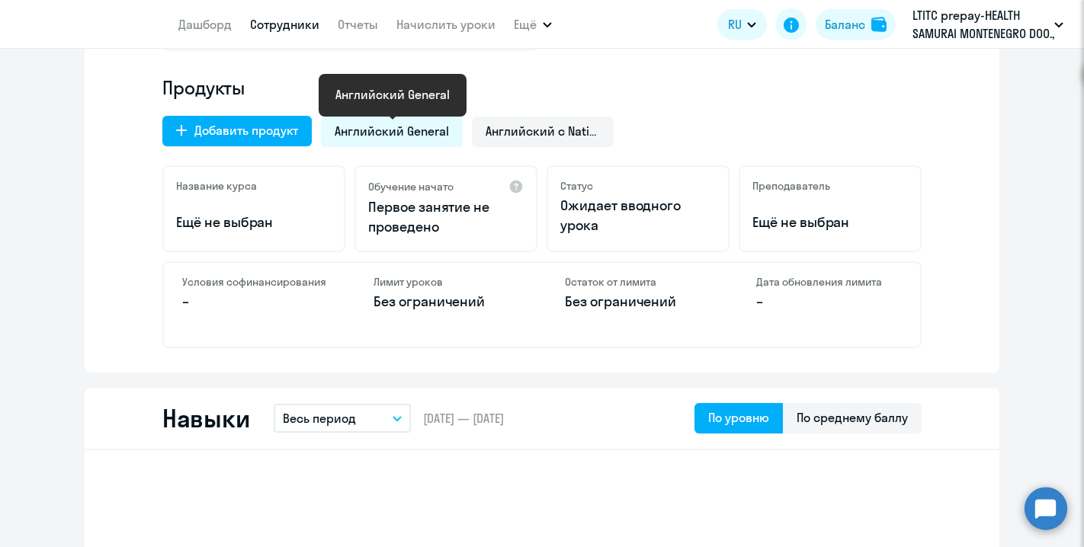
click at [424, 132] on span "Английский General" at bounding box center [392, 131] width 114 height 17
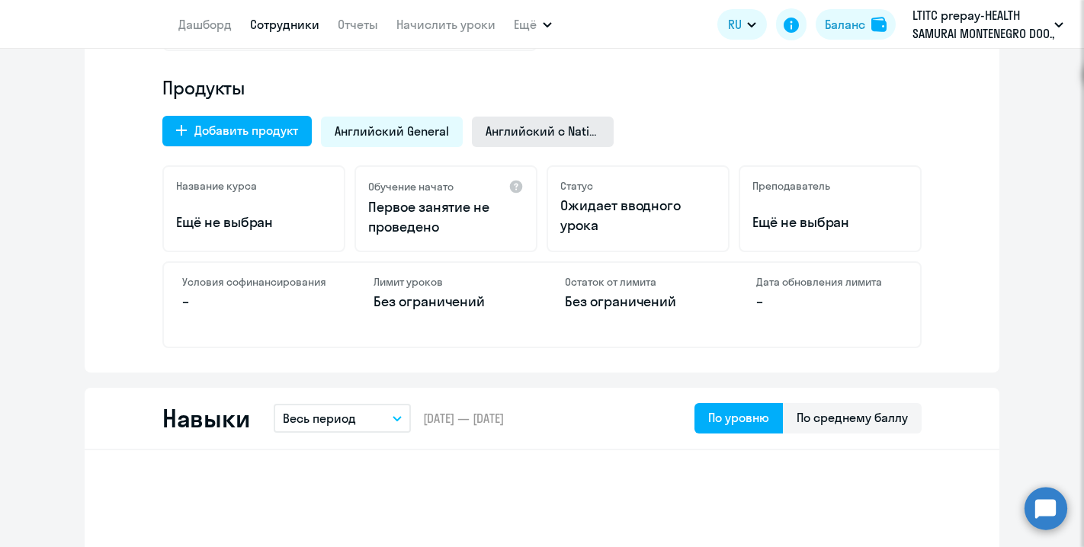
click at [552, 128] on span "Английский с Native" at bounding box center [542, 131] width 114 height 17
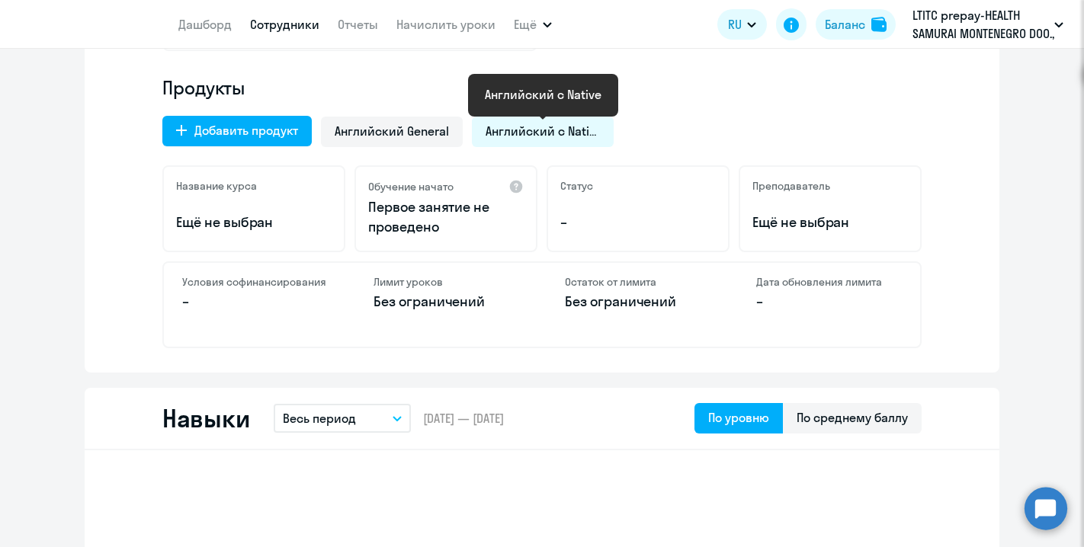
click at [552, 128] on span "Английский с Native" at bounding box center [542, 131] width 114 height 17
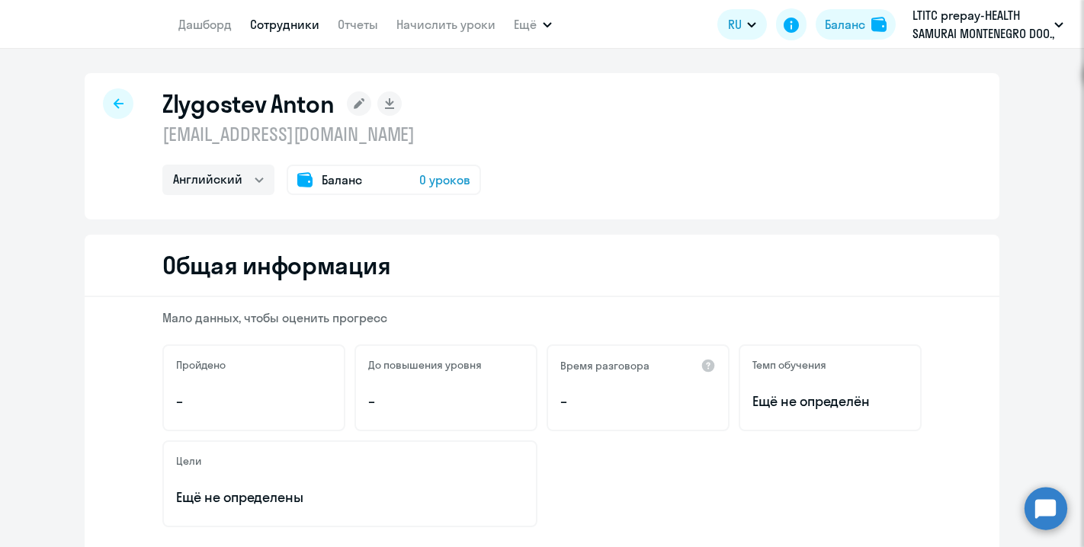
scroll to position [1, 0]
click at [430, 184] on span "0 уроков" at bounding box center [444, 179] width 51 height 18
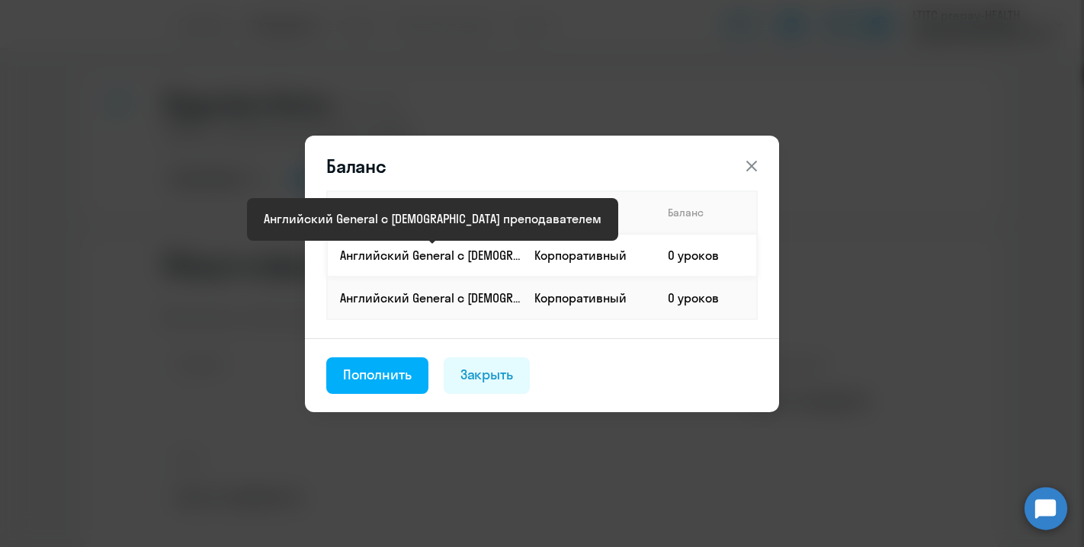
click at [401, 251] on p "Английский General с [DEMOGRAPHIC_DATA] преподавателем" at bounding box center [430, 255] width 181 height 17
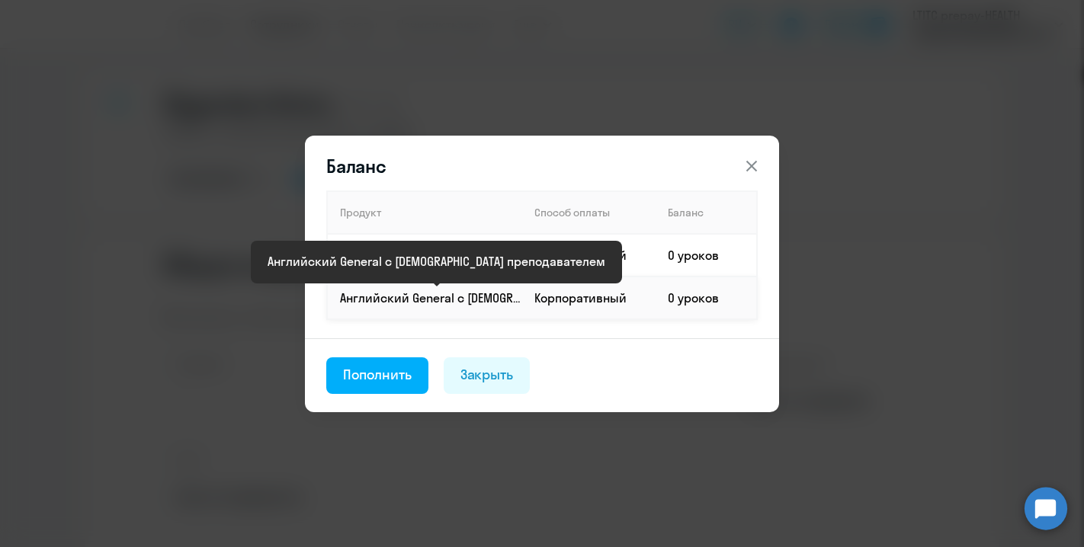
click at [404, 293] on p "Английский General с [DEMOGRAPHIC_DATA] преподавателем" at bounding box center [430, 298] width 181 height 17
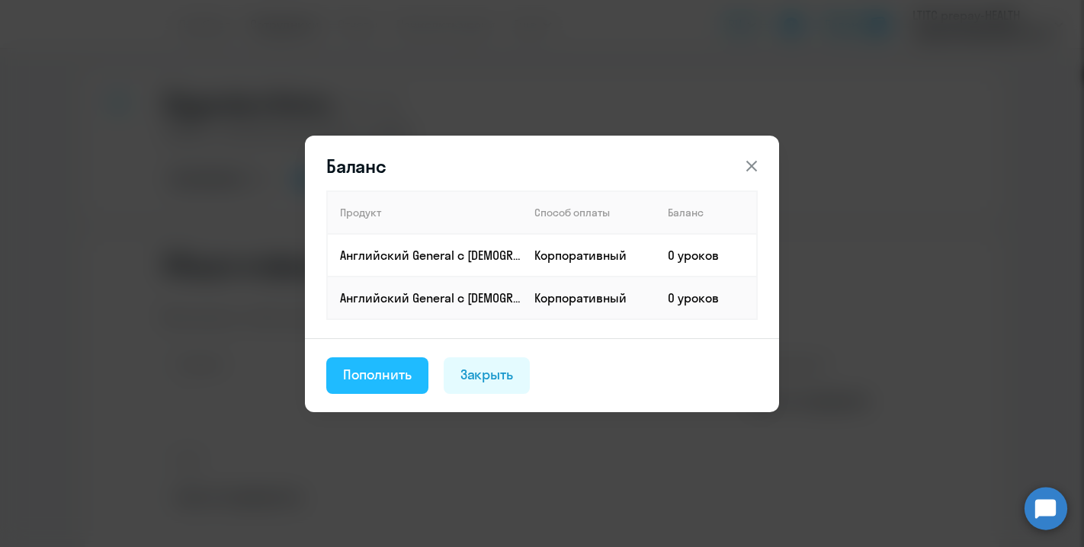
click at [368, 371] on div "Пополнить" at bounding box center [377, 375] width 69 height 20
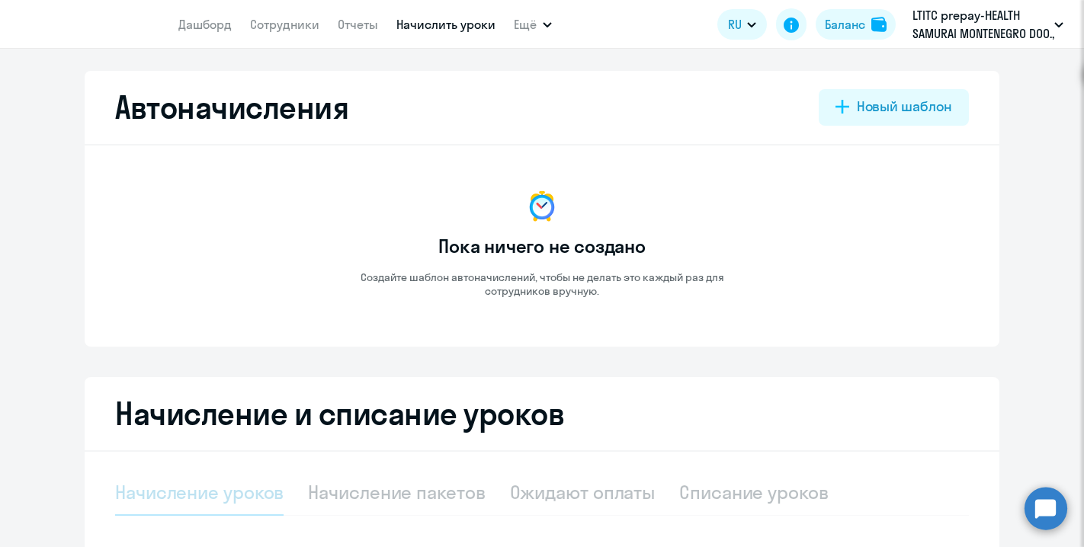
select select "10"
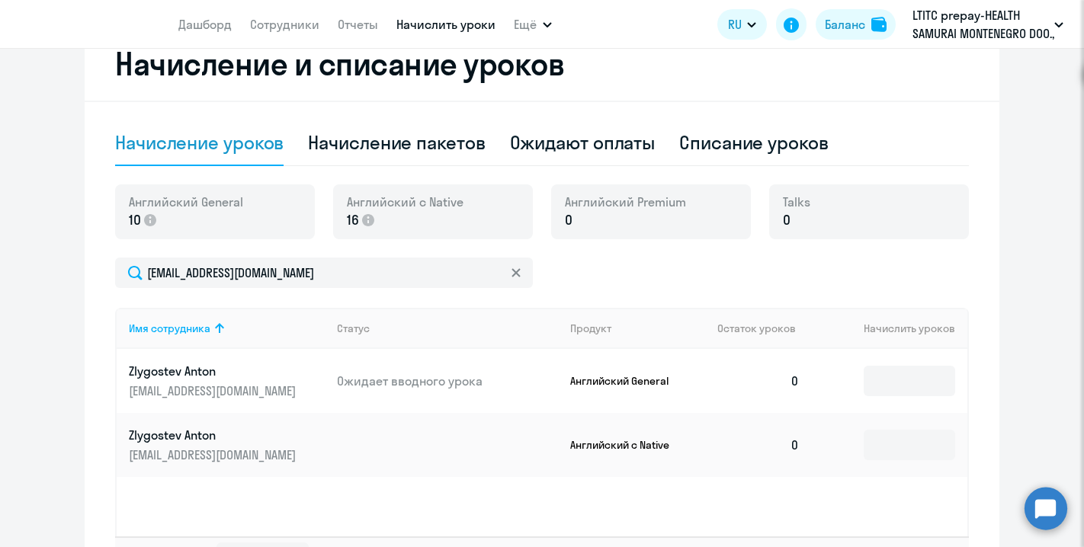
scroll to position [353, 0]
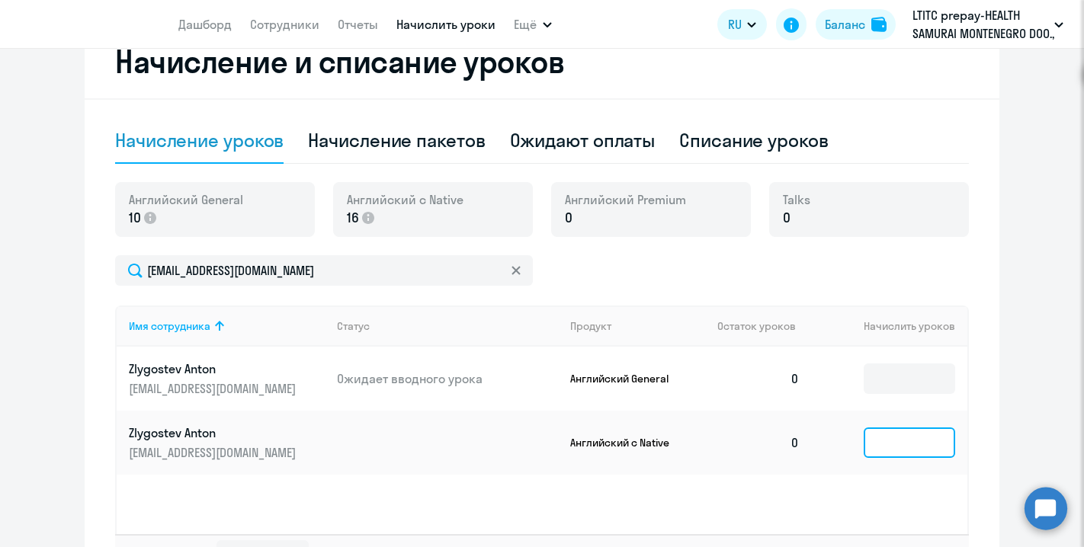
click at [909, 443] on input at bounding box center [908, 442] width 91 height 30
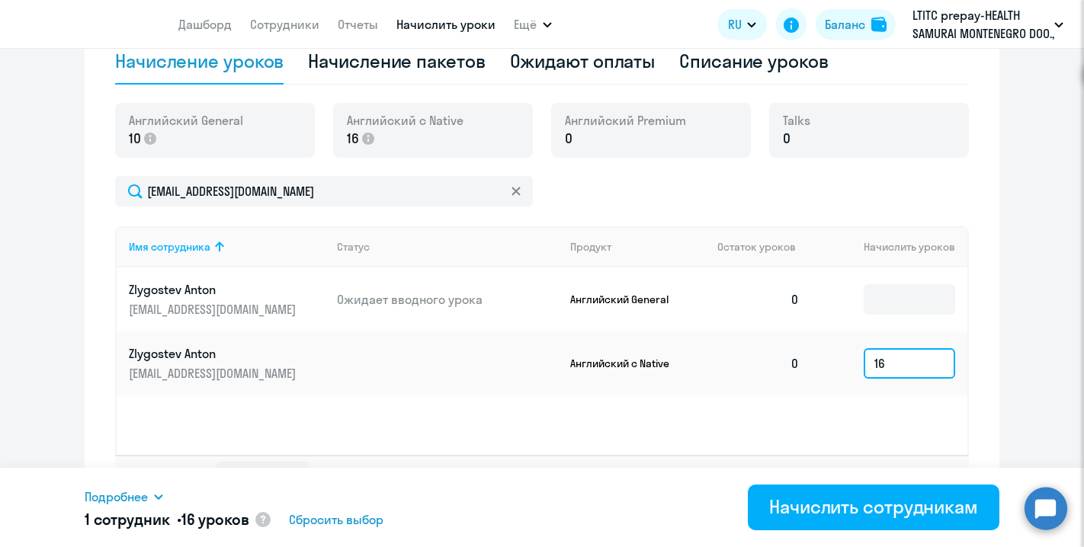
scroll to position [468, 0]
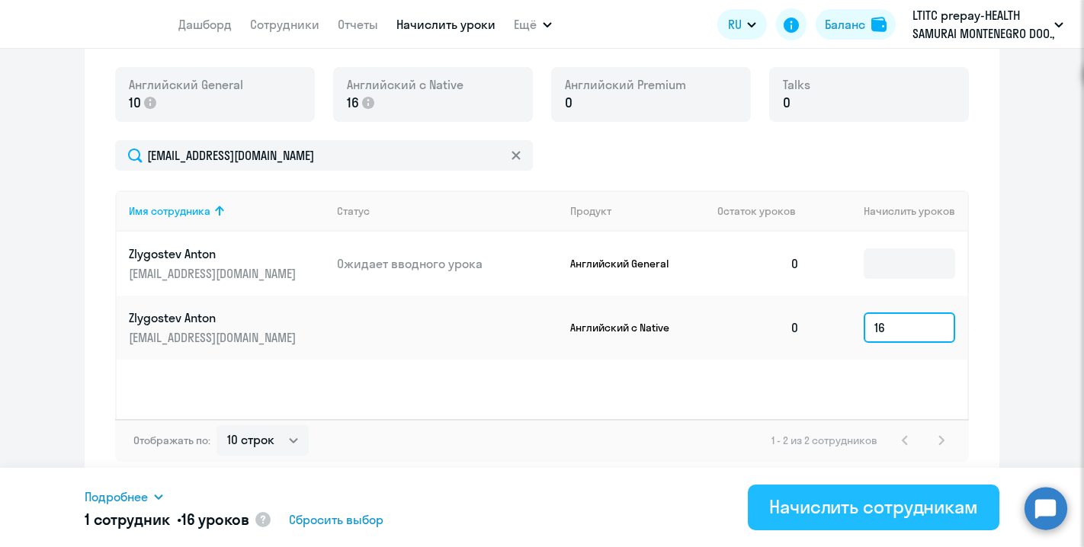
type input "16"
click at [847, 513] on div "Начислить сотрудникам" at bounding box center [873, 507] width 209 height 24
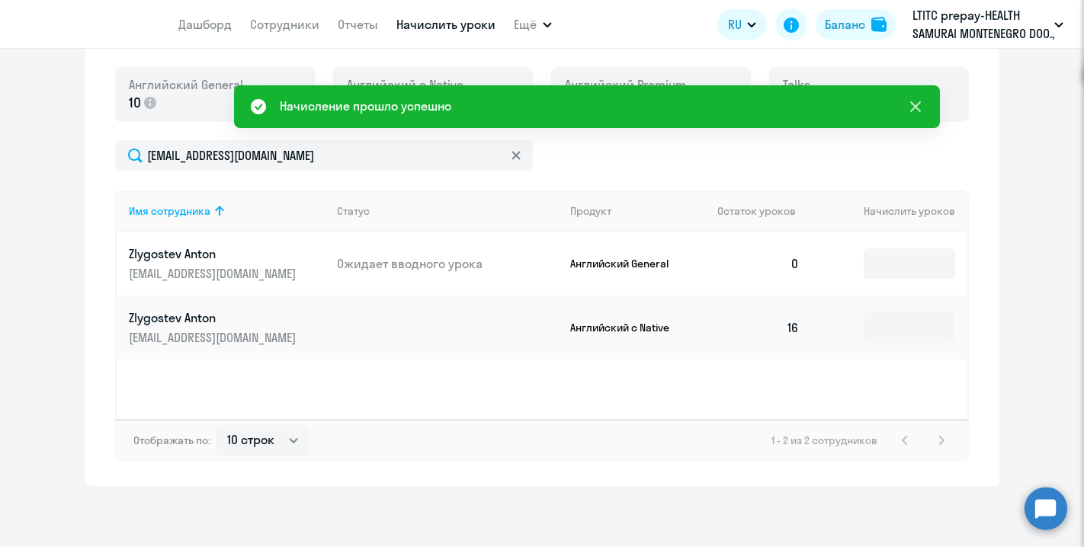
click at [911, 118] on button at bounding box center [915, 106] width 30 height 30
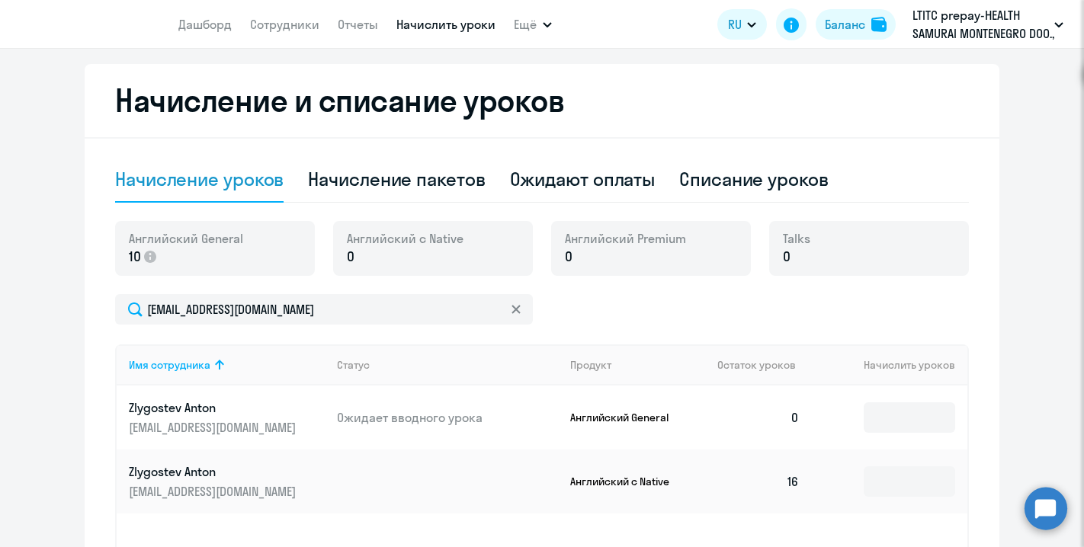
scroll to position [308, 0]
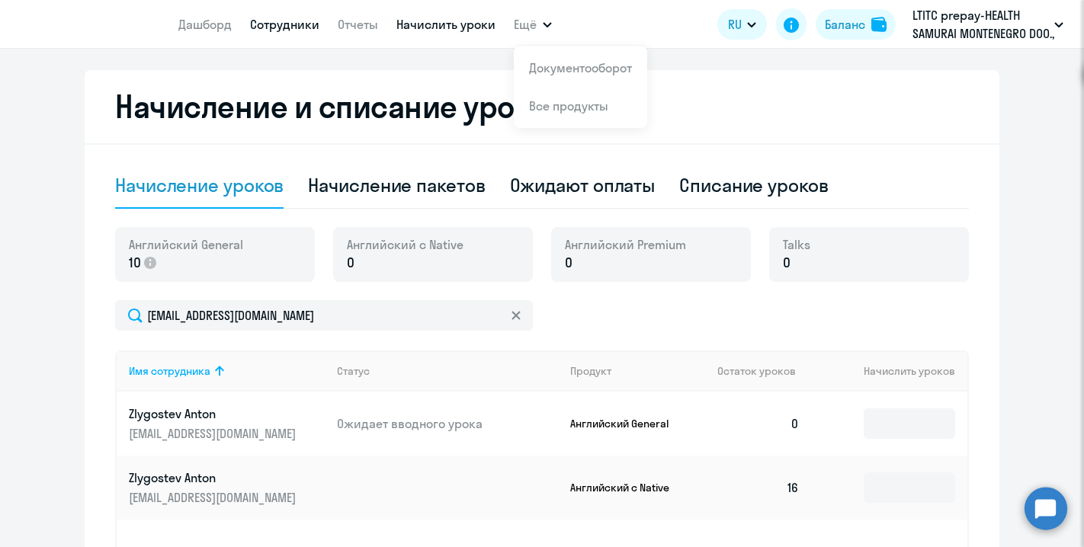
click at [283, 31] on link "Сотрудники" at bounding box center [284, 24] width 69 height 15
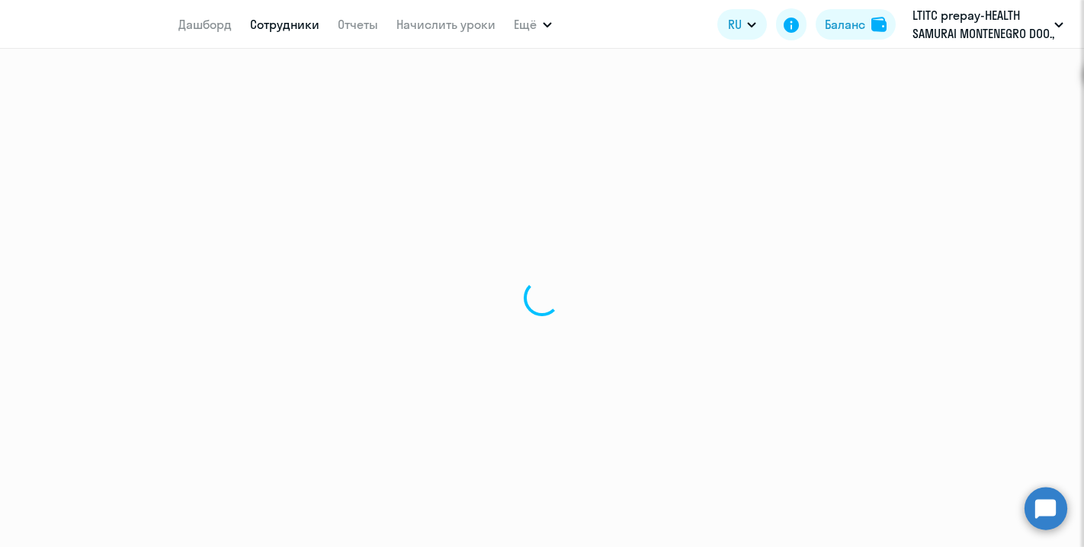
select select "30"
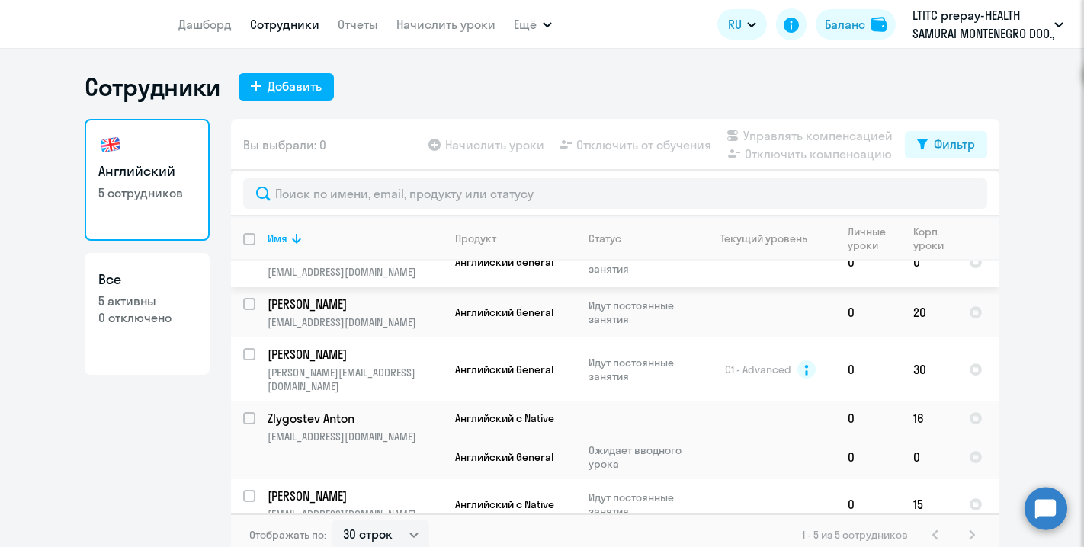
scroll to position [9, 0]
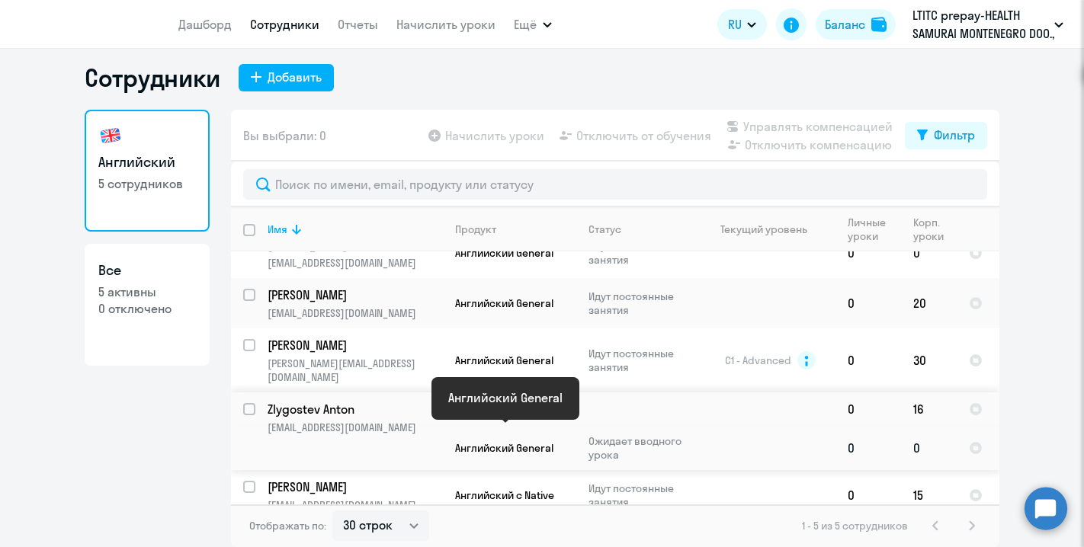
click at [528, 441] on span "Английский General" at bounding box center [504, 448] width 98 height 14
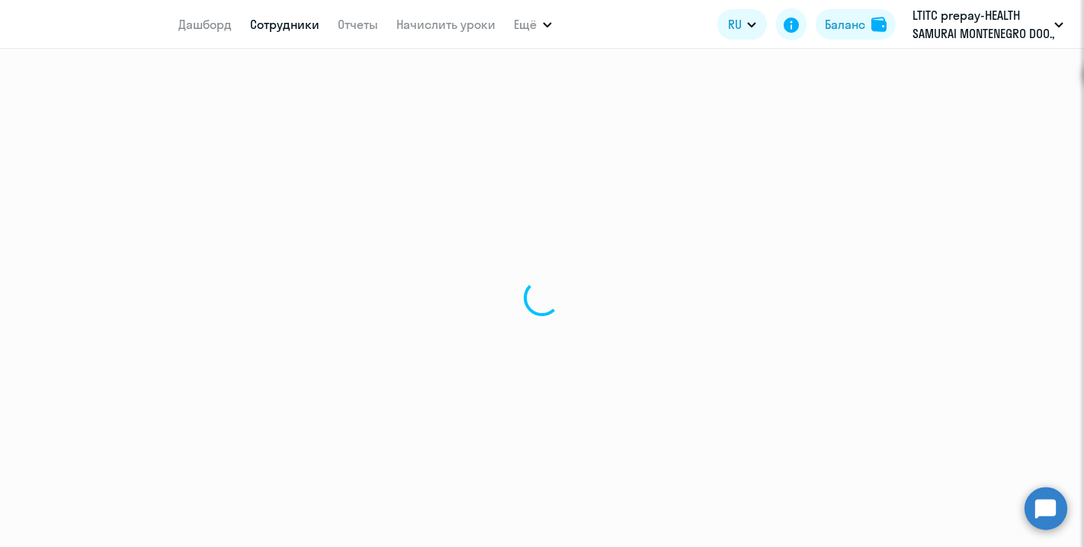
select select "english"
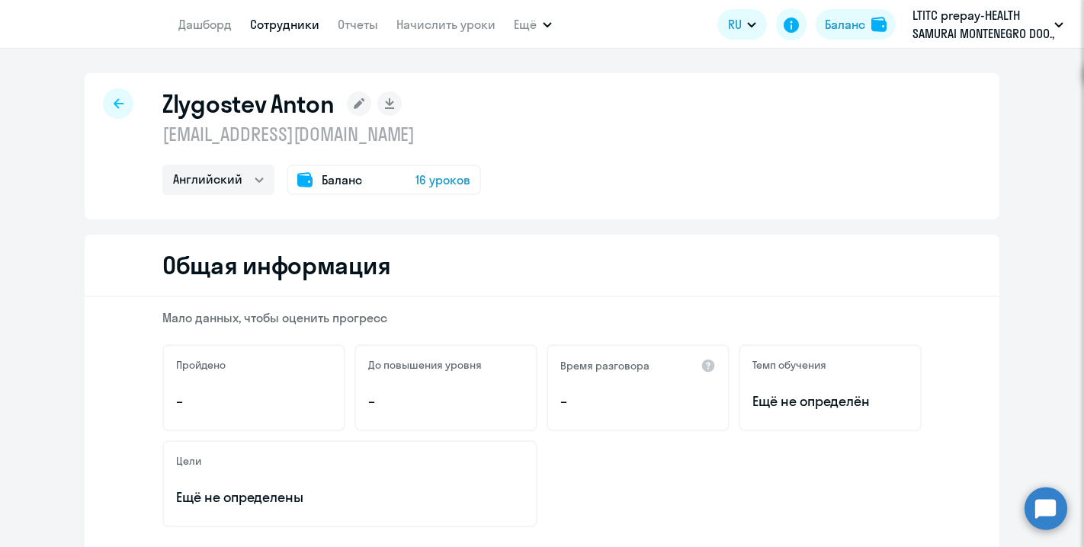
click at [1040, 508] on circle at bounding box center [1045, 508] width 43 height 43
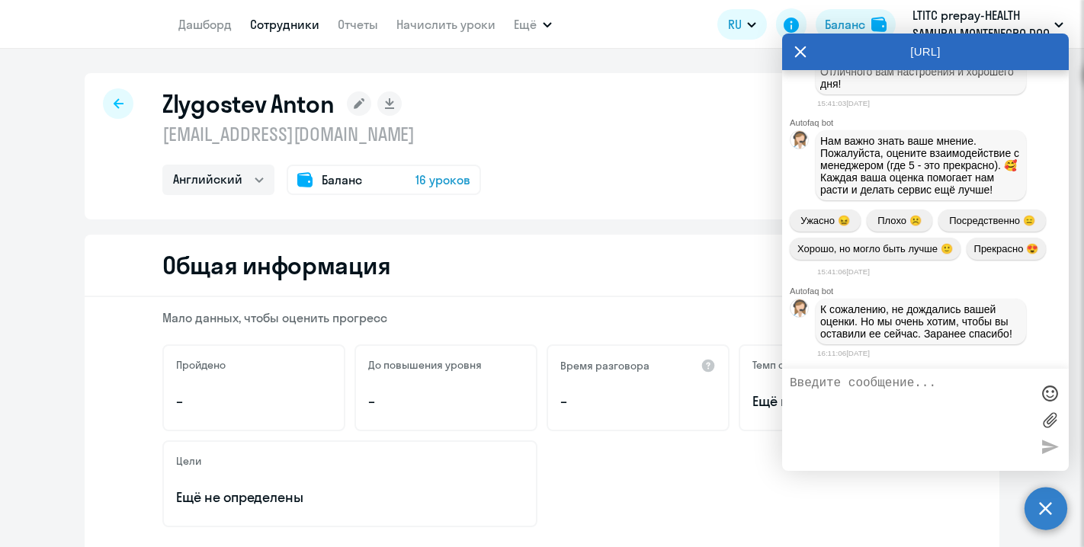
scroll to position [25989, 0]
click at [1040, 412] on label at bounding box center [1049, 419] width 23 height 23
click at [0, 0] on input "file" at bounding box center [0, 0] width 0 height 0
click at [792, 50] on div "AutoFAQ.ai" at bounding box center [925, 52] width 287 height 37
click at [799, 50] on icon at bounding box center [800, 51] width 11 height 11
